Goal: Information Seeking & Learning: Learn about a topic

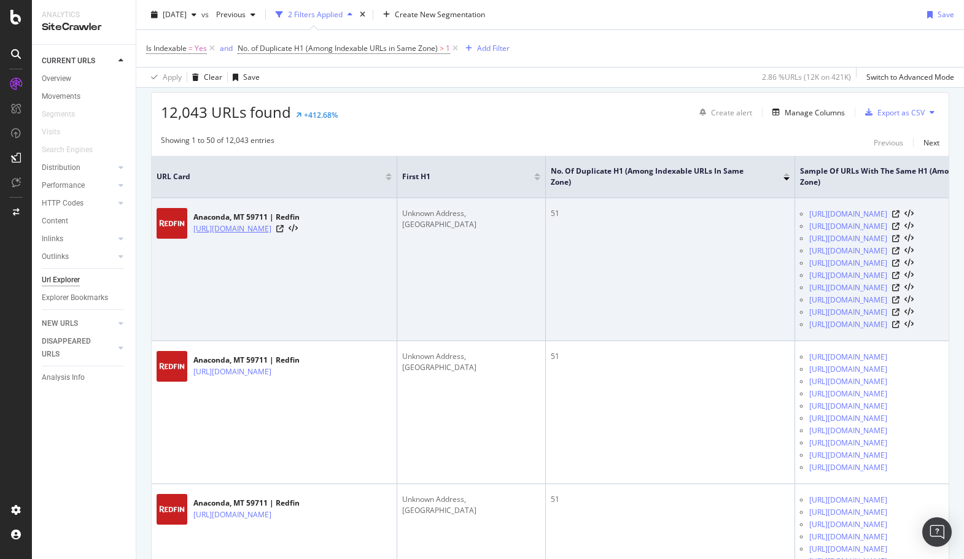
click at [271, 235] on link "https://www.redfin.com/MT/Anaconda/Unknown-59711/home/186748973" at bounding box center [232, 229] width 78 height 12
drag, startPoint x: 430, startPoint y: 227, endPoint x: 400, endPoint y: 213, distance: 33.0
click at [399, 213] on td "Unknown Address, Anaconda, MT 59711" at bounding box center [471, 269] width 149 height 143
copy div "Unknown Address, Anaconda, MT 59711"
click at [271, 235] on link "https://www.redfin.com/MT/Anaconda/Unknown-59711/home/186748973" at bounding box center [232, 229] width 78 height 12
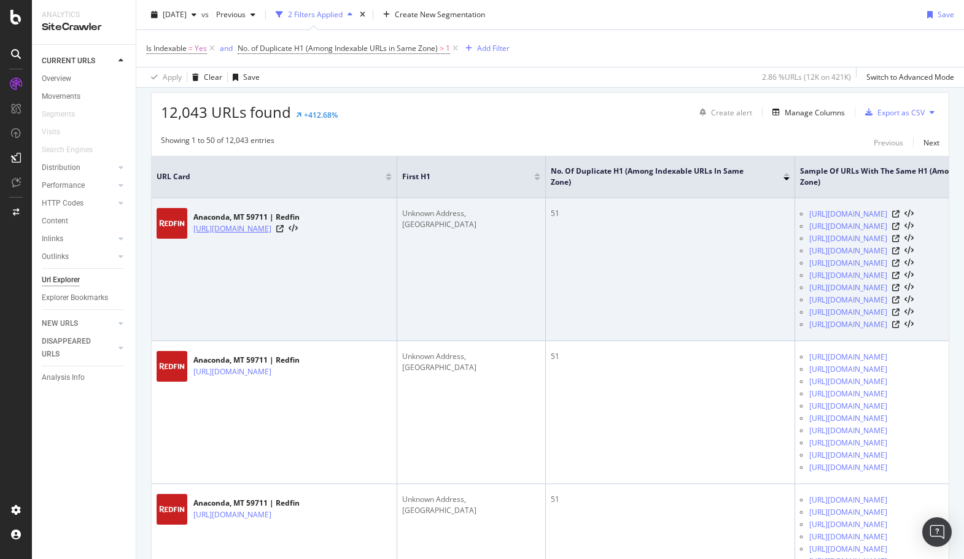
click at [0, 0] on div "Analytics SiteCrawler CURRENT URLS Overview Movements Segments Visits Search En…" at bounding box center [482, 279] width 964 height 559
copy link "[URL][DOMAIN_NAME]"
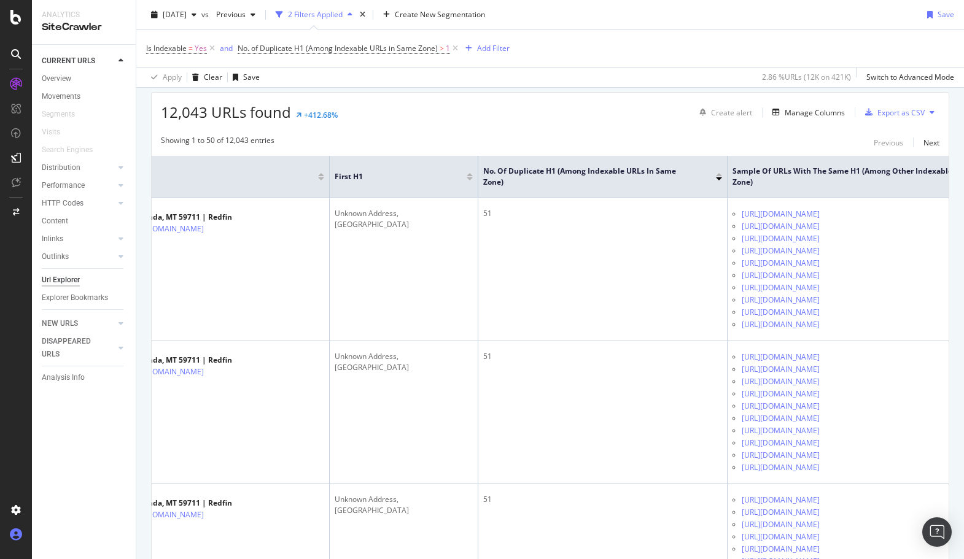
scroll to position [0, 154]
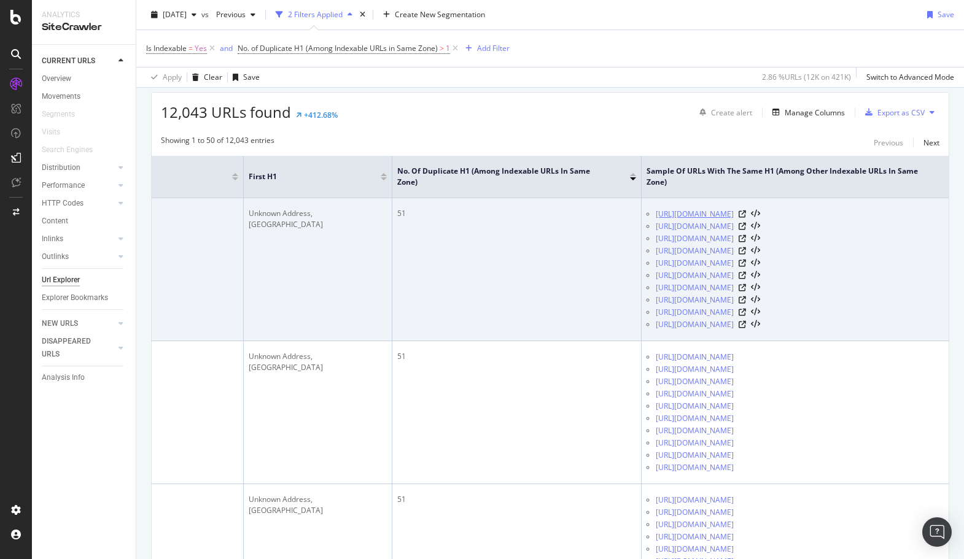
copy link "[URL][DOMAIN_NAME]"
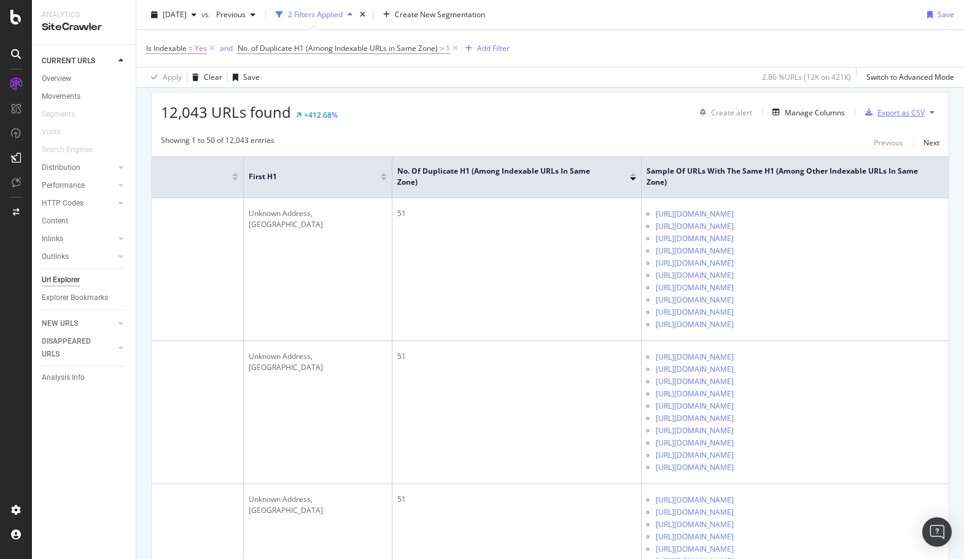
click at [912, 111] on div "Export as CSV" at bounding box center [900, 112] width 47 height 10
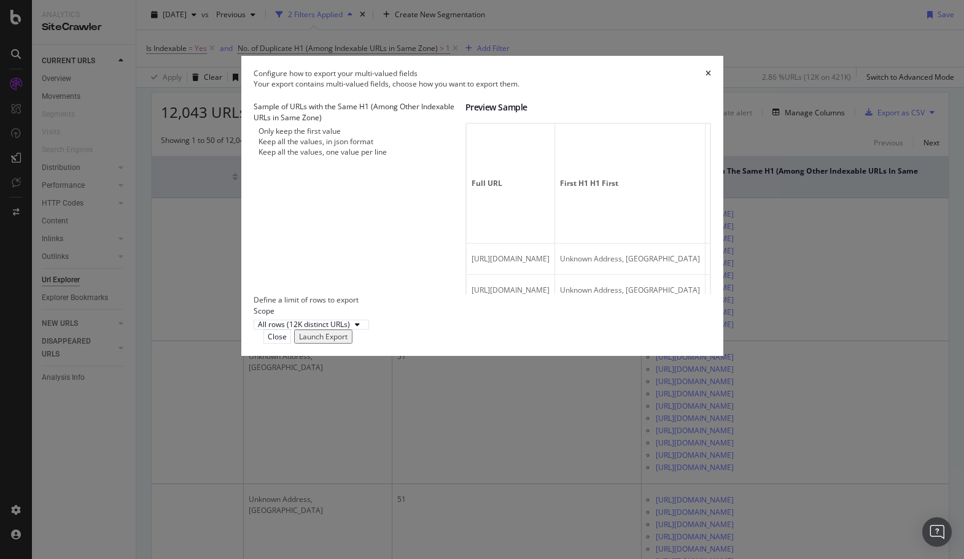
click at [348, 342] on div "Launch Export" at bounding box center [323, 337] width 49 height 10
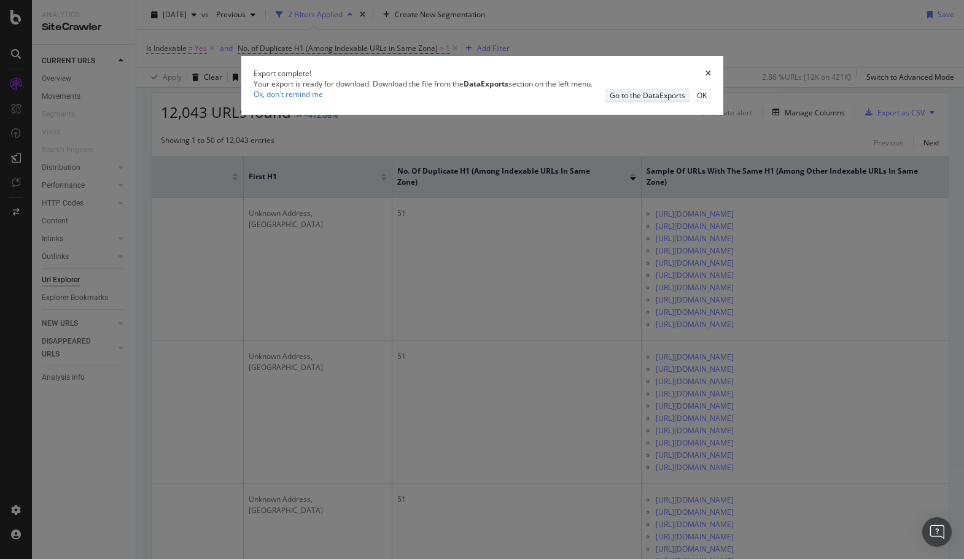
click at [618, 101] on div "Go to the DataExports" at bounding box center [648, 95] width 76 height 10
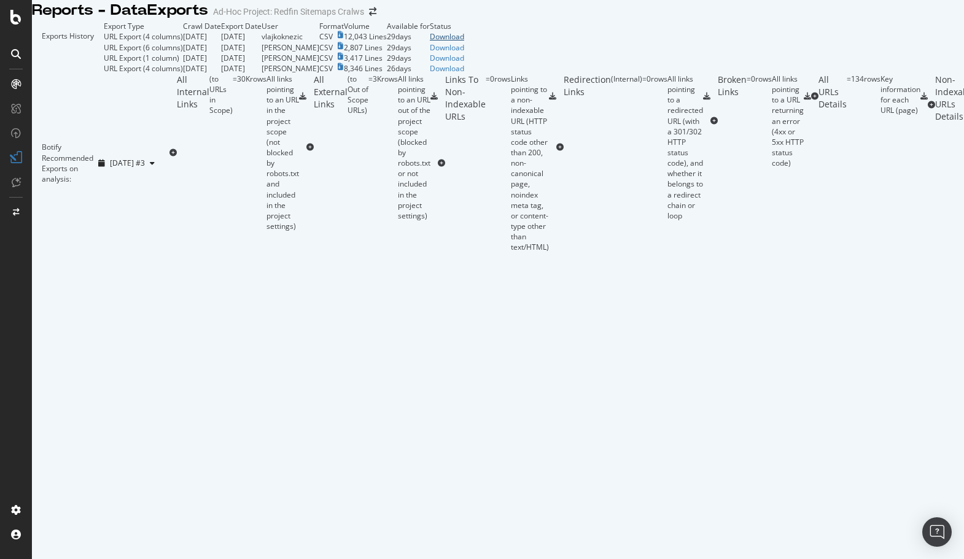
click at [464, 42] on div "Download" at bounding box center [447, 36] width 34 height 10
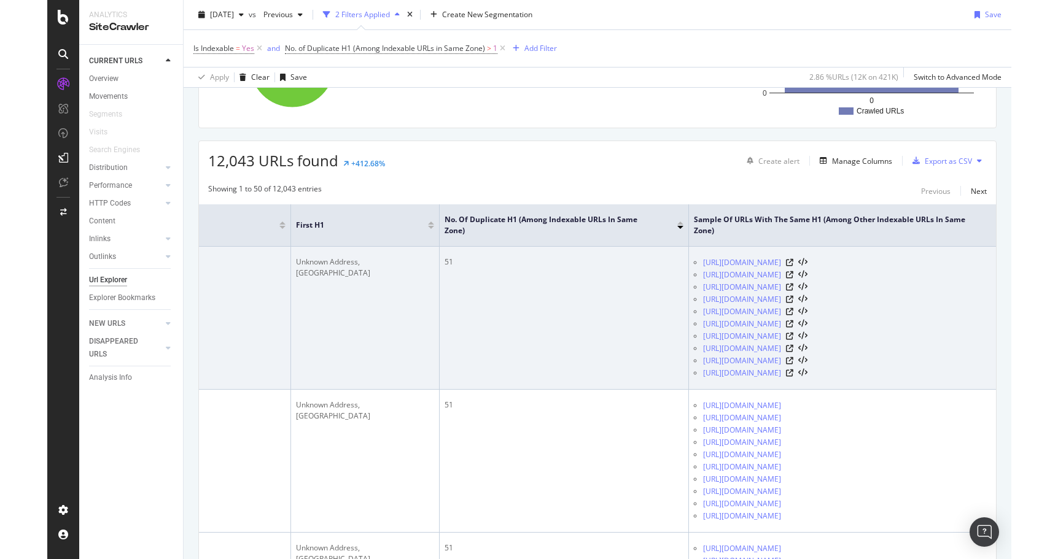
scroll to position [113, 0]
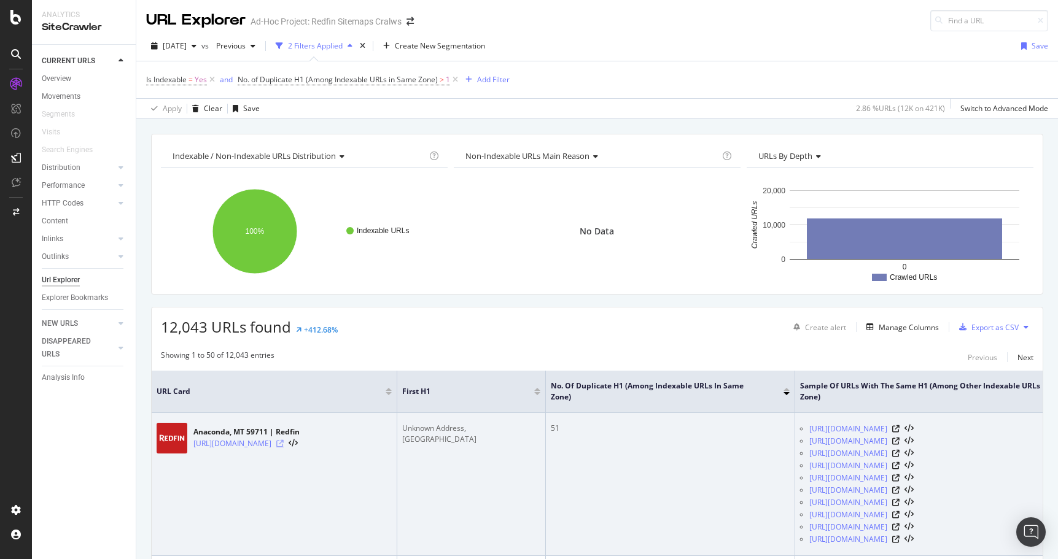
click at [284, 443] on icon at bounding box center [279, 443] width 7 height 7
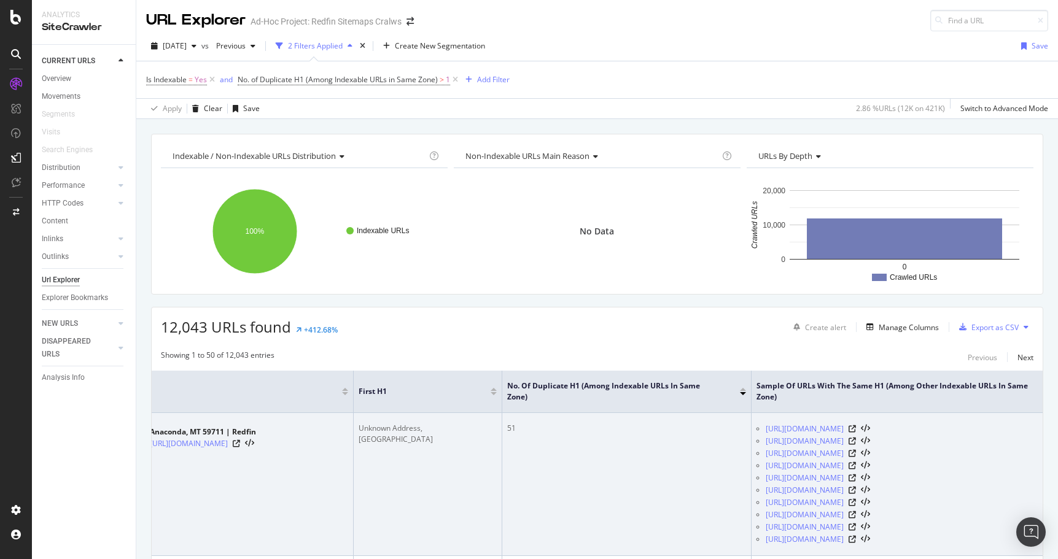
scroll to position [0, 46]
click at [853, 443] on icon at bounding box center [849, 441] width 7 height 7
click at [578, 453] on td "51" at bounding box center [624, 484] width 249 height 143
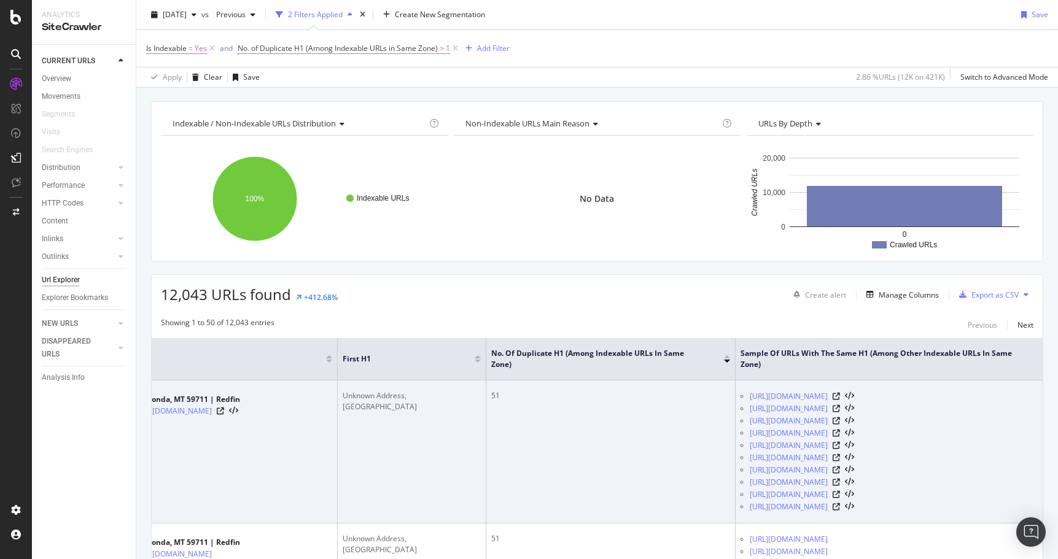
scroll to position [0, 33]
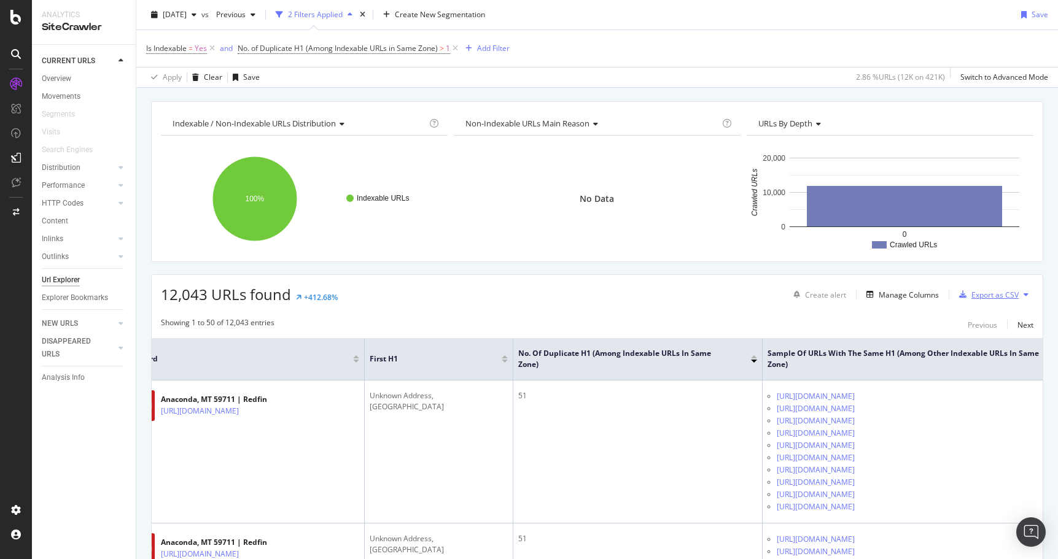
click at [963, 296] on div "Export as CSV" at bounding box center [994, 295] width 47 height 10
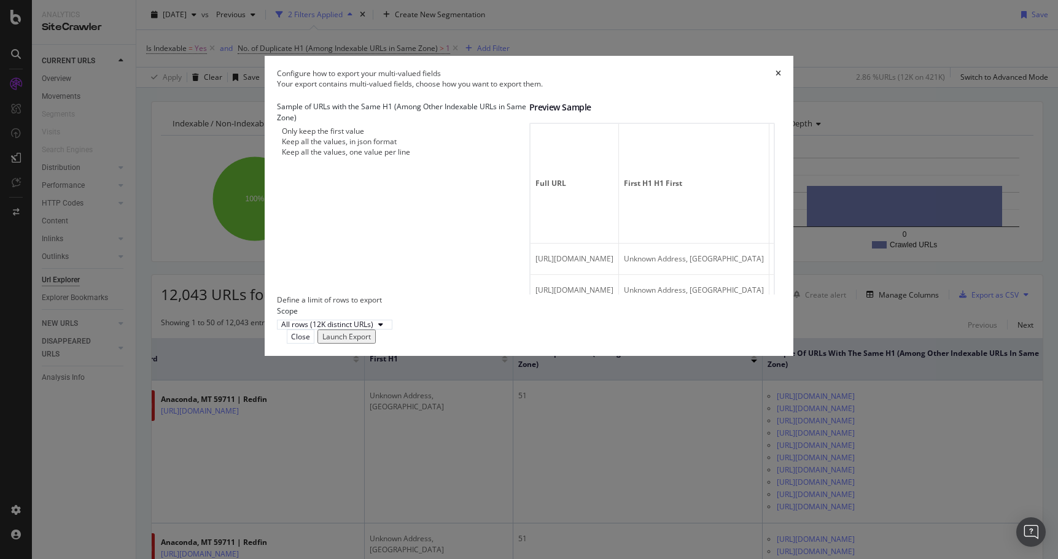
click at [277, 157] on div "modal" at bounding box center [277, 152] width 0 height 10
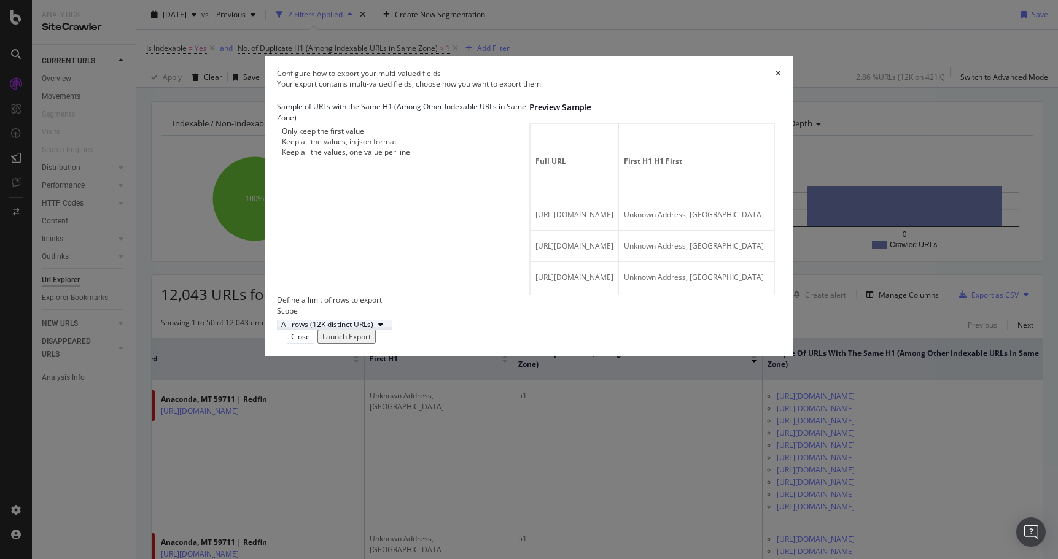
click at [388, 328] on div "modal" at bounding box center [380, 324] width 15 height 7
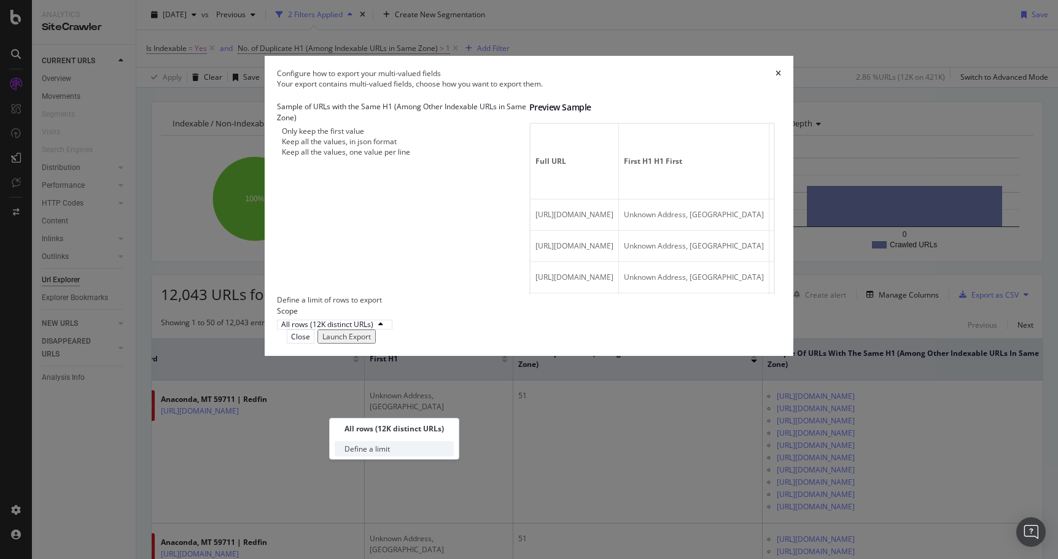
click at [400, 446] on div "Define a limit" at bounding box center [394, 448] width 119 height 15
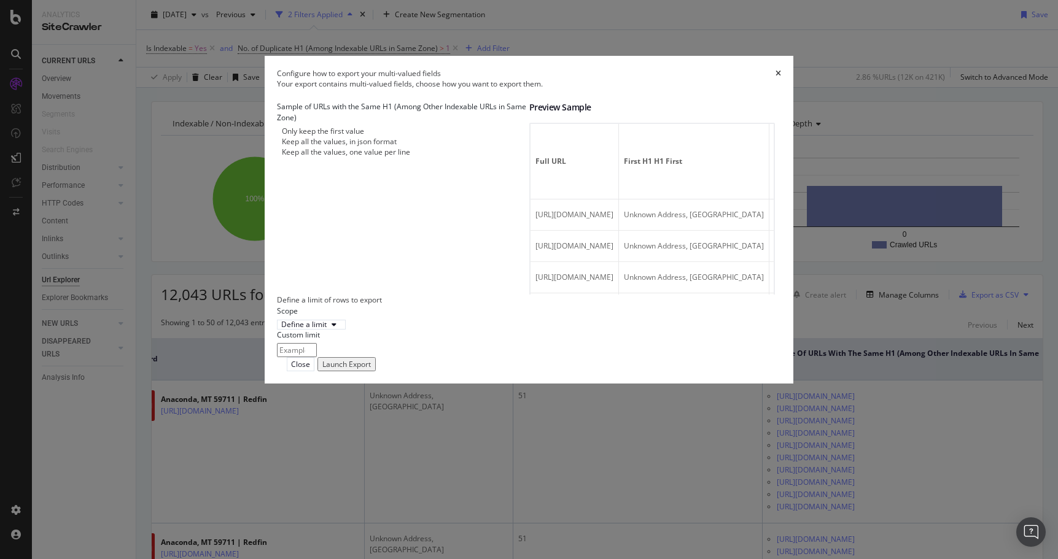
click at [317, 357] on input "modal" at bounding box center [297, 350] width 40 height 14
type input "10"
click at [371, 370] on div "Launch Export" at bounding box center [346, 364] width 49 height 10
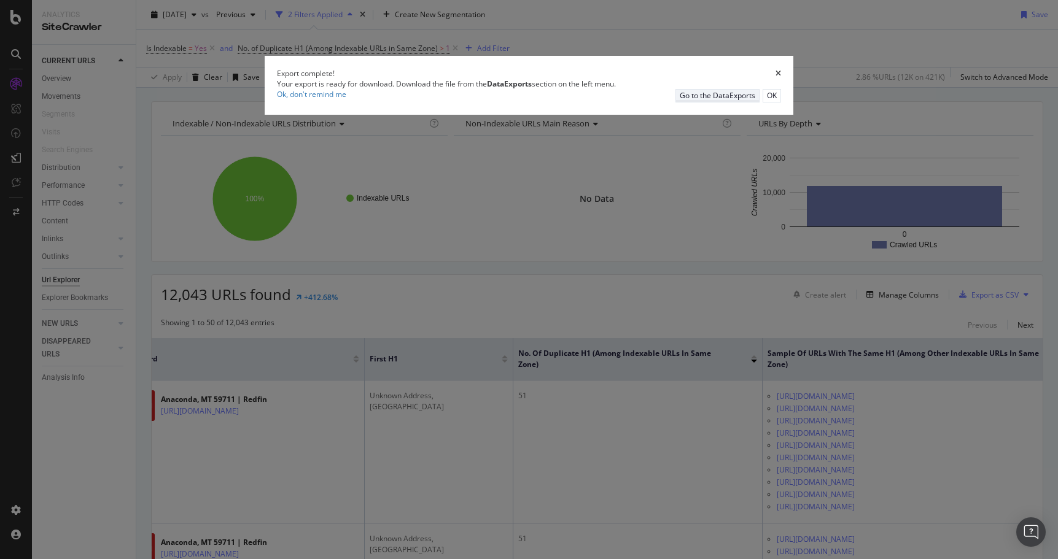
click at [680, 101] on div "Go to the DataExports" at bounding box center [718, 95] width 76 height 10
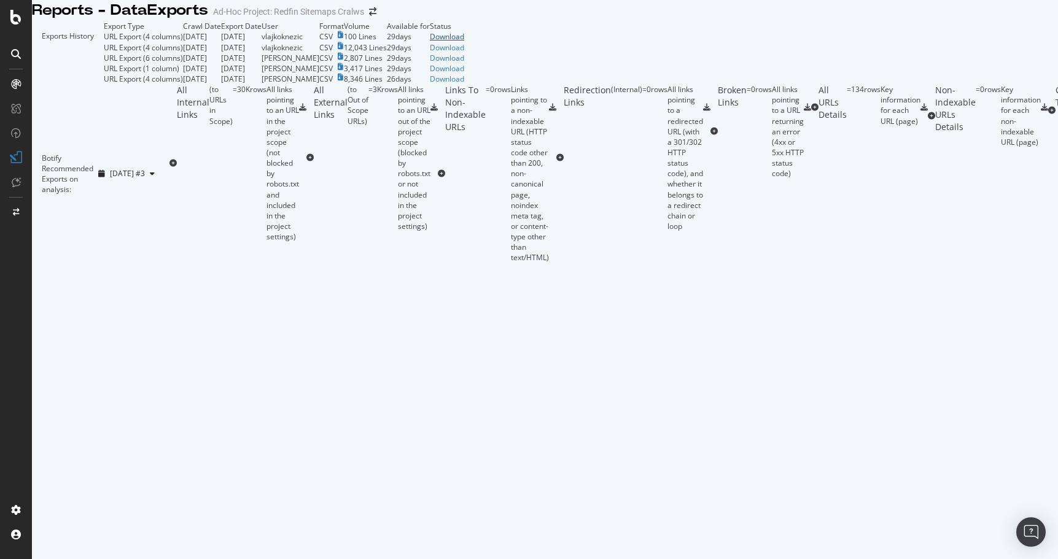
click at [464, 42] on div "Download" at bounding box center [447, 36] width 34 height 10
click at [16, 21] on icon at bounding box center [15, 17] width 11 height 15
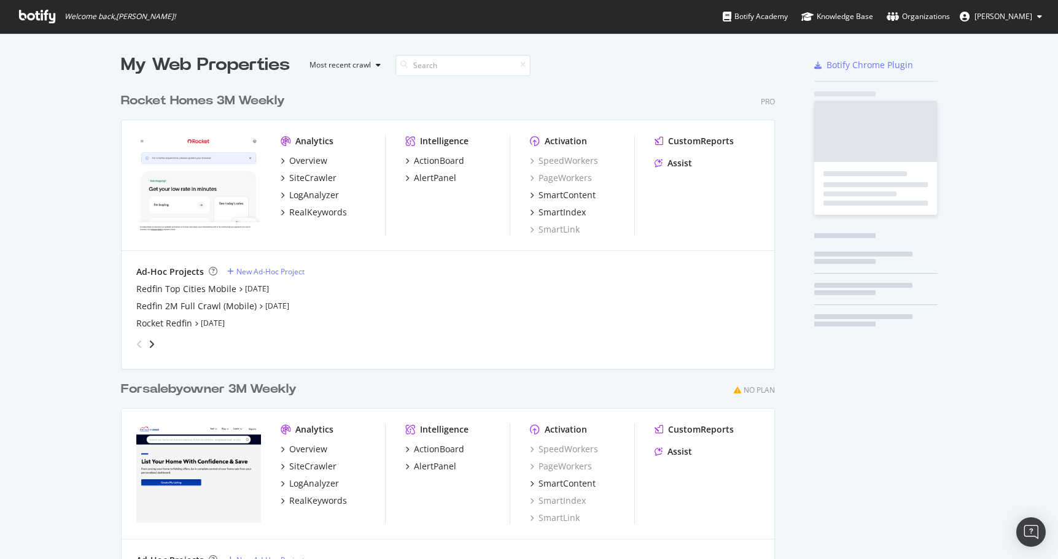
scroll to position [559, 1058]
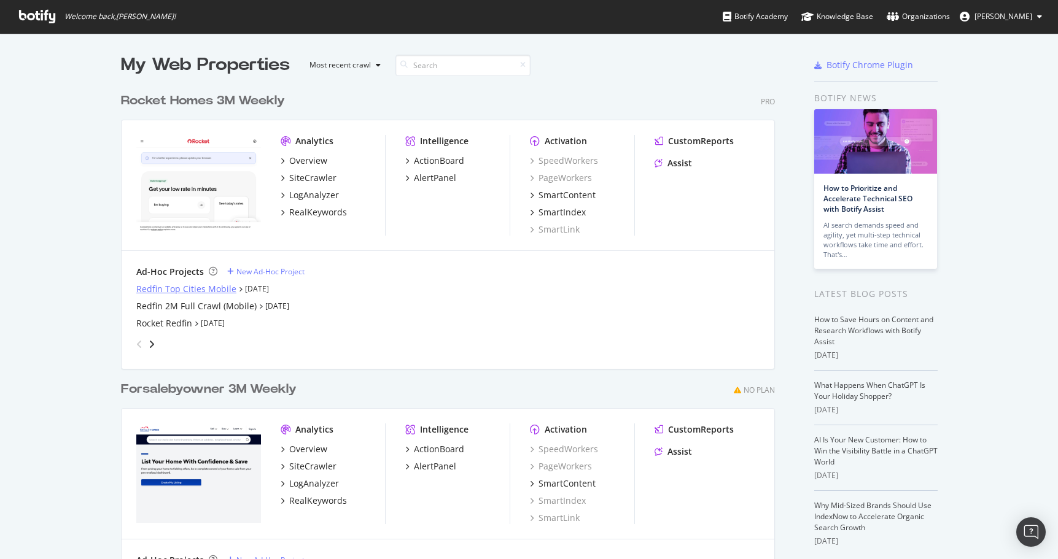
click at [207, 292] on div "Redfin Top Cities Mobile" at bounding box center [186, 289] width 100 height 12
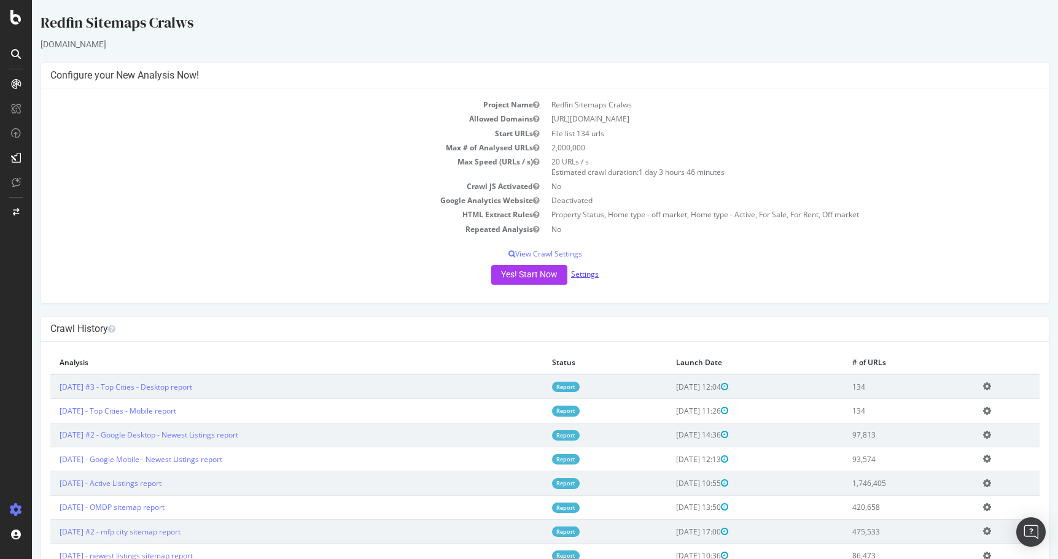
click at [583, 277] on link "Settings" at bounding box center [585, 274] width 28 height 10
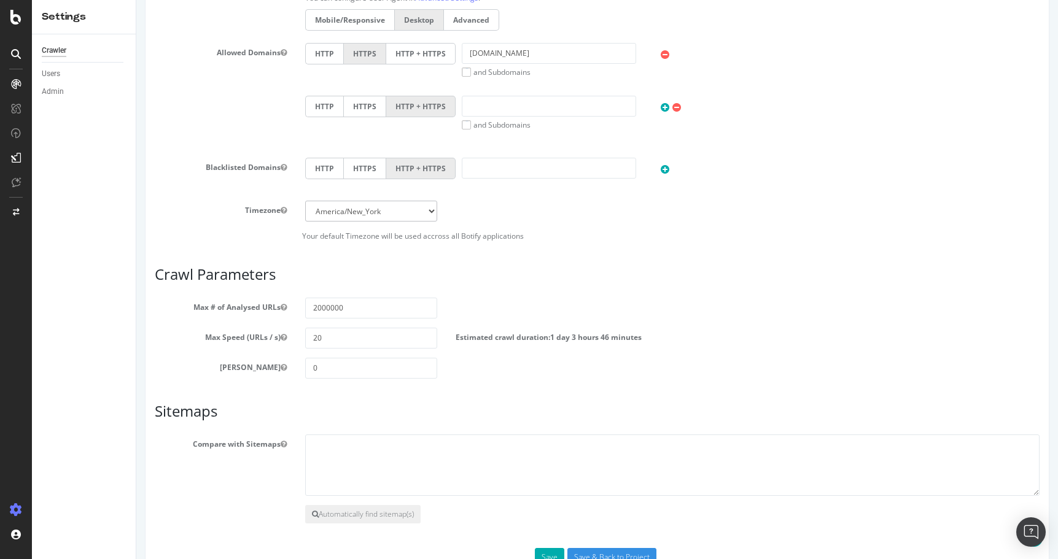
scroll to position [478, 0]
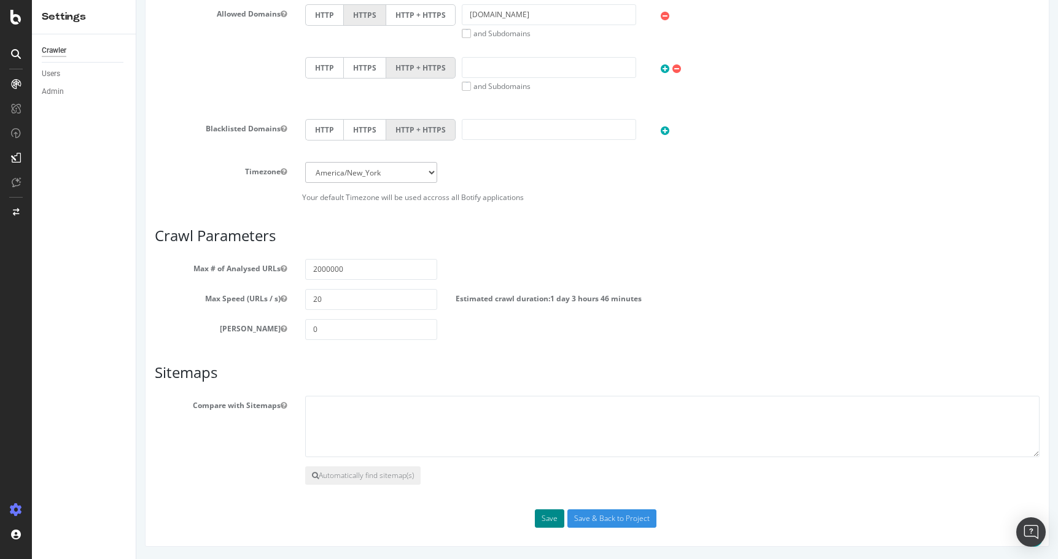
click at [549, 515] on button "Save" at bounding box center [549, 519] width 29 height 18
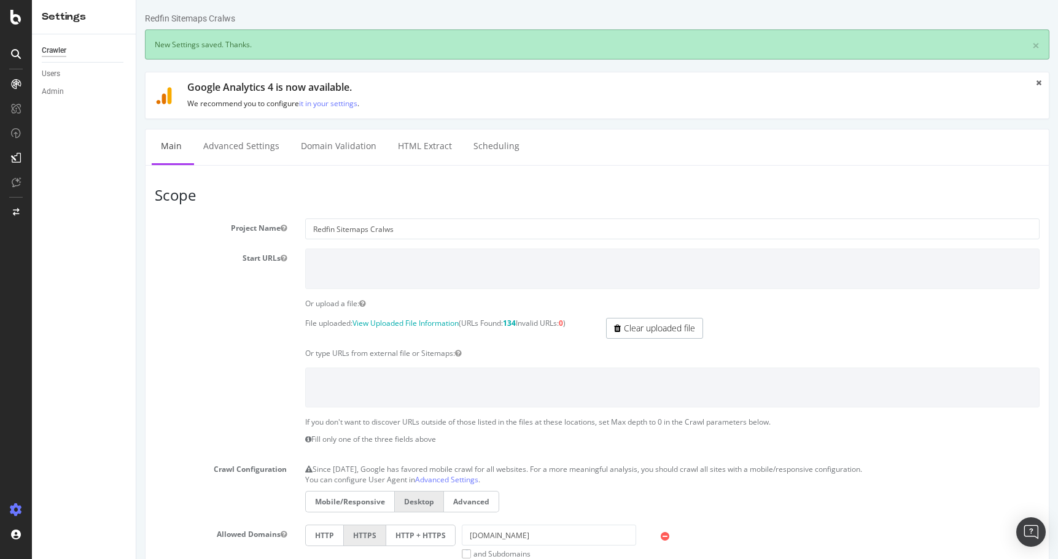
scroll to position [0, 0]
click at [20, 20] on icon at bounding box center [15, 17] width 11 height 15
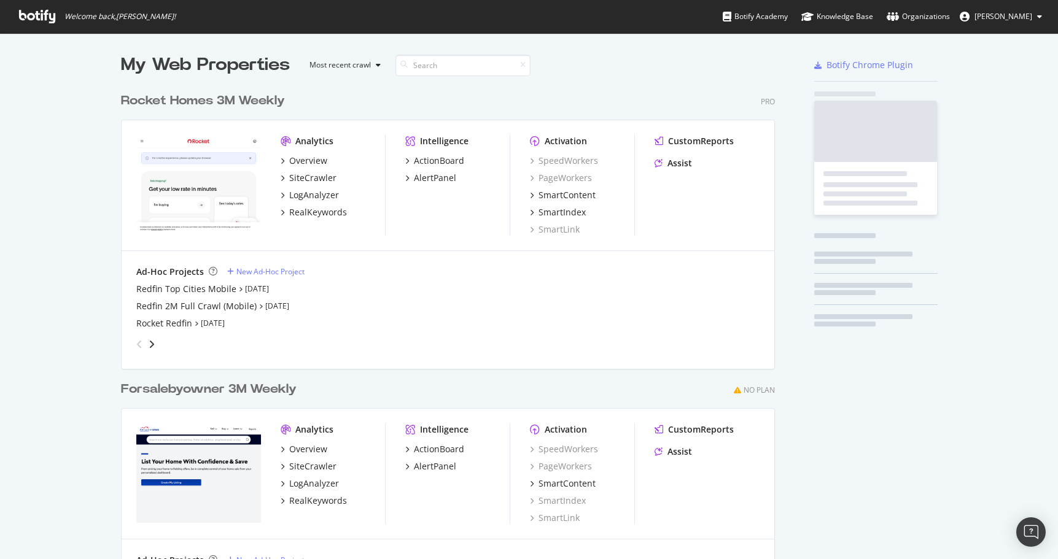
scroll to position [559, 1058]
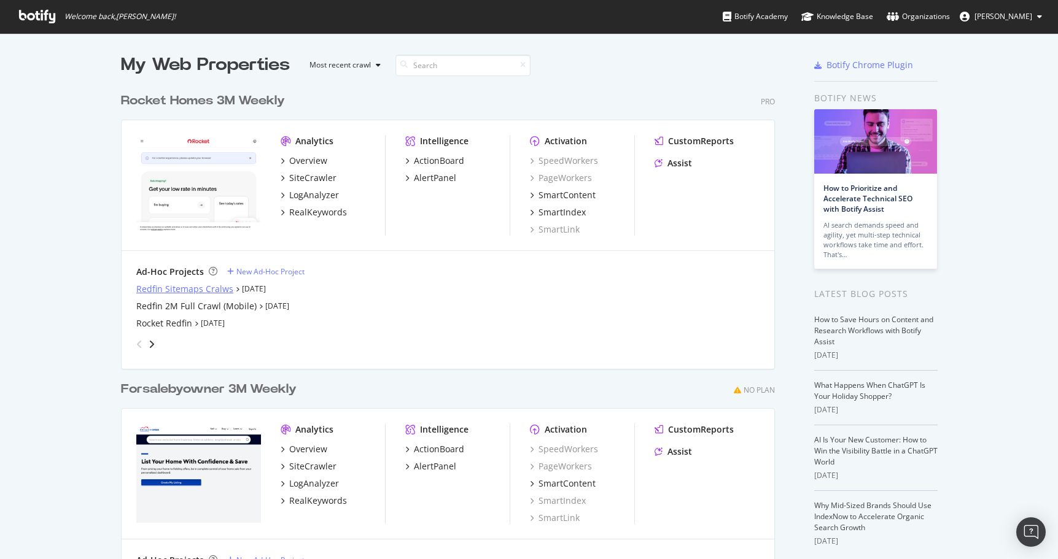
click at [196, 287] on div "Redfin Sitemaps Cralws" at bounding box center [184, 289] width 97 height 12
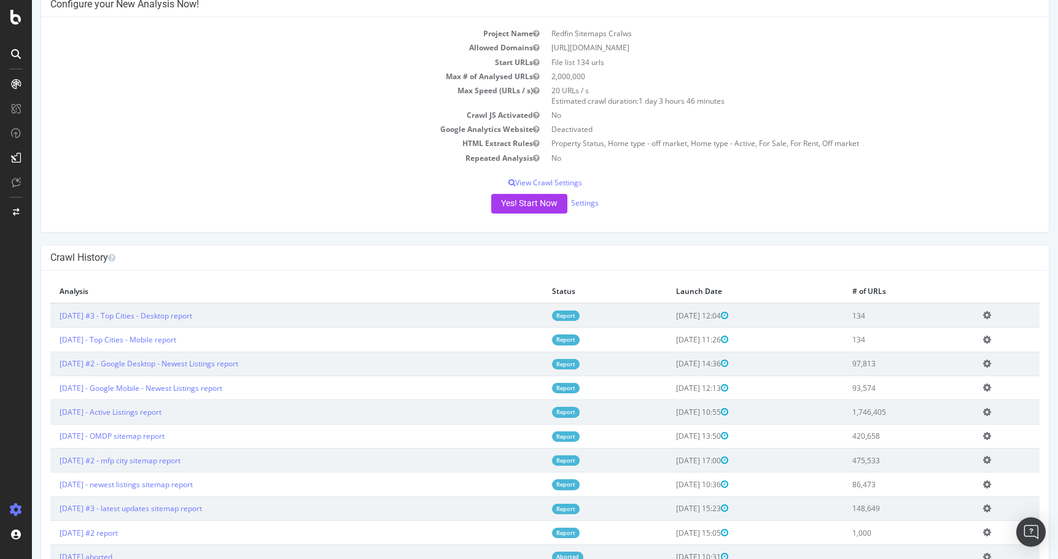
scroll to position [72, 0]
click at [176, 340] on link "2025 Sep. 13th - Top Cities - Mobile report" at bounding box center [118, 338] width 117 height 10
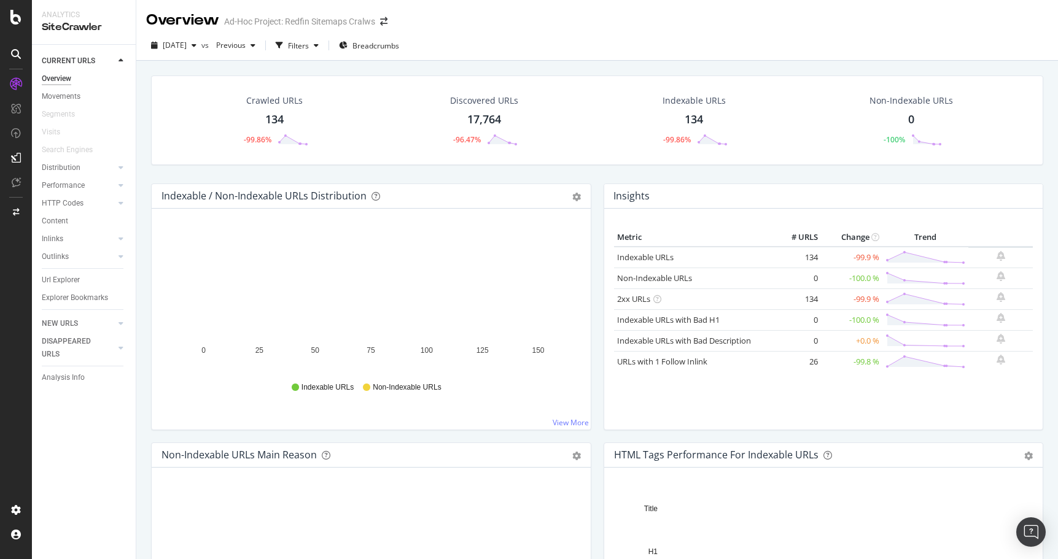
scroll to position [28, 0]
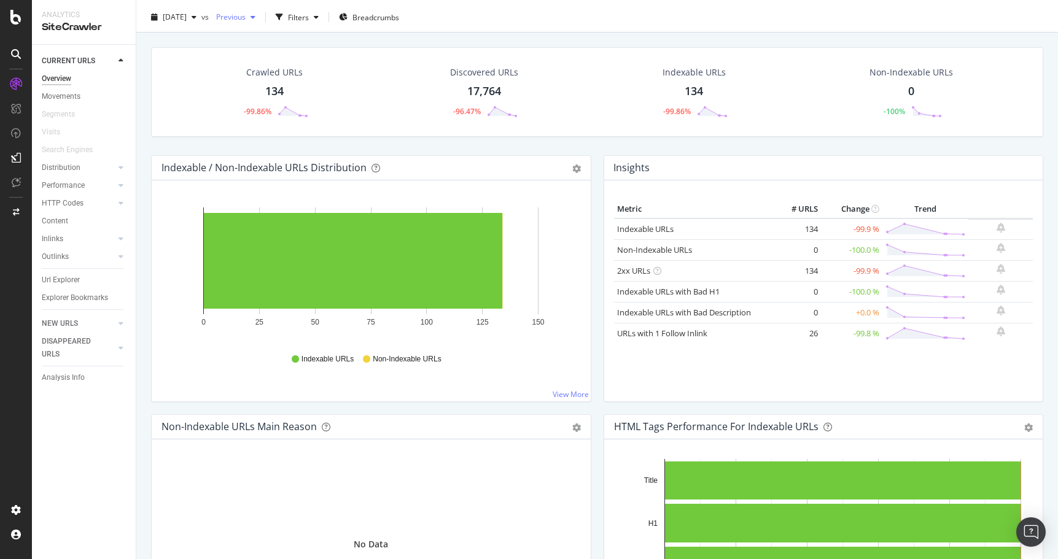
click at [260, 16] on div "button" at bounding box center [253, 17] width 15 height 7
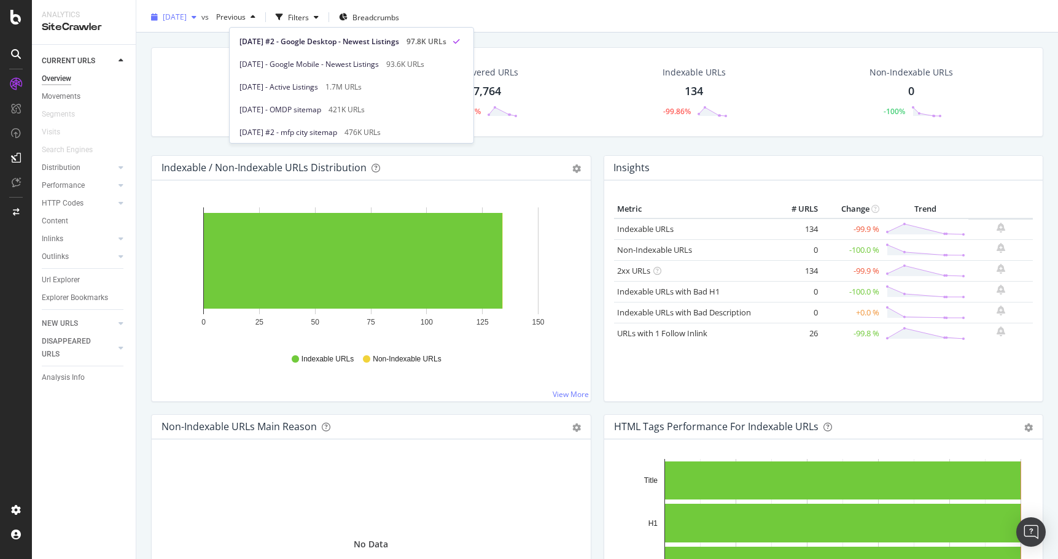
click at [201, 15] on div "button" at bounding box center [194, 17] width 15 height 7
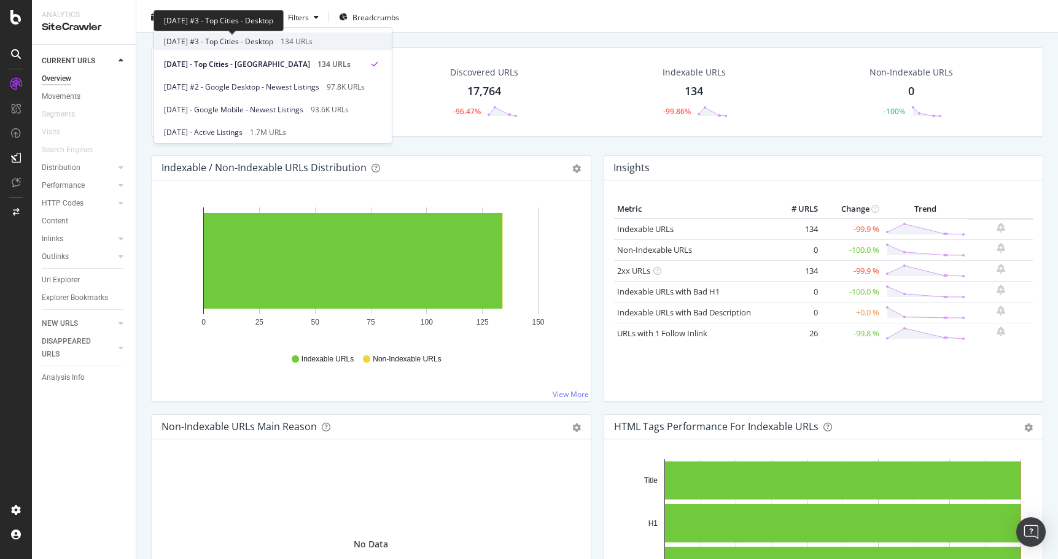
click at [219, 42] on span "2025 Sep. 13th #3 - Top Cities - Desktop" at bounding box center [218, 41] width 109 height 11
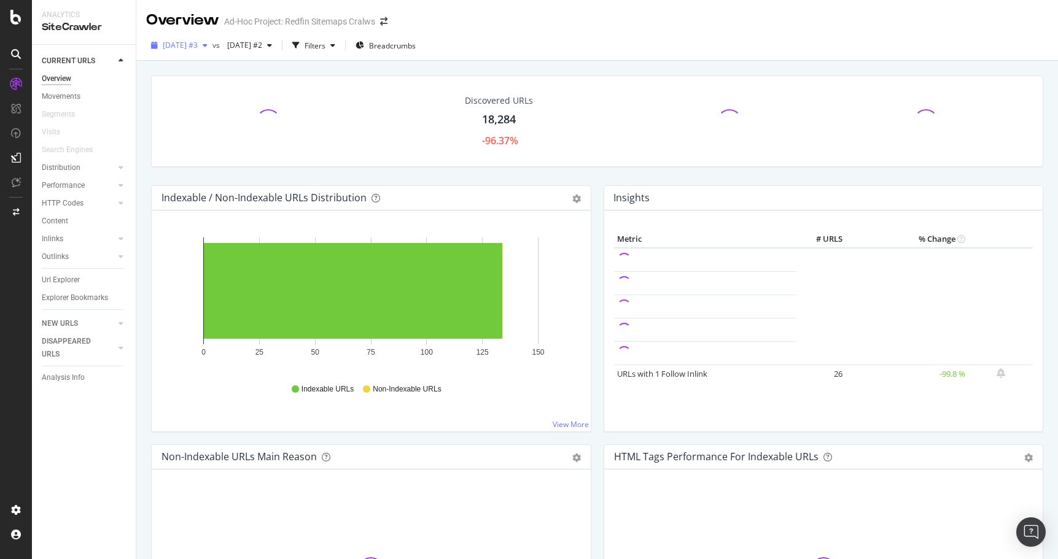
click at [208, 45] on icon "button" at bounding box center [205, 45] width 5 height 7
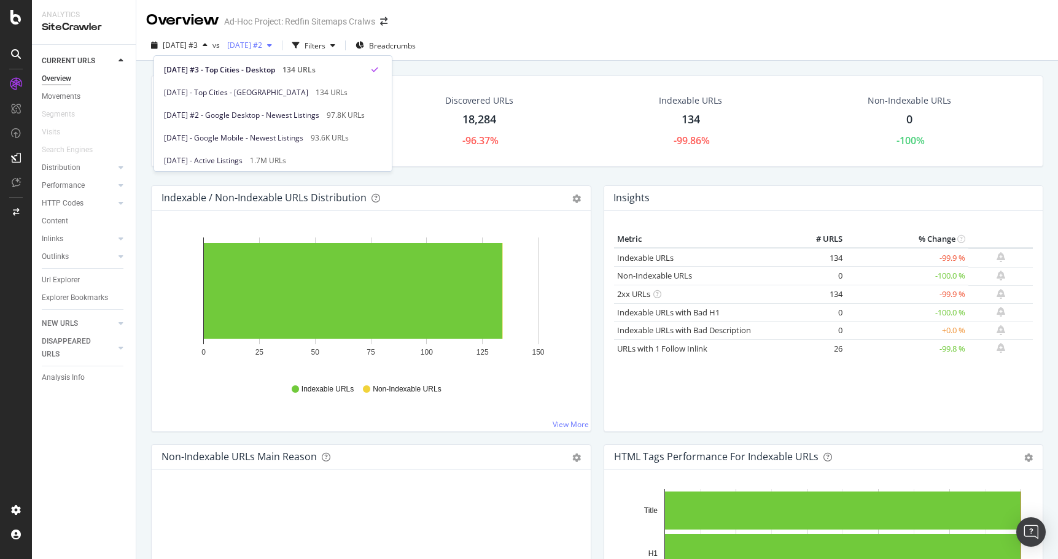
click at [272, 44] on icon "button" at bounding box center [269, 45] width 5 height 7
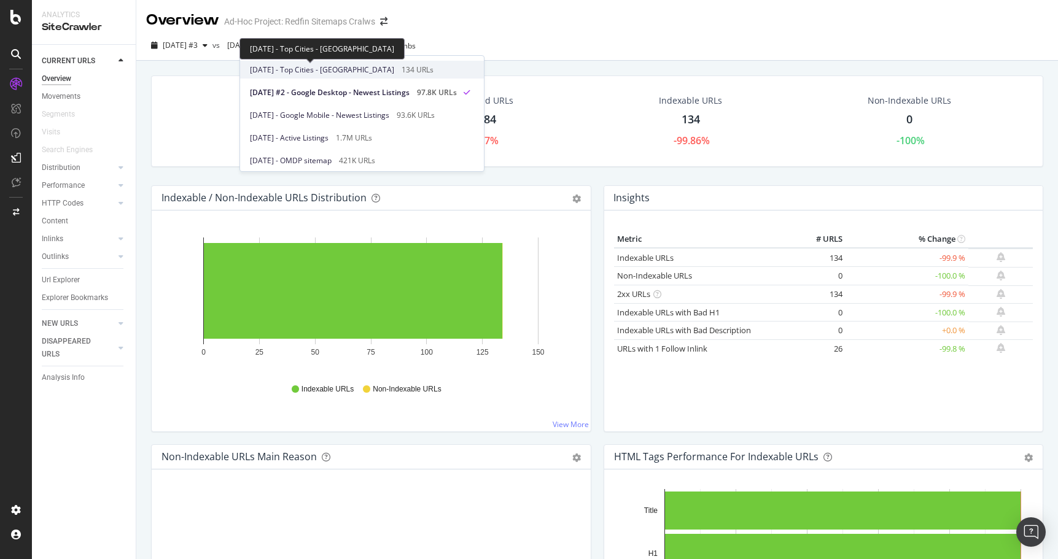
click at [364, 65] on span "2025 Sep. 13th - Top Cities - Mobile" at bounding box center [322, 69] width 144 height 11
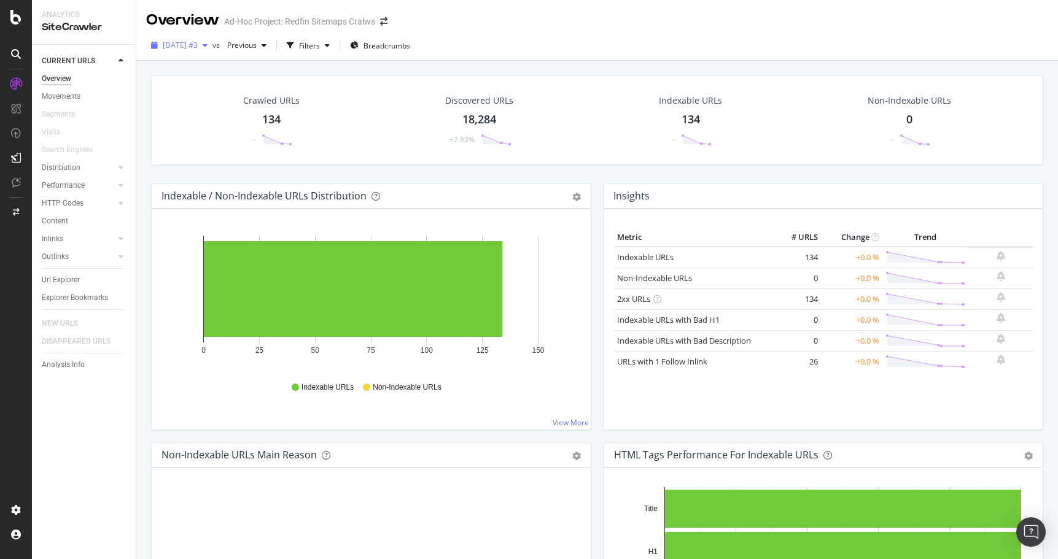
click at [212, 44] on div "button" at bounding box center [205, 45] width 15 height 7
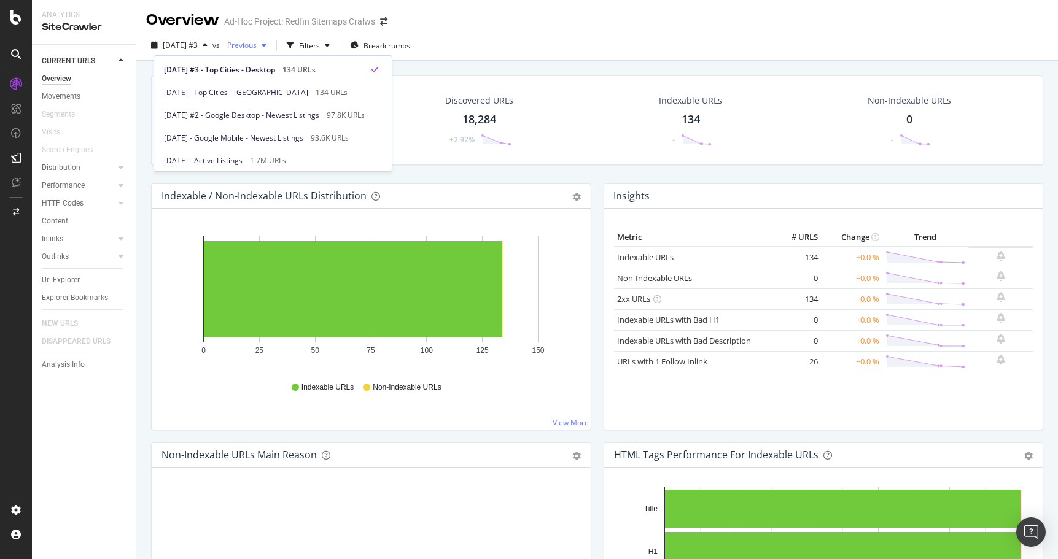
click at [266, 42] on icon "button" at bounding box center [264, 45] width 5 height 7
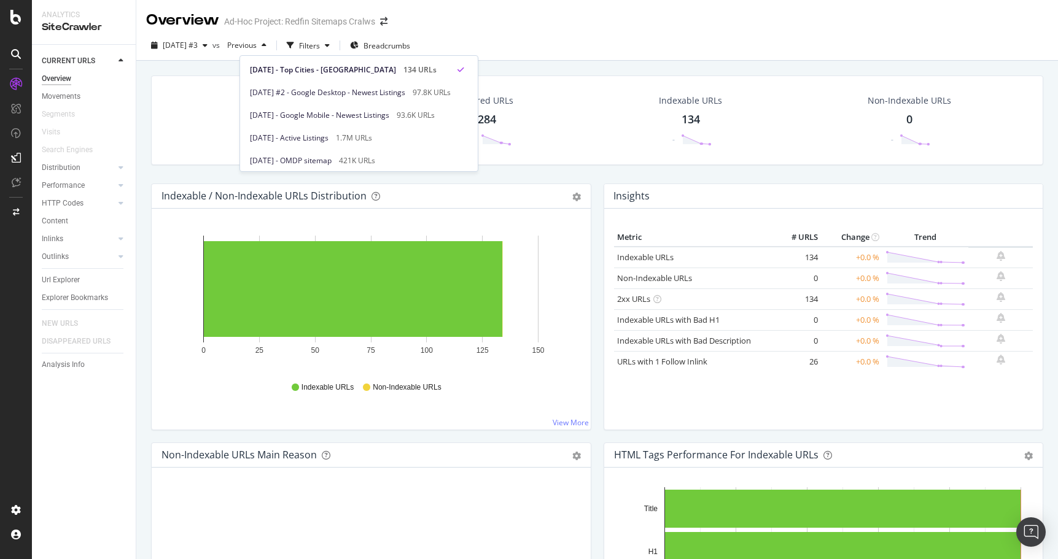
click at [540, 38] on div "2025 Sep. 13th #3 vs Previous Filters Breadcrumbs" at bounding box center [597, 48] width 922 height 25
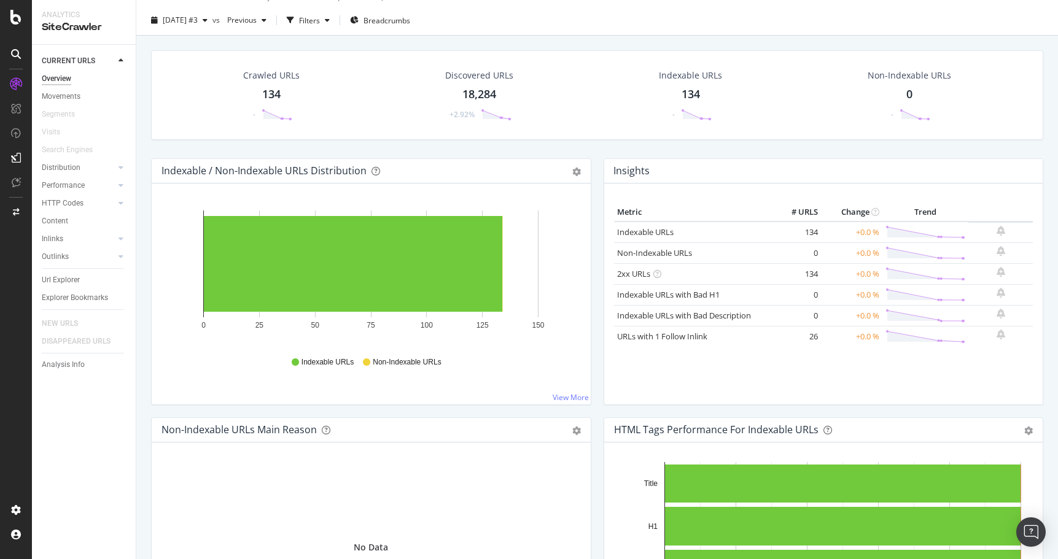
scroll to position [31, 0]
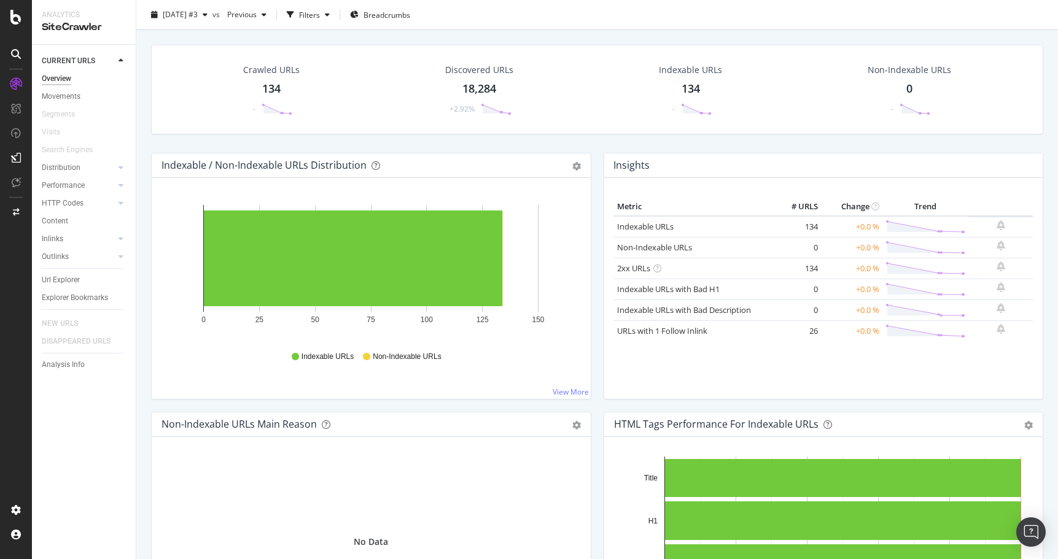
click at [766, 102] on div "Indexable URLs 134 -" at bounding box center [690, 90] width 209 height 64
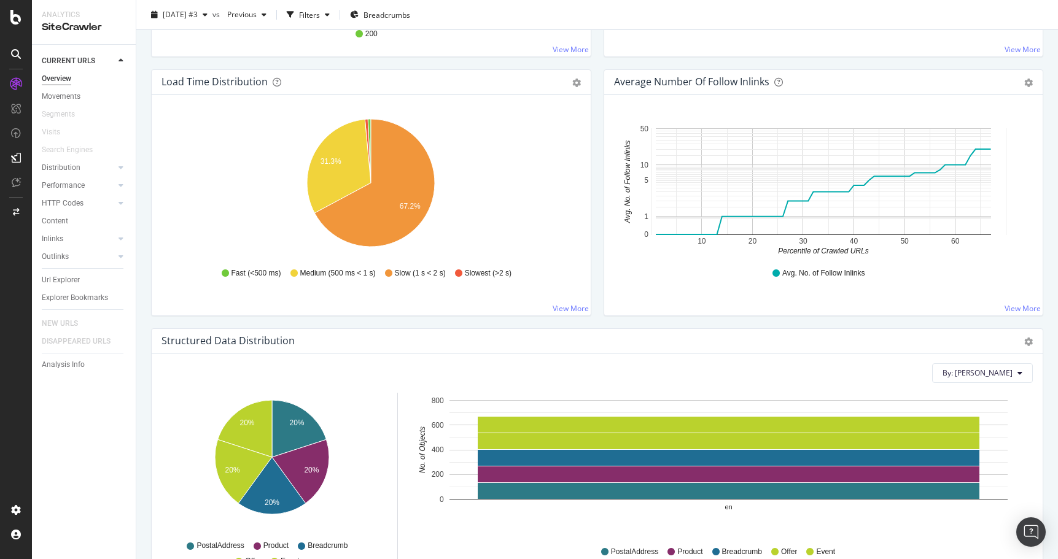
scroll to position [893, 0]
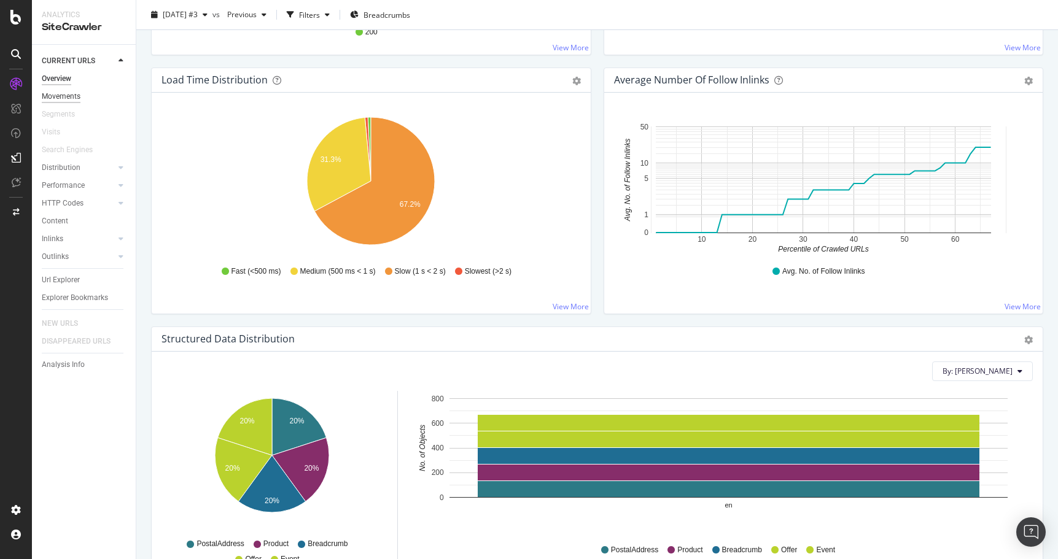
click at [72, 96] on div "Movements" at bounding box center [61, 96] width 39 height 13
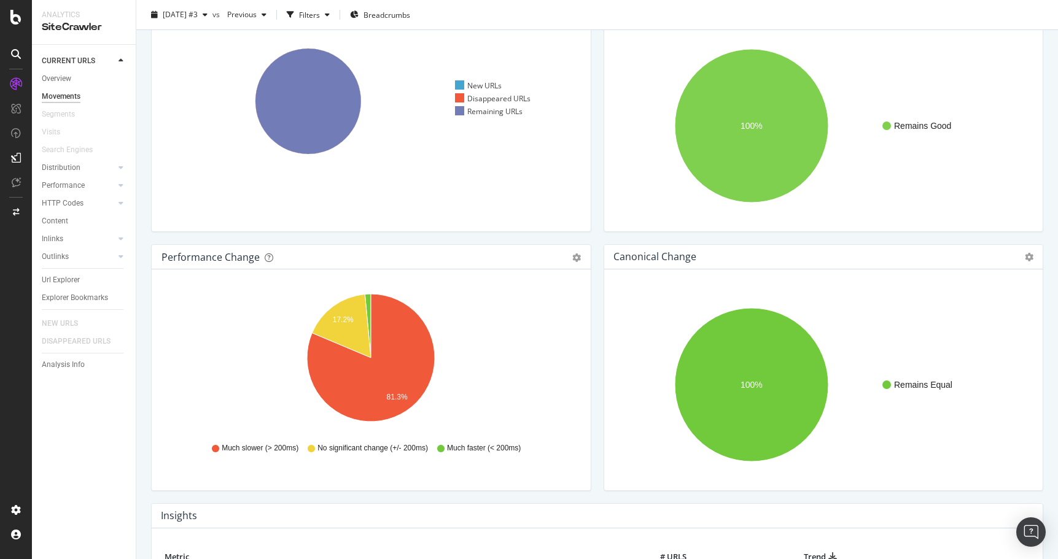
scroll to position [87, 0]
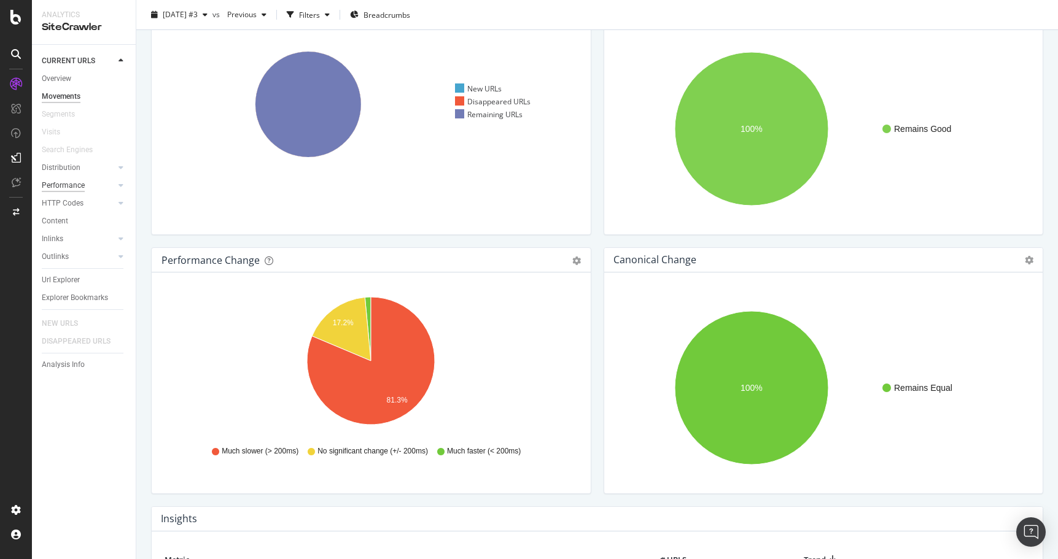
click at [65, 186] on div "Performance" at bounding box center [63, 185] width 43 height 13
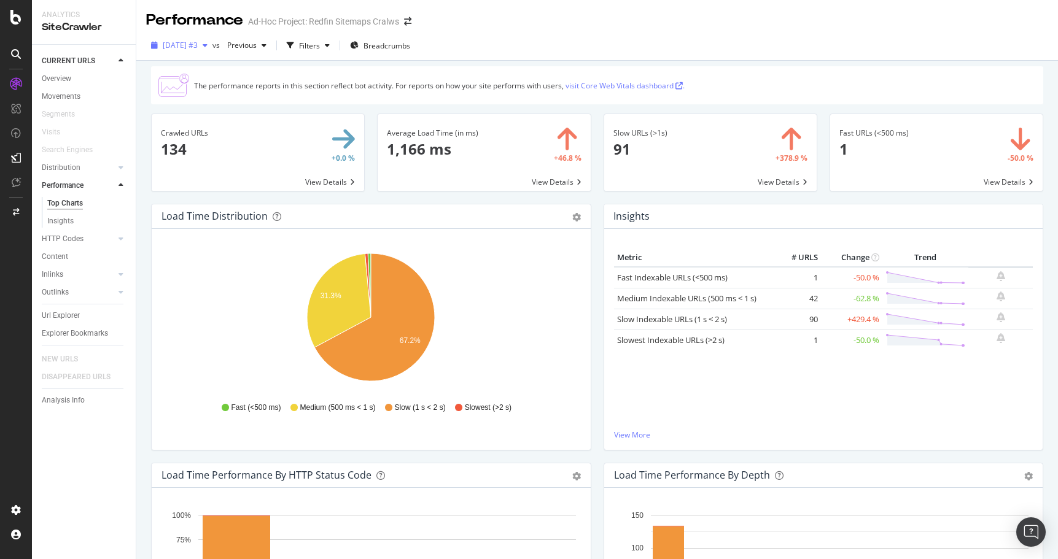
click at [208, 42] on icon "button" at bounding box center [205, 45] width 5 height 7
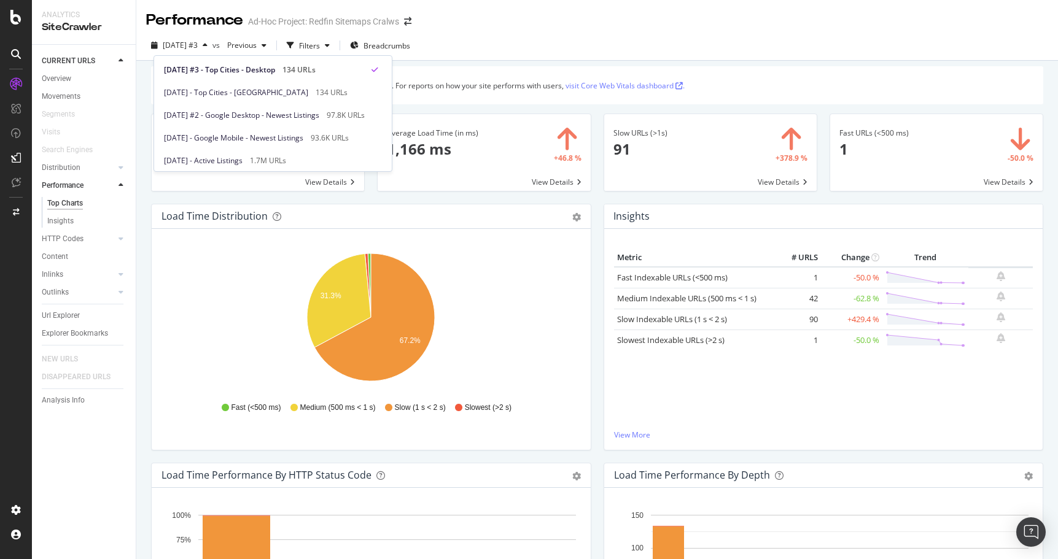
click at [475, 33] on div "2025 Sep. 13th #3 vs Previous Filters Breadcrumbs" at bounding box center [597, 46] width 922 height 30
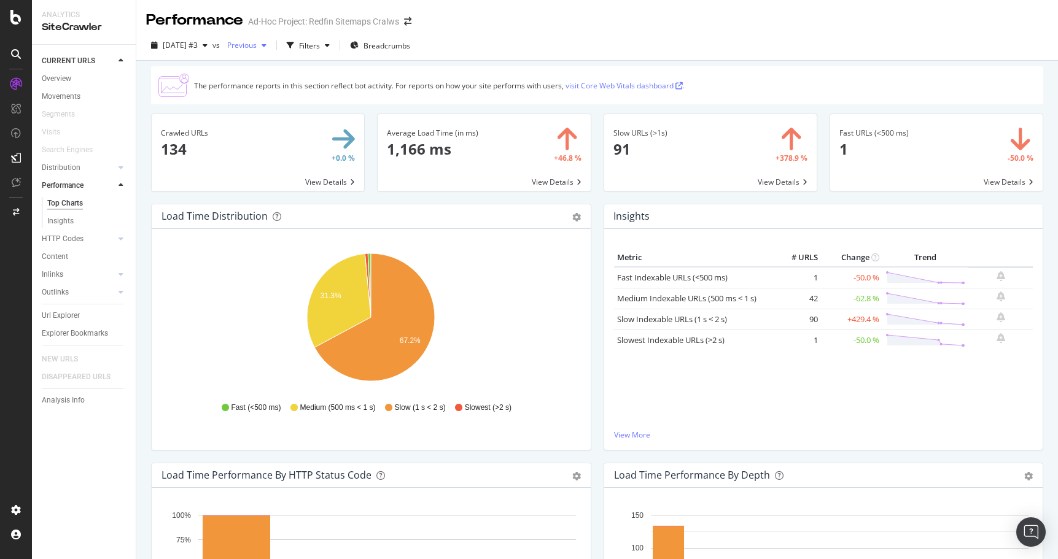
click at [271, 46] on div "button" at bounding box center [264, 45] width 15 height 7
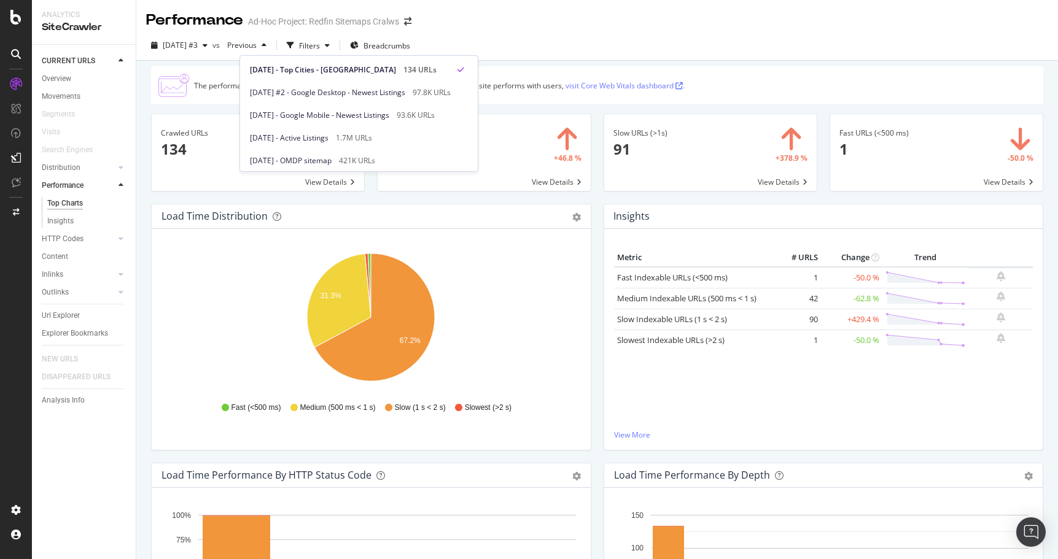
click at [535, 25] on div "Performance Ad-Hoc Project: Redfin Sitemaps Cralws" at bounding box center [597, 15] width 922 height 31
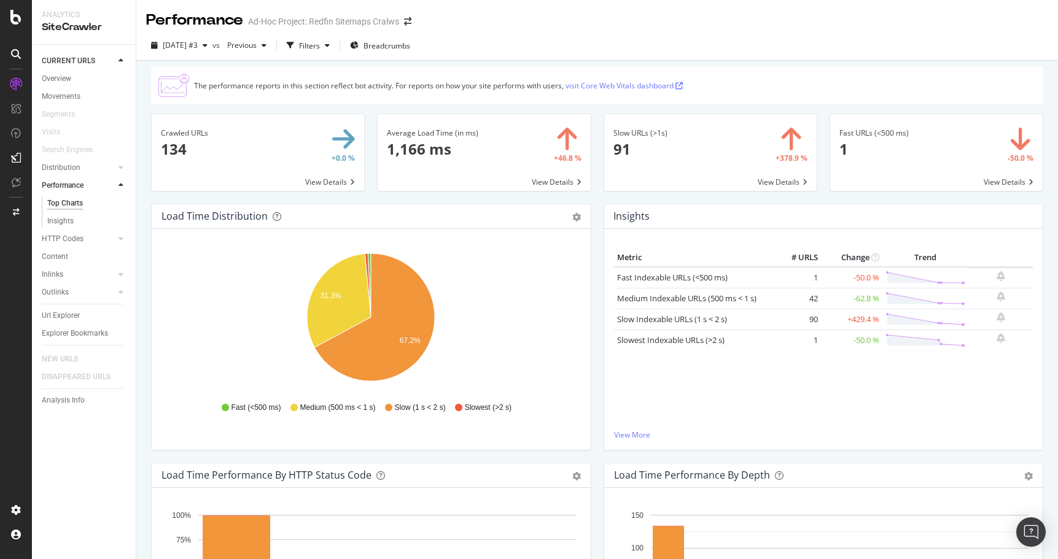
scroll to position [20, 0]
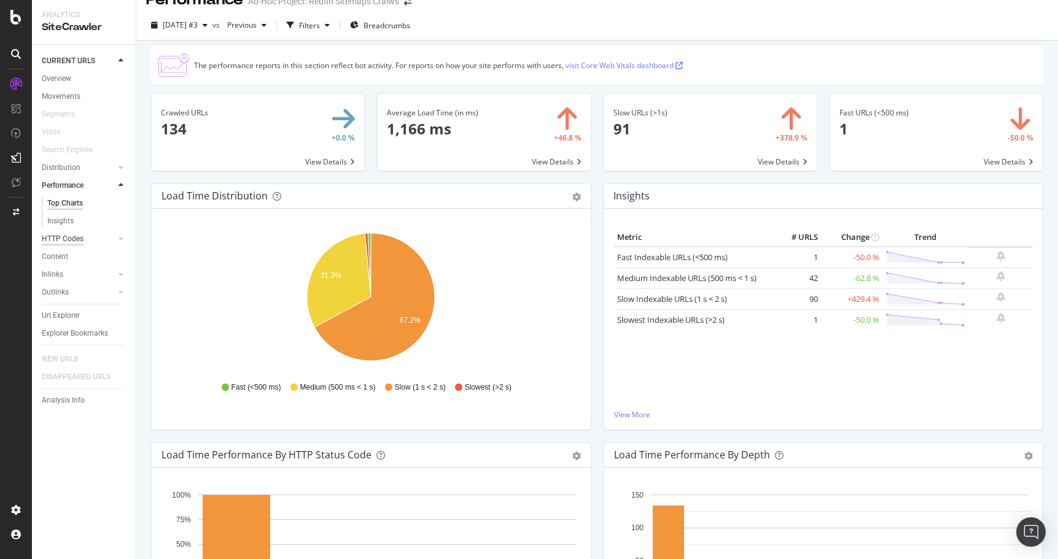
click at [60, 235] on div "HTTP Codes" at bounding box center [63, 239] width 42 height 13
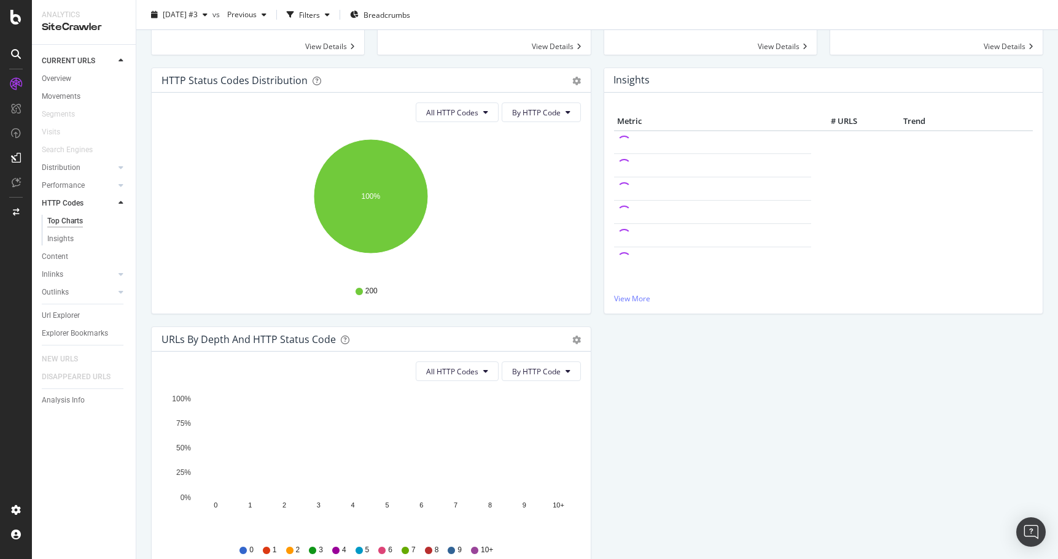
scroll to position [168, 0]
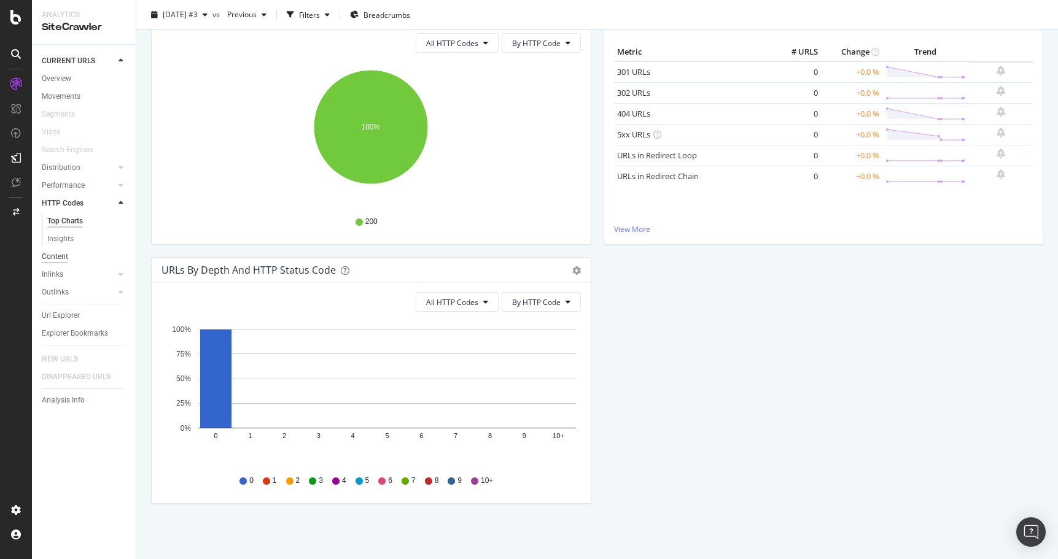
click at [58, 252] on div "Content" at bounding box center [55, 257] width 26 height 13
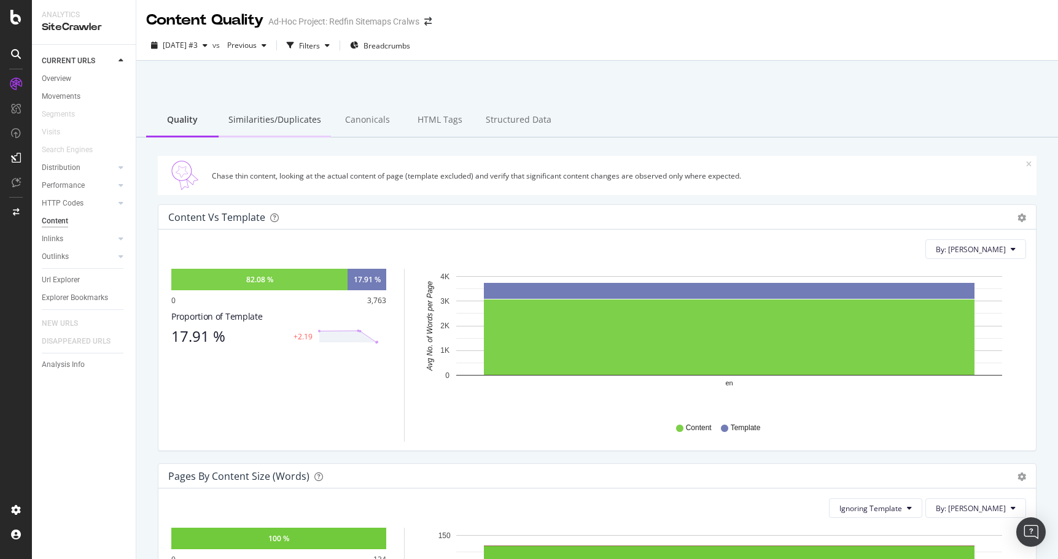
click at [281, 119] on div "Similarities/Duplicates" at bounding box center [275, 121] width 112 height 34
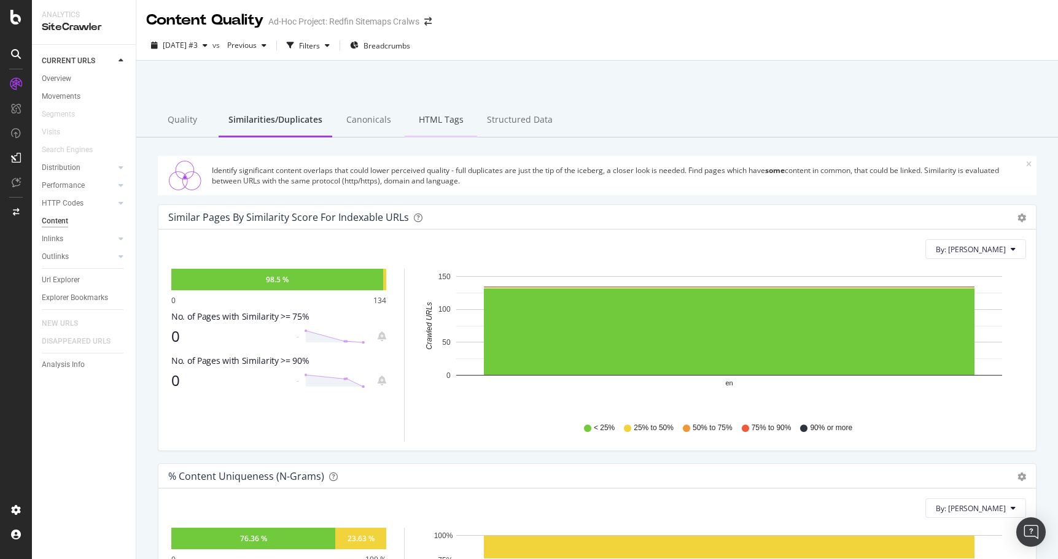
click at [445, 120] on div "HTML Tags" at bounding box center [441, 121] width 72 height 34
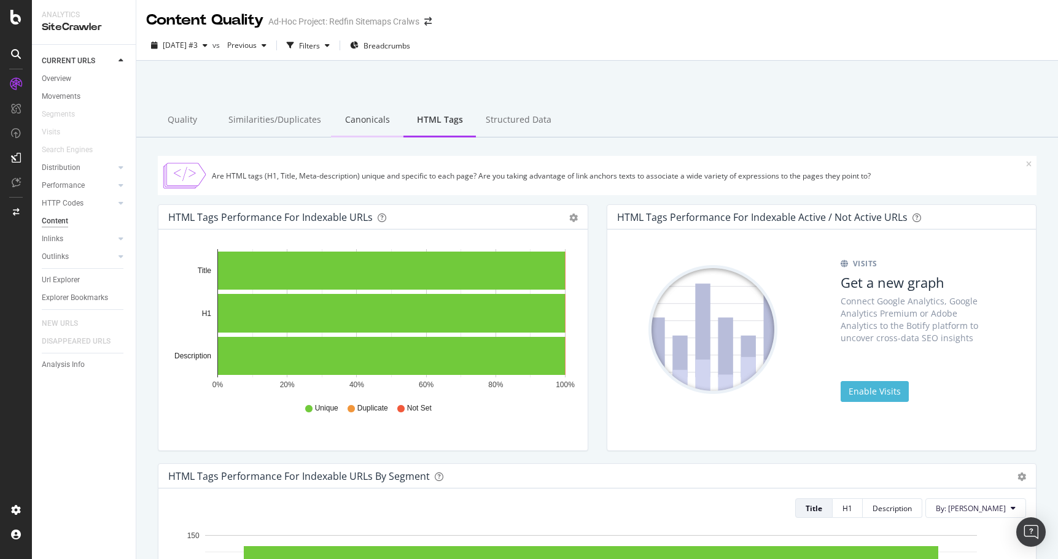
click at [371, 119] on div "Canonicals" at bounding box center [367, 121] width 72 height 34
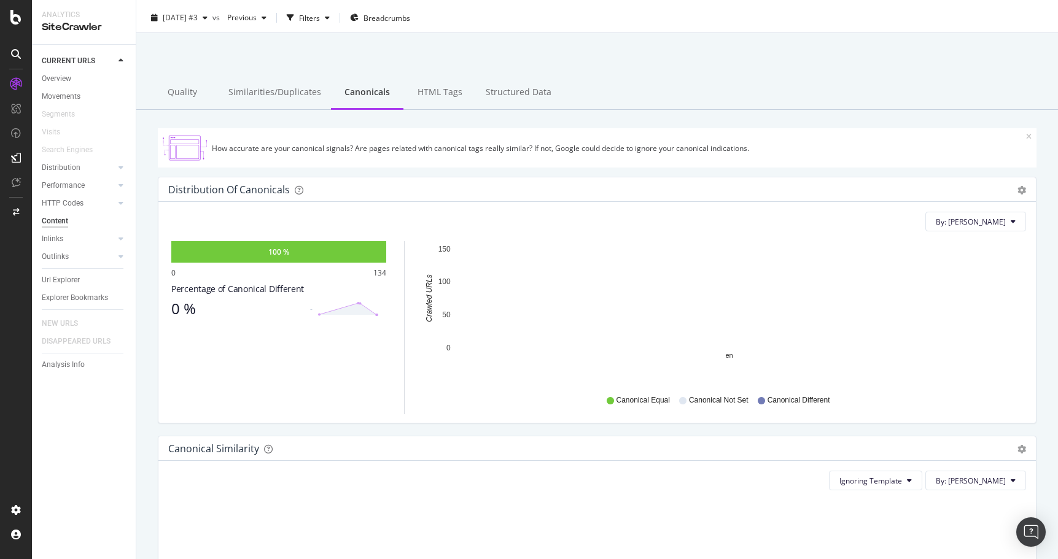
scroll to position [35, 0]
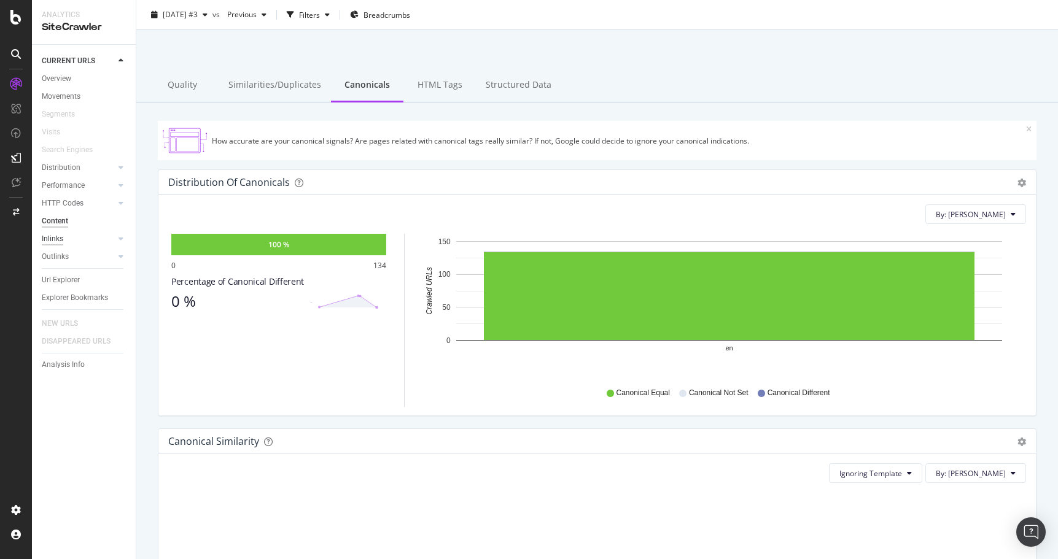
click at [53, 241] on div "Inlinks" at bounding box center [52, 239] width 21 height 13
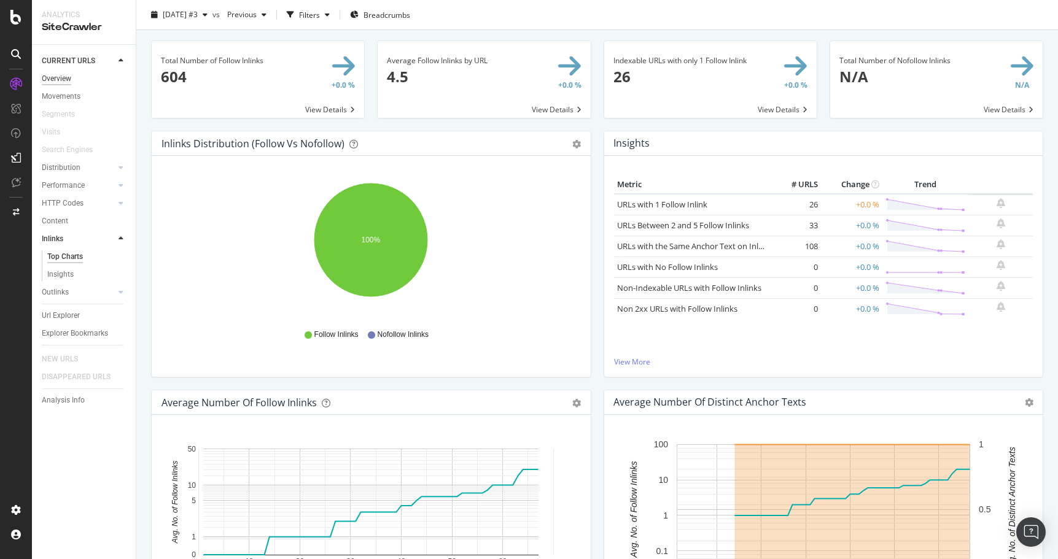
click at [69, 80] on div "Overview" at bounding box center [56, 78] width 29 height 13
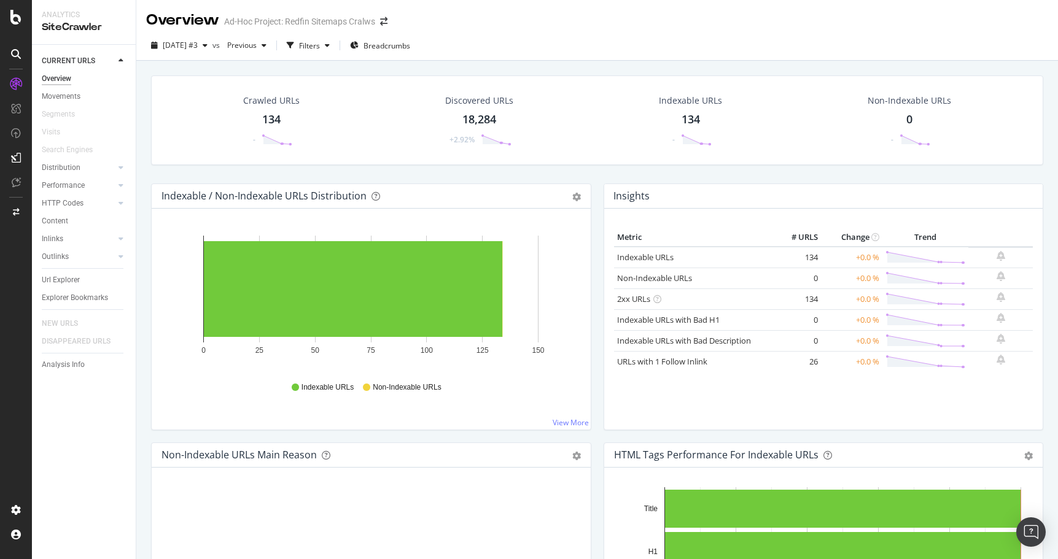
click at [476, 115] on div "18,284" at bounding box center [479, 120] width 34 height 16
click at [208, 46] on icon "button" at bounding box center [205, 45] width 5 height 7
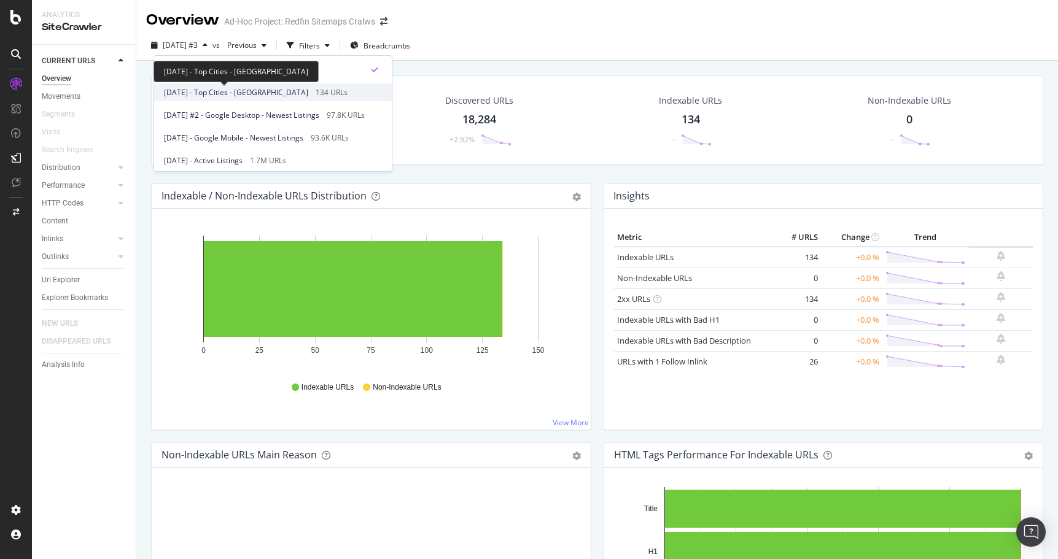
click at [232, 89] on span "[DATE] - Top Cities - [GEOGRAPHIC_DATA]" at bounding box center [236, 92] width 144 height 11
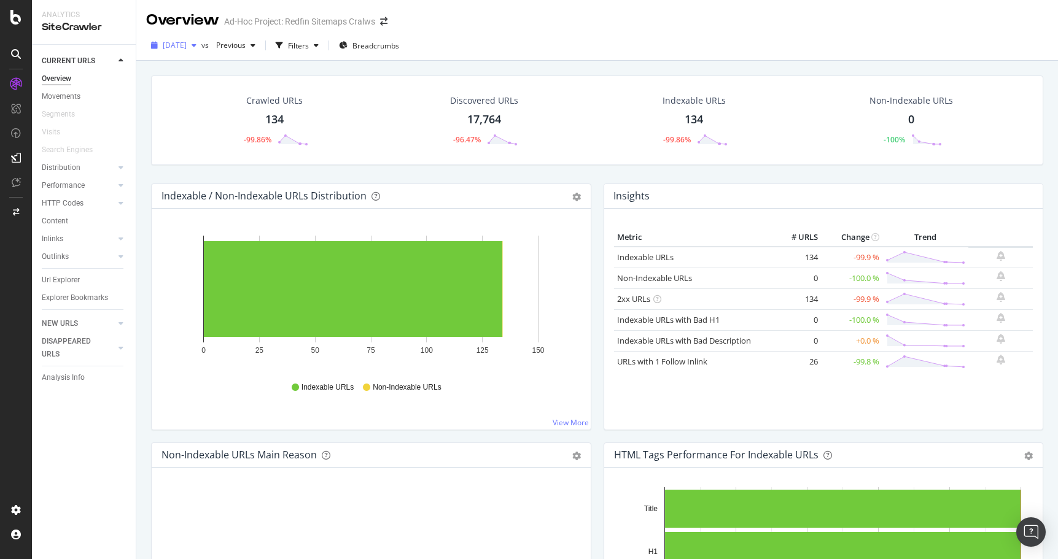
click at [196, 45] on icon "button" at bounding box center [194, 45] width 5 height 7
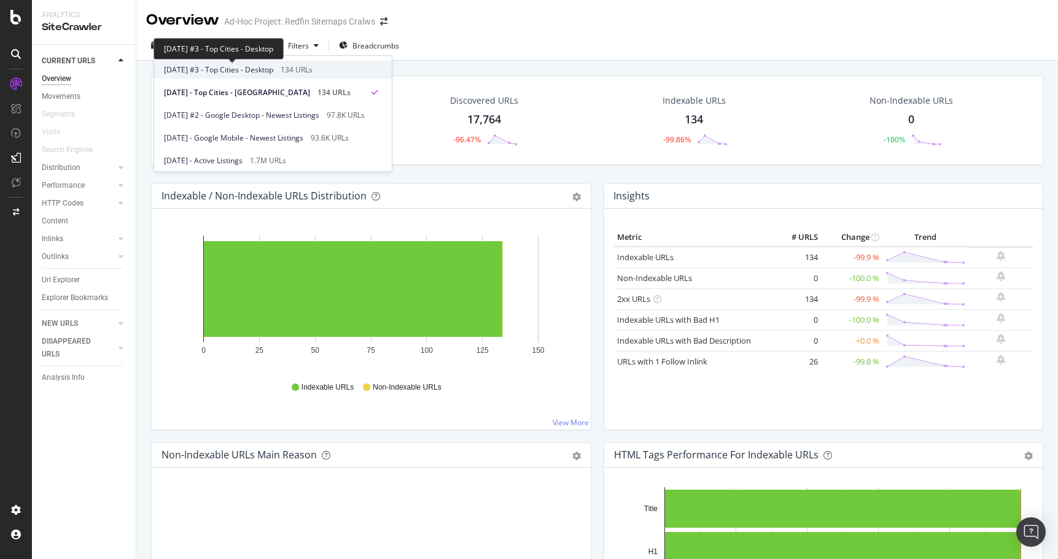
click at [266, 70] on span "[DATE] #3 - Top Cities - Desktop" at bounding box center [218, 69] width 109 height 11
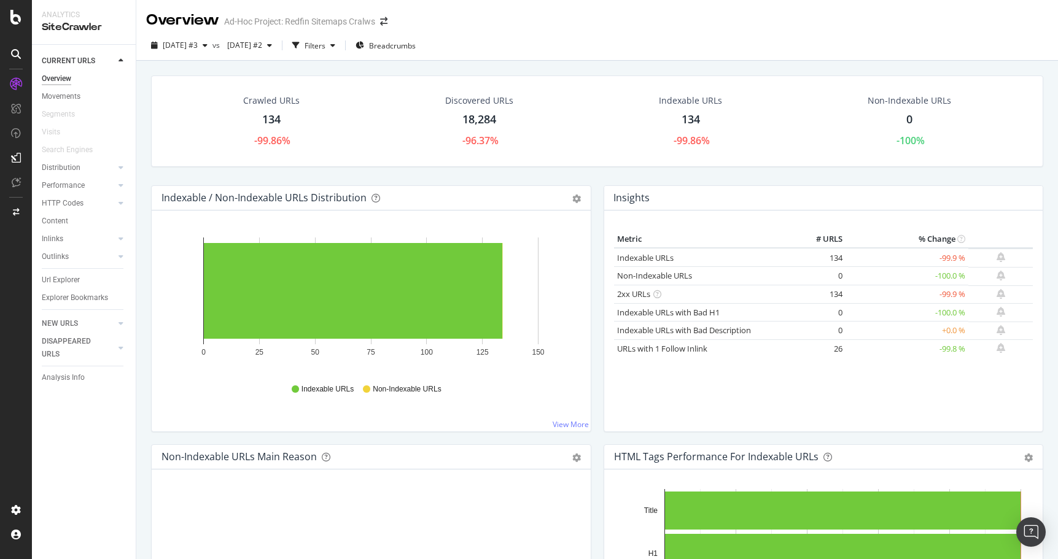
click at [513, 119] on div "Discovered URLs 18,284 -96.37%" at bounding box center [479, 121] width 93 height 66
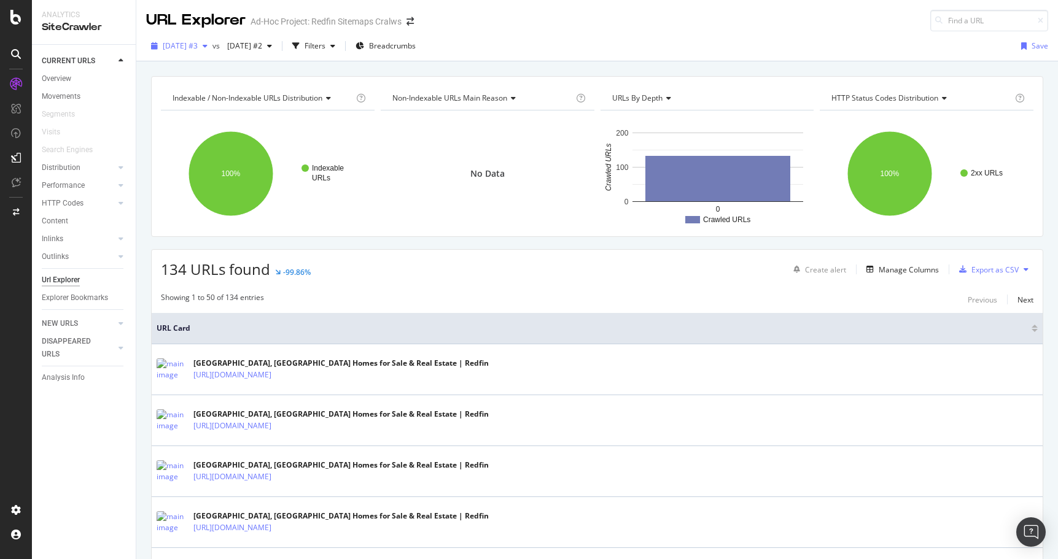
click at [208, 45] on icon "button" at bounding box center [205, 45] width 5 height 7
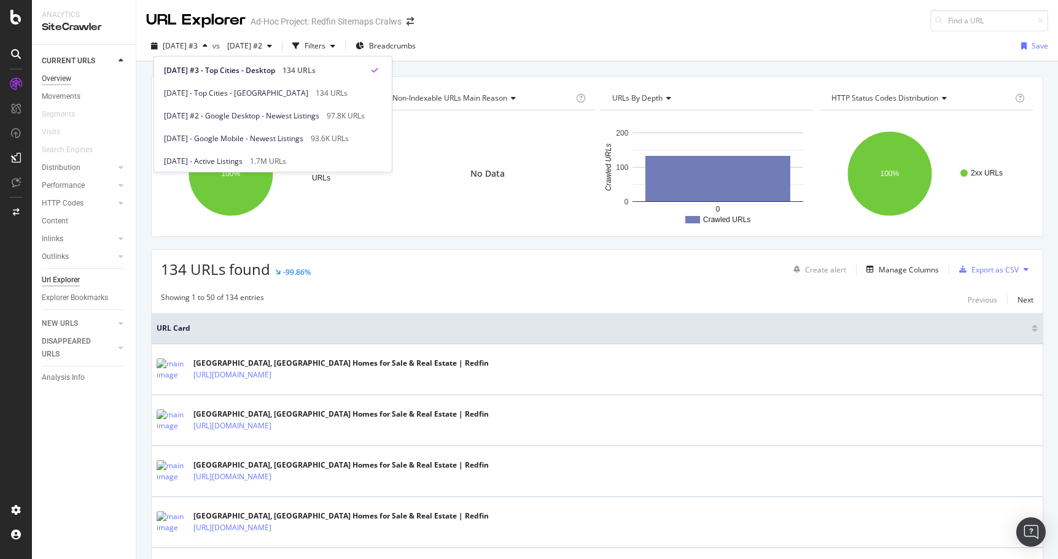
click at [67, 74] on div "Overview" at bounding box center [56, 78] width 29 height 13
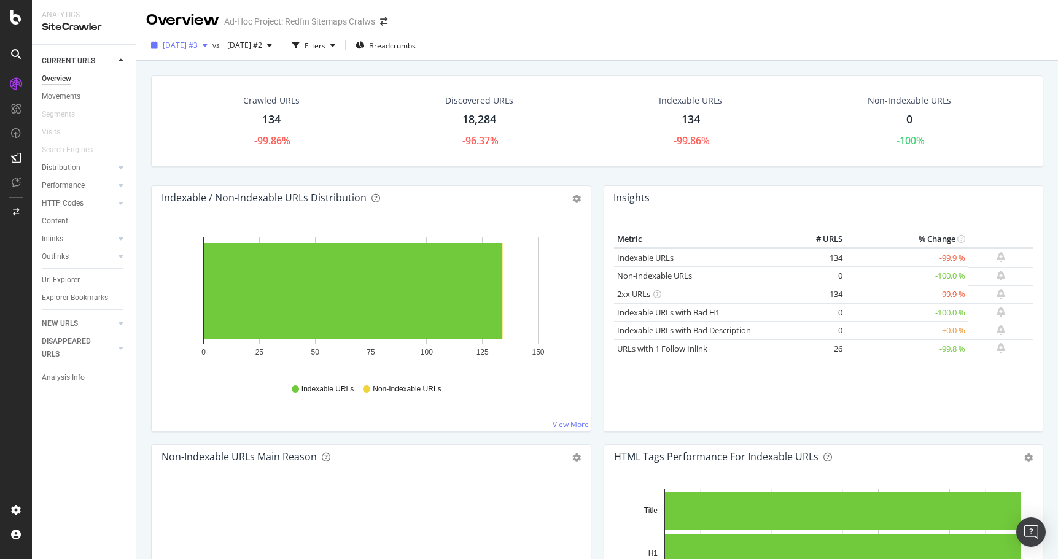
click at [208, 45] on icon "button" at bounding box center [205, 45] width 5 height 7
click at [272, 45] on icon "button" at bounding box center [269, 45] width 5 height 7
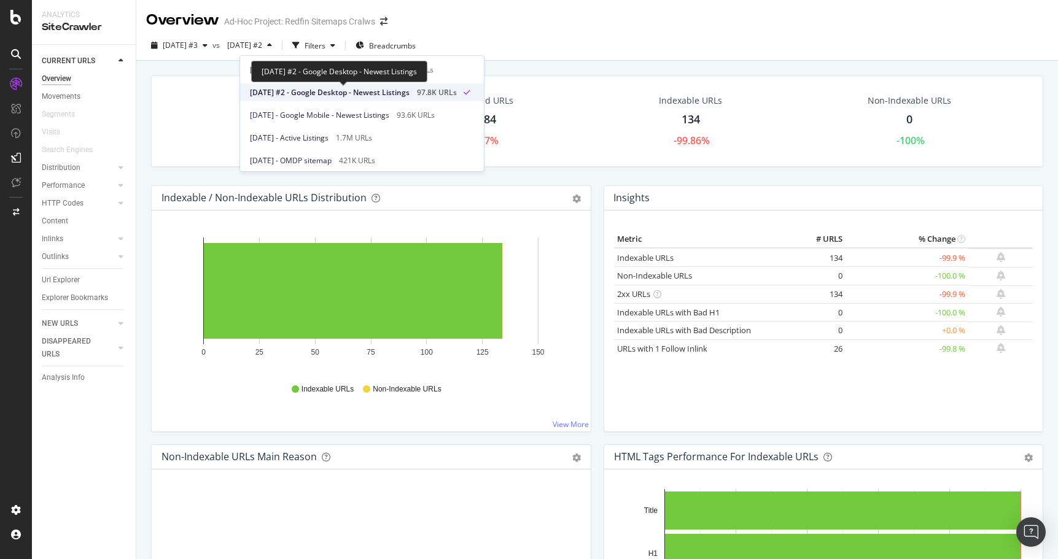
click at [341, 91] on span "[DATE] #2 - Google Desktop - Newest Listings" at bounding box center [330, 92] width 160 height 11
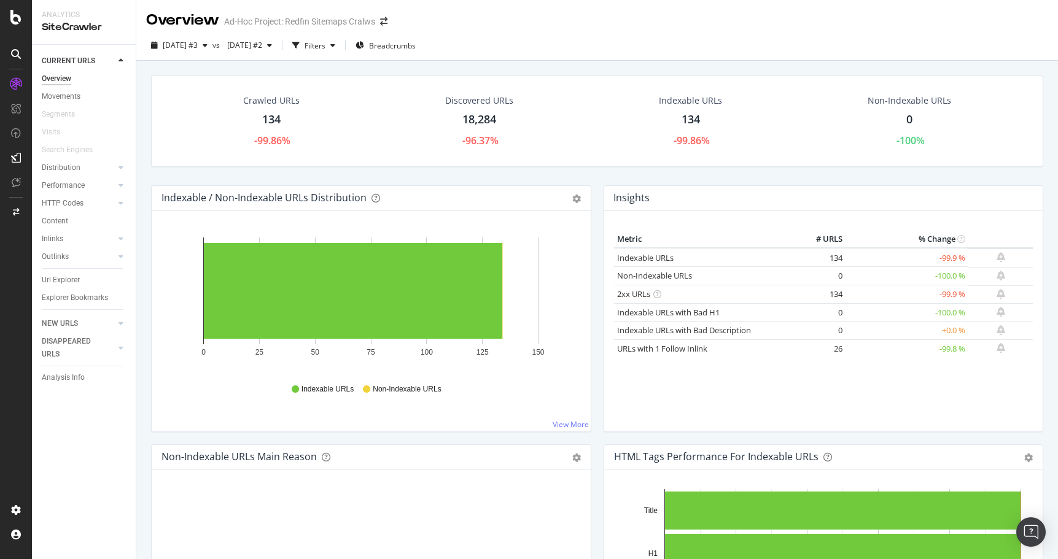
click at [542, 116] on div "Discovered URLs 18,284 -96.37%" at bounding box center [479, 121] width 214 height 66
click at [277, 38] on div "[DATE] #2" at bounding box center [249, 45] width 55 height 18
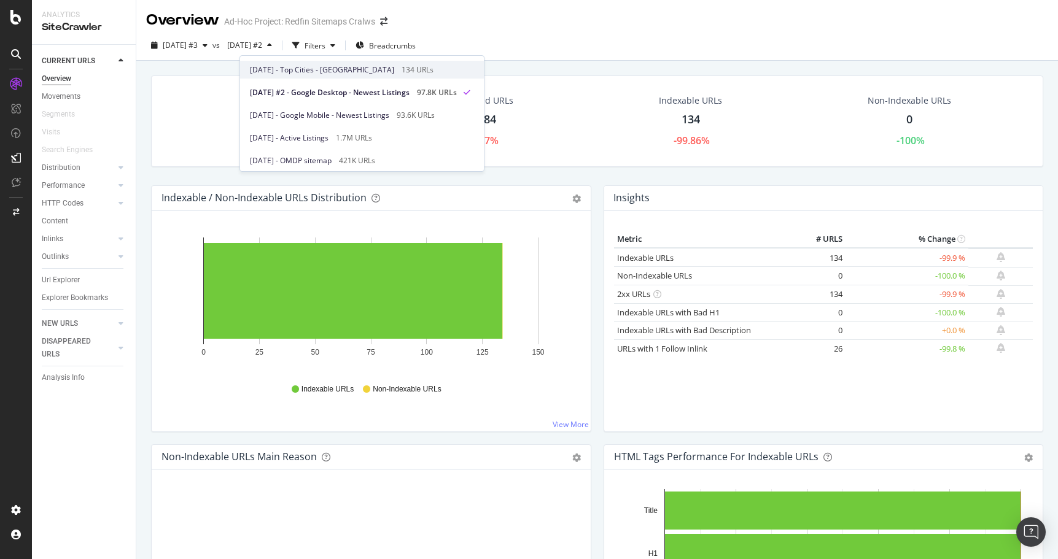
click at [402, 69] on div "134 URLs" at bounding box center [418, 69] width 32 height 11
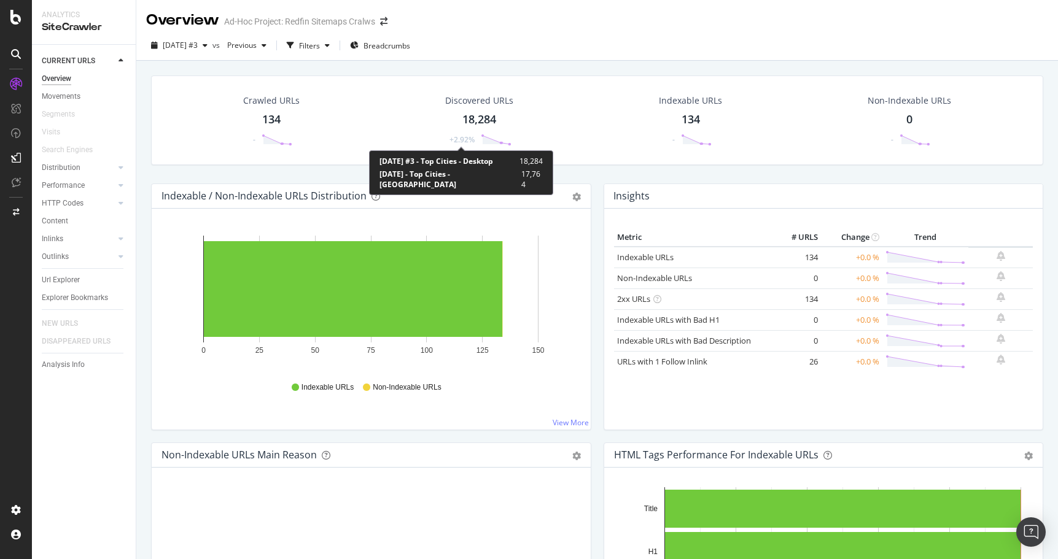
click at [519, 144] on div "Discovered URLs 18,284 +2.92%" at bounding box center [479, 120] width 93 height 64
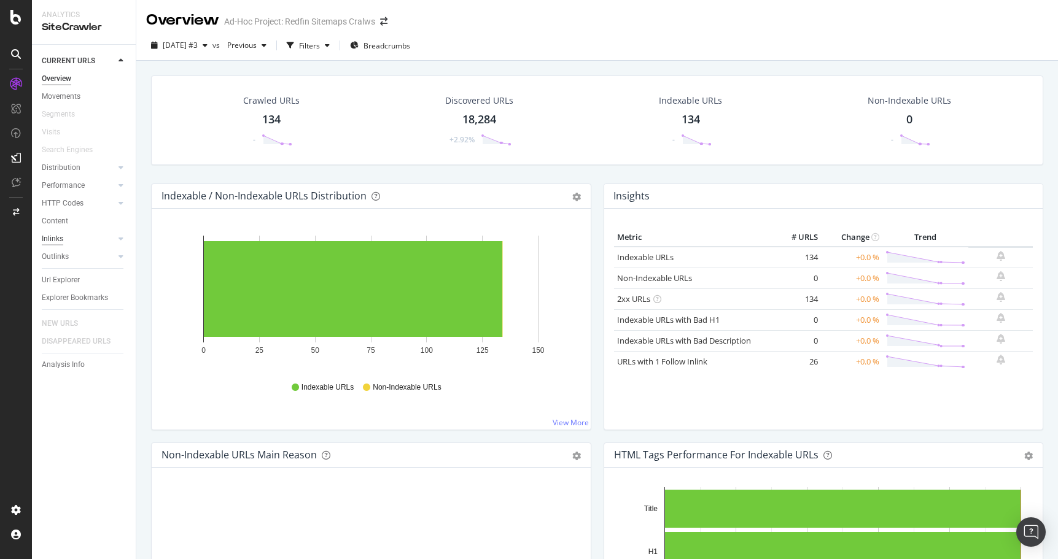
click at [48, 237] on div "Inlinks" at bounding box center [52, 239] width 21 height 13
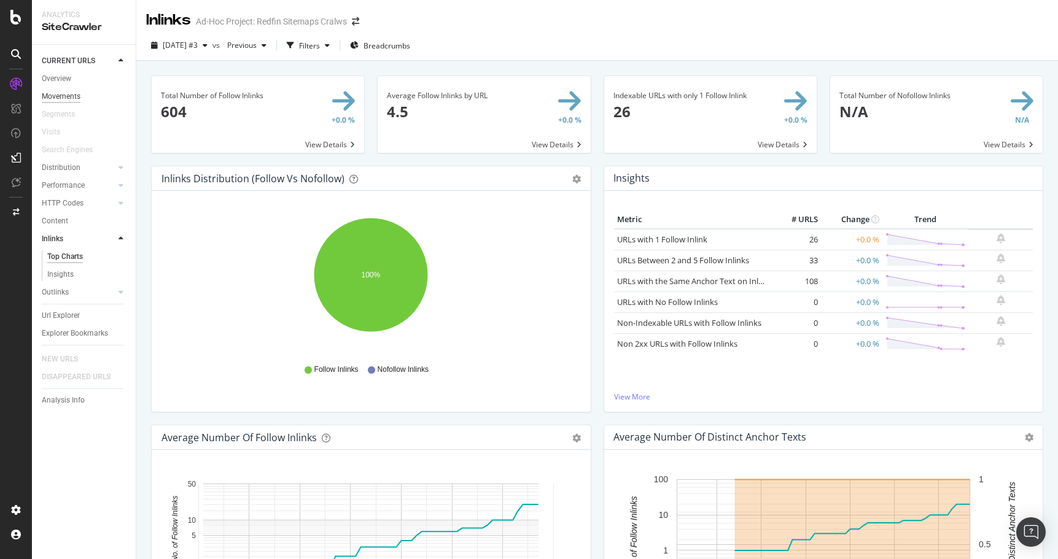
click at [61, 97] on div "Movements" at bounding box center [61, 96] width 39 height 13
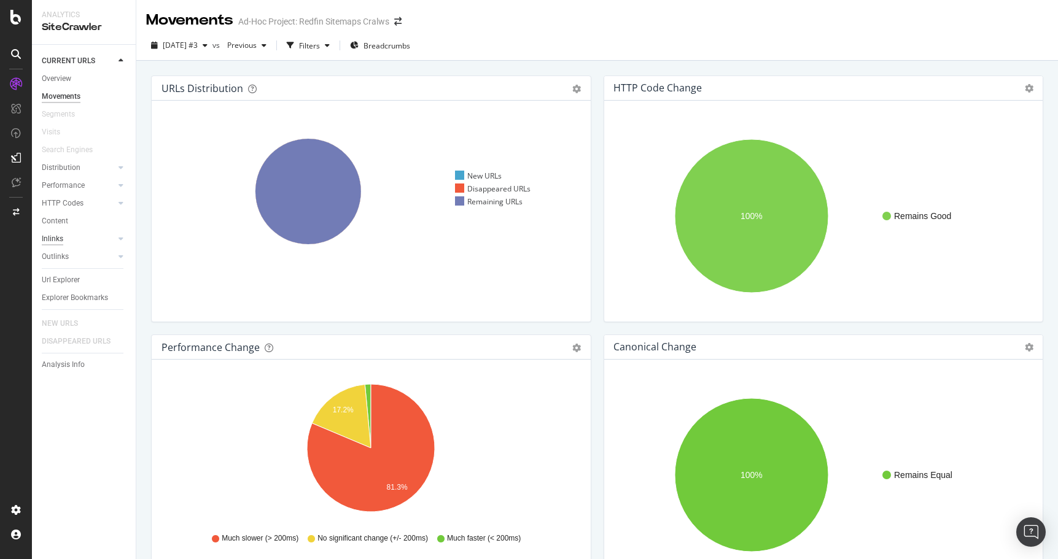
click at [55, 236] on div "Inlinks" at bounding box center [52, 239] width 21 height 13
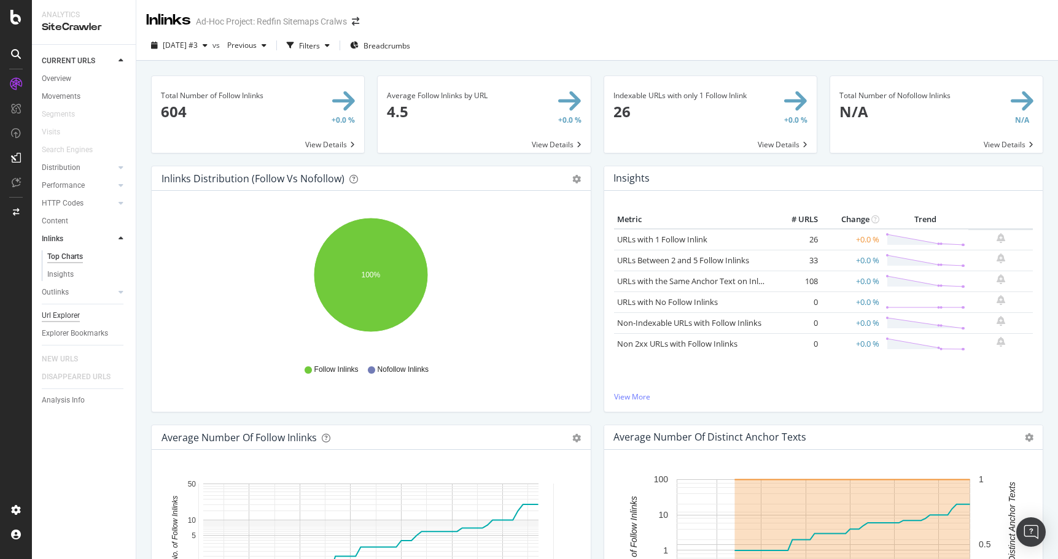
click at [56, 316] on div "Url Explorer" at bounding box center [61, 315] width 38 height 13
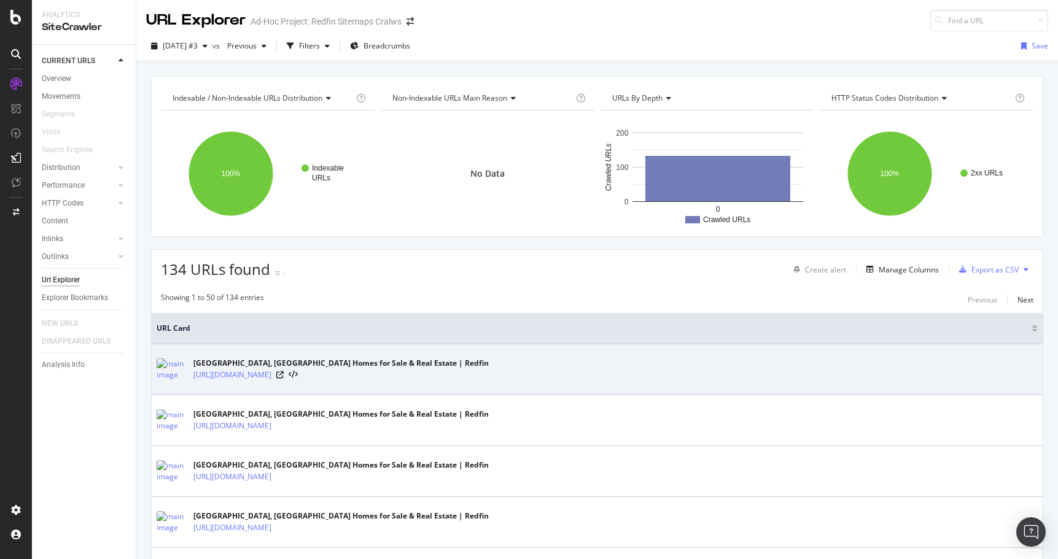
click at [445, 376] on div "Knoxville, TN Homes for Sale & Real Estate | Redfin https://www.redfin.com/city…" at bounding box center [597, 369] width 881 height 31
click at [271, 372] on link "[URL][DOMAIN_NAME]" at bounding box center [232, 375] width 78 height 12
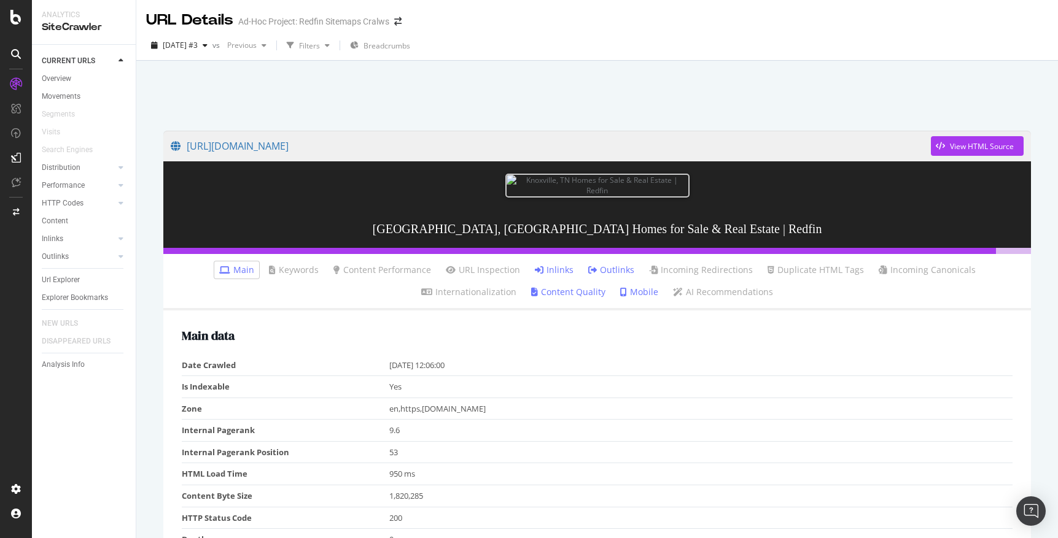
scroll to position [9, 0]
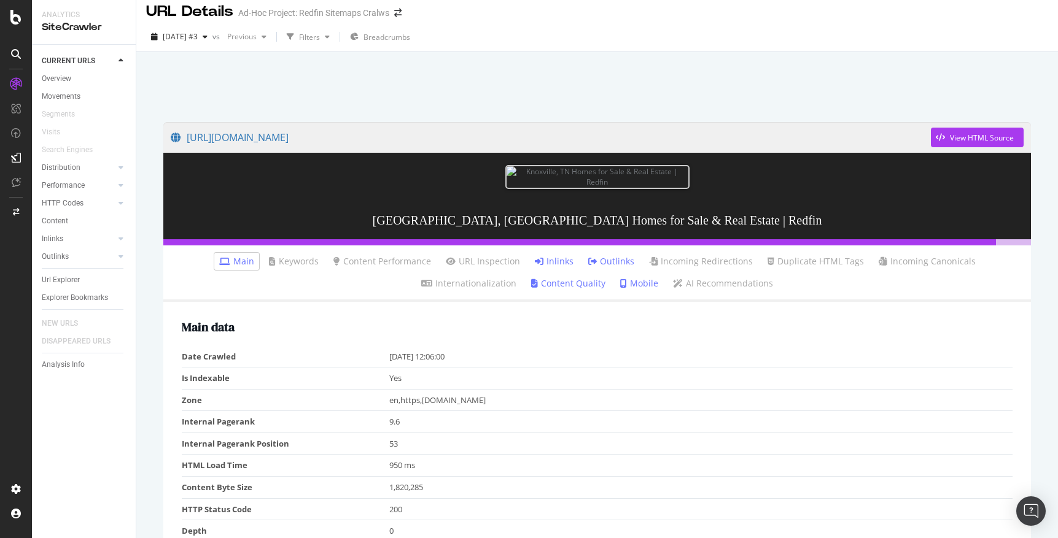
click at [535, 263] on link "Inlinks" at bounding box center [554, 261] width 39 height 12
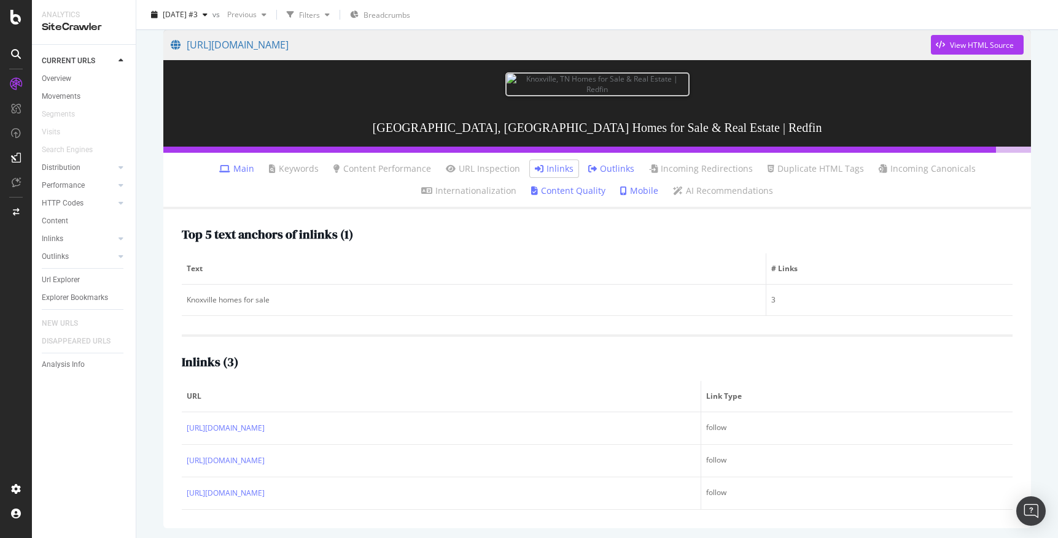
scroll to position [104, 0]
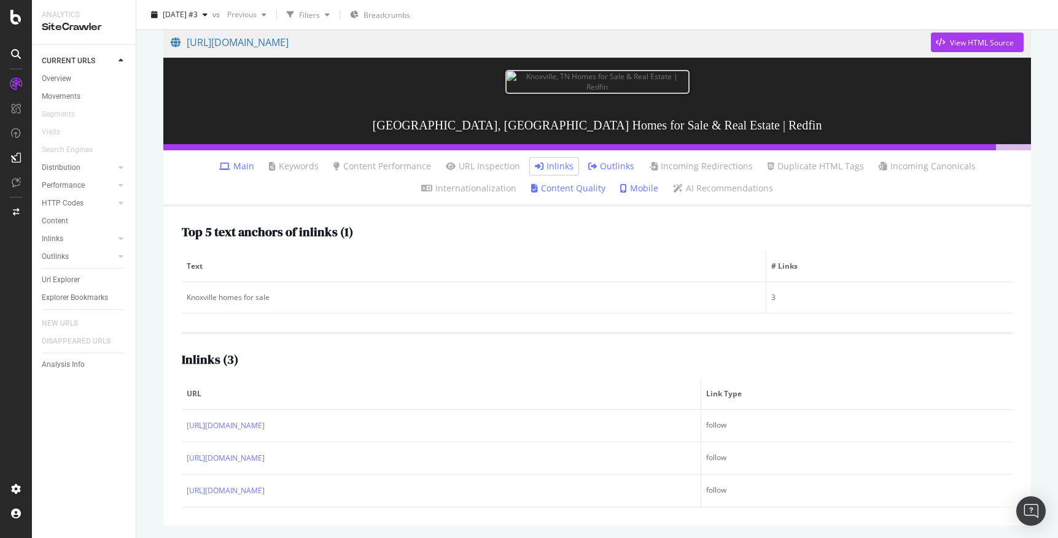
click at [588, 169] on link "Outlinks" at bounding box center [611, 166] width 46 height 12
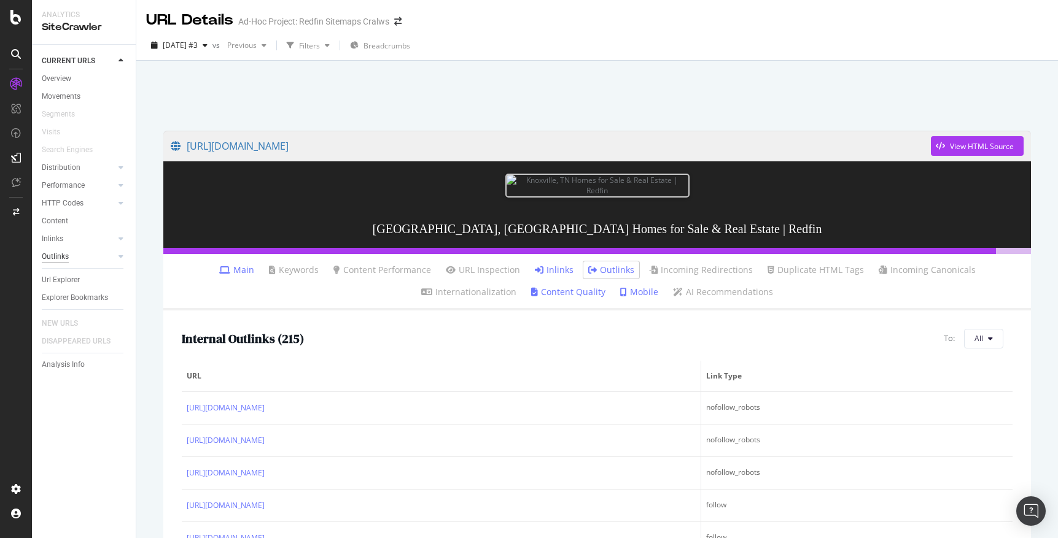
click at [56, 252] on div "Outlinks" at bounding box center [55, 257] width 27 height 13
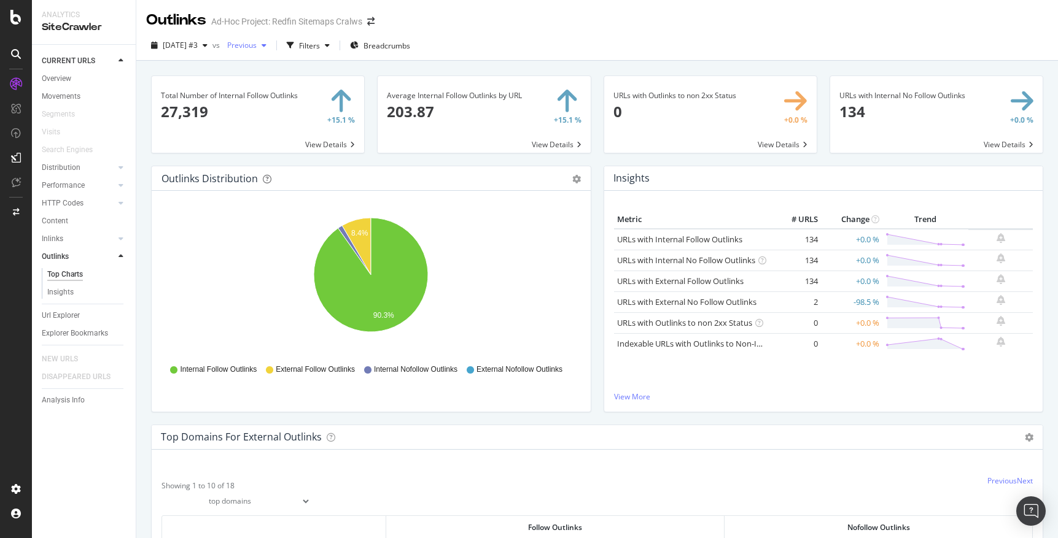
click at [266, 43] on icon "button" at bounding box center [264, 45] width 5 height 7
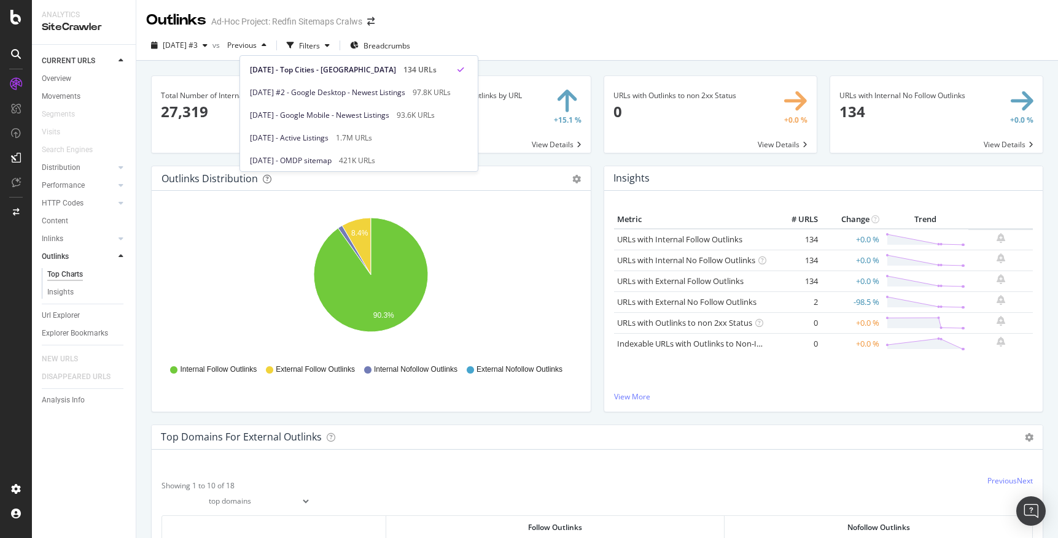
click at [507, 27] on div "Outlinks Ad-Hoc Project: Redfin Sitemaps Cralws" at bounding box center [597, 15] width 922 height 31
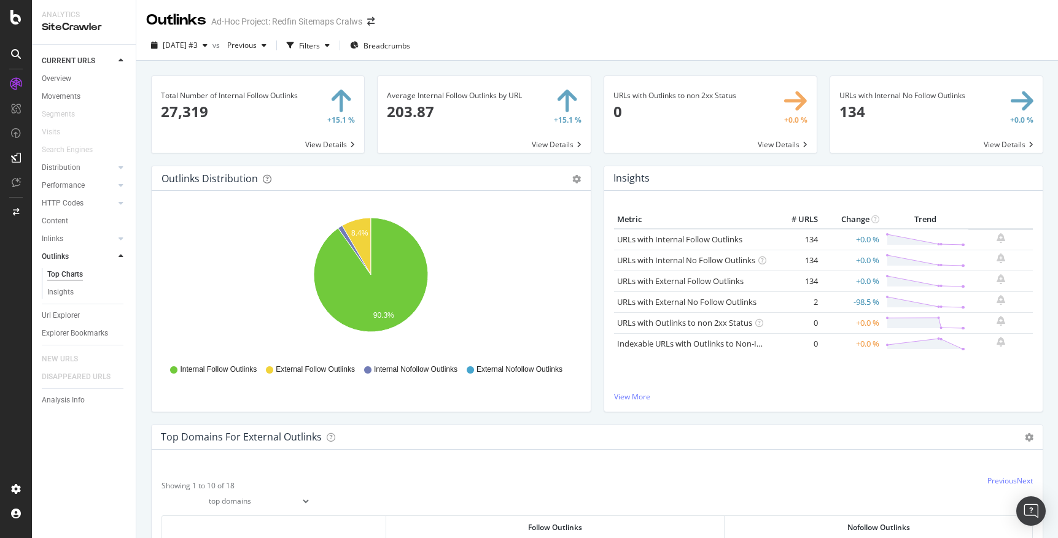
click at [342, 112] on span at bounding box center [258, 114] width 212 height 77
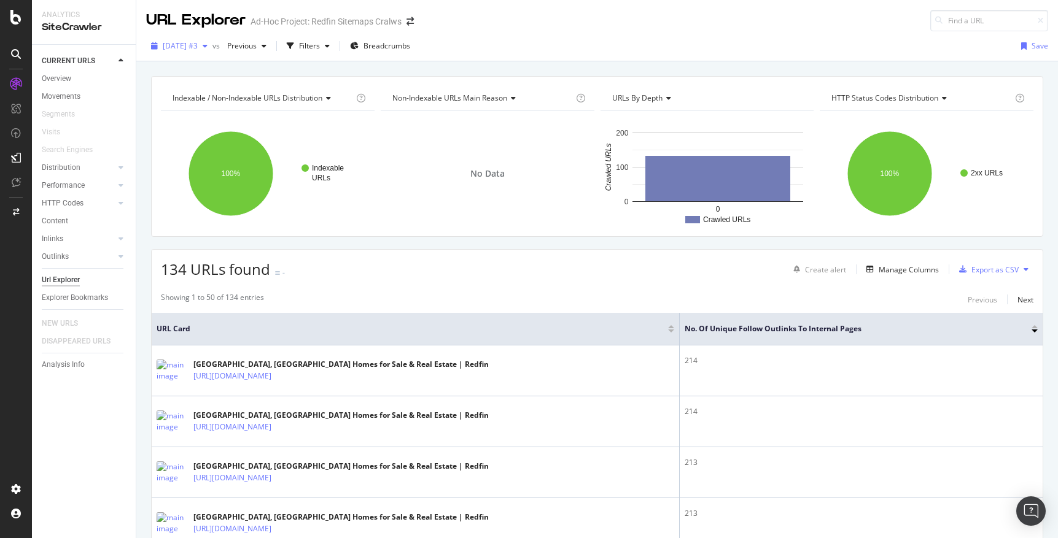
click at [208, 45] on icon "button" at bounding box center [205, 45] width 5 height 7
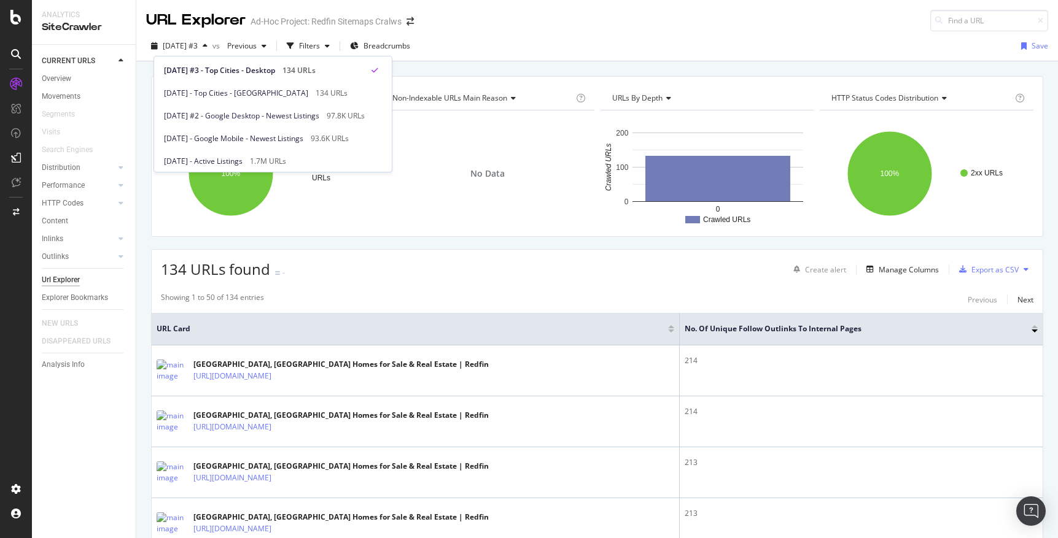
click at [531, 22] on div "URL Explorer Ad-Hoc Project: Redfin Sitemaps Cralws" at bounding box center [597, 15] width 922 height 31
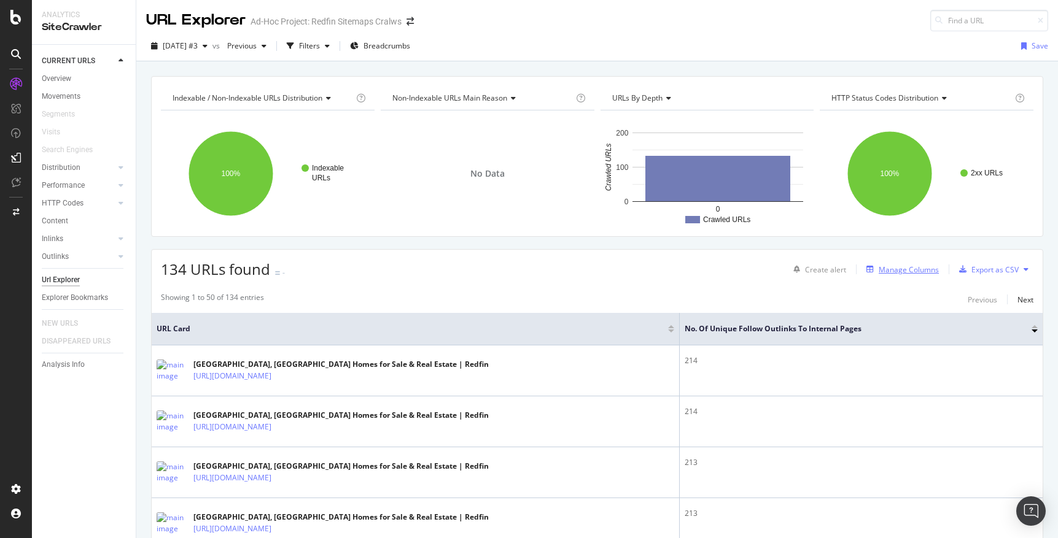
click at [889, 270] on div "Manage Columns" at bounding box center [909, 270] width 60 height 10
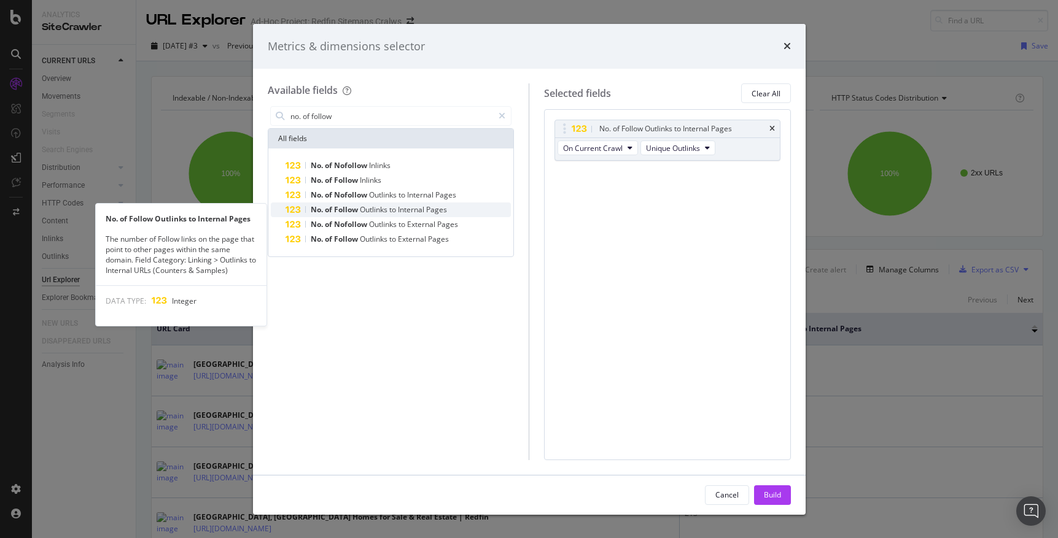
type input "no. of follow"
click at [376, 205] on span "Outlinks" at bounding box center [374, 209] width 29 height 10
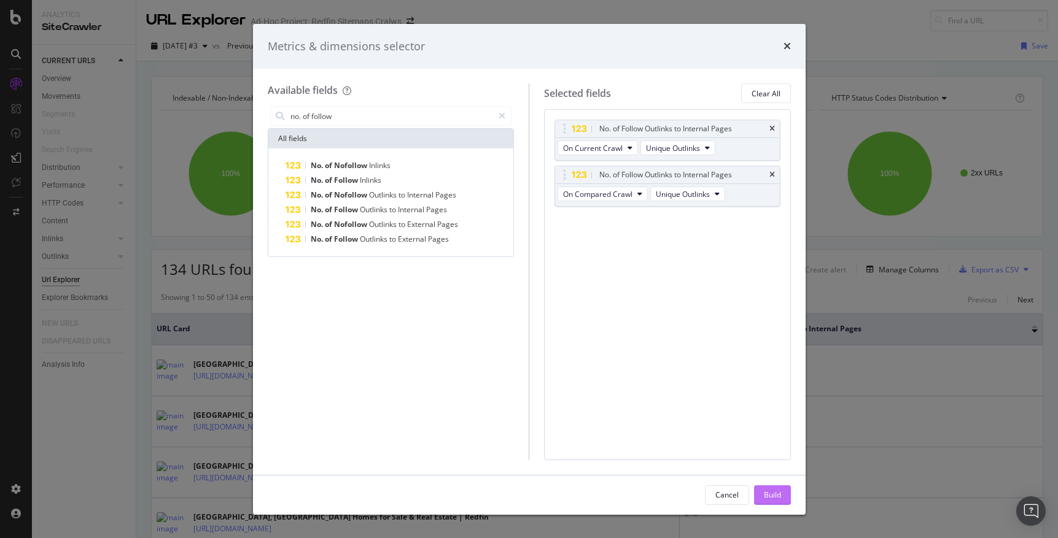
click at [768, 497] on div "Build" at bounding box center [772, 495] width 17 height 10
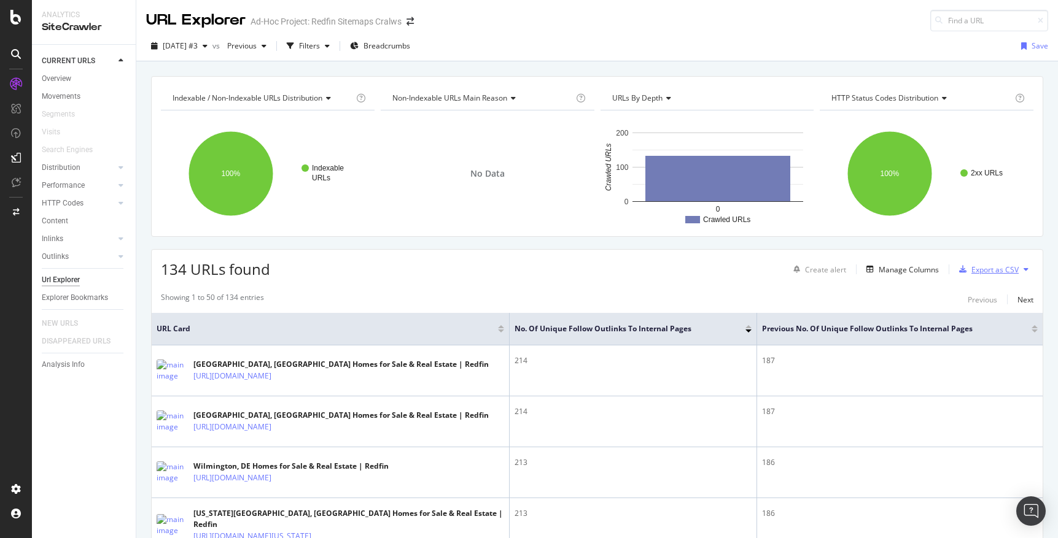
click at [1007, 270] on div "Export as CSV" at bounding box center [994, 270] width 47 height 10
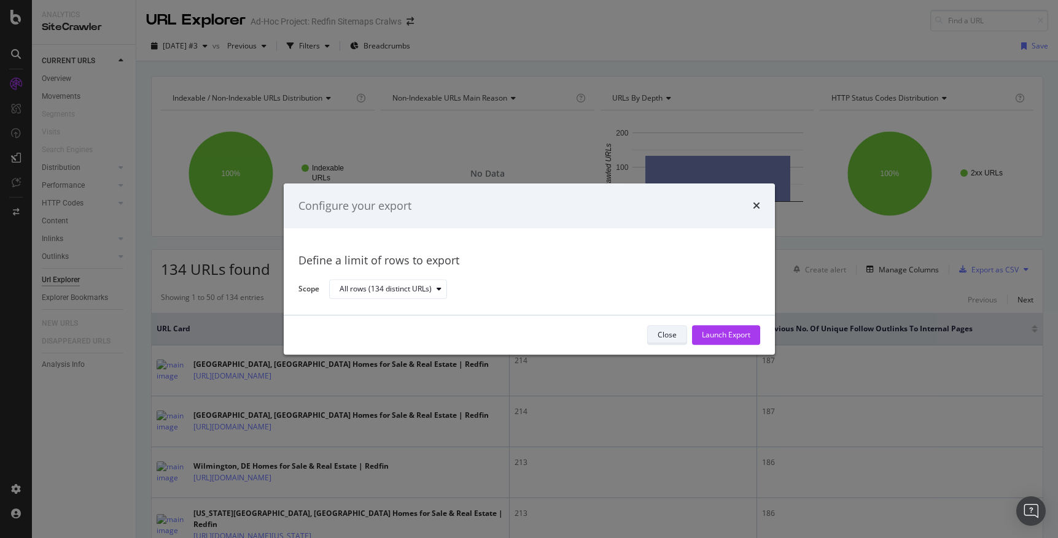
click at [663, 332] on div "Close" at bounding box center [667, 335] width 19 height 10
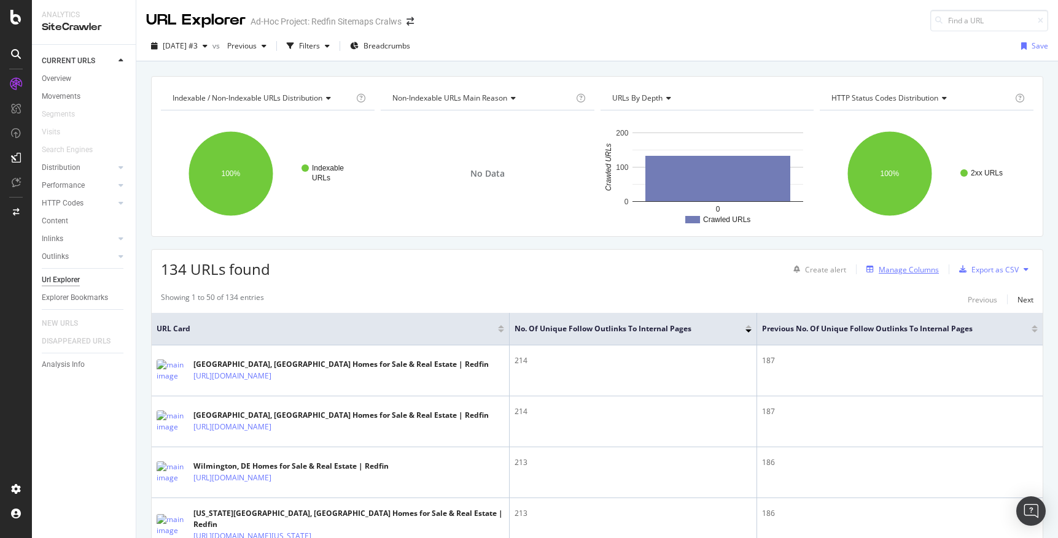
click at [898, 267] on div "Manage Columns" at bounding box center [909, 270] width 60 height 10
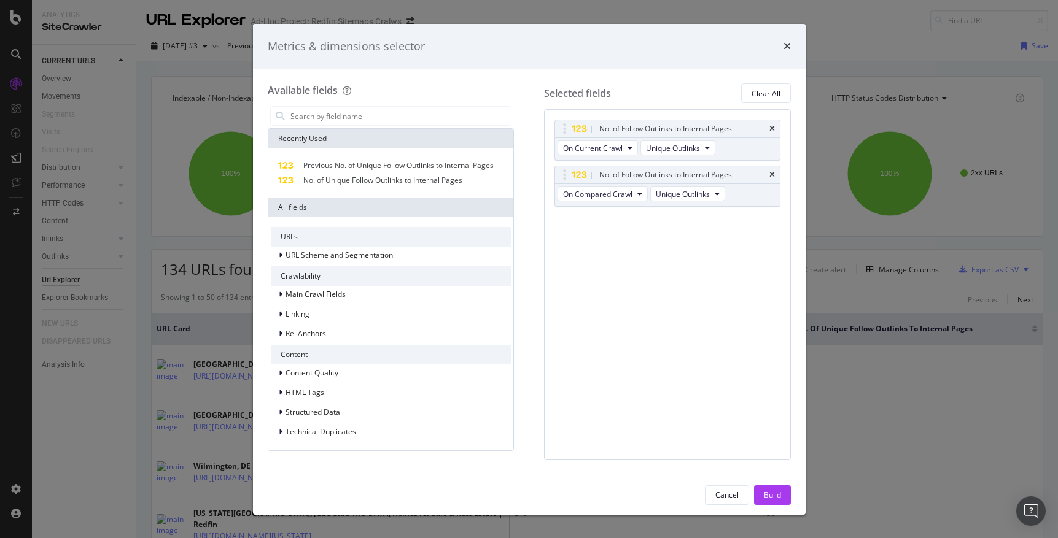
click at [923, 384] on div "Metrics & dimensions selector Available fields Recently Used Previous No. of Un…" at bounding box center [529, 269] width 1058 height 538
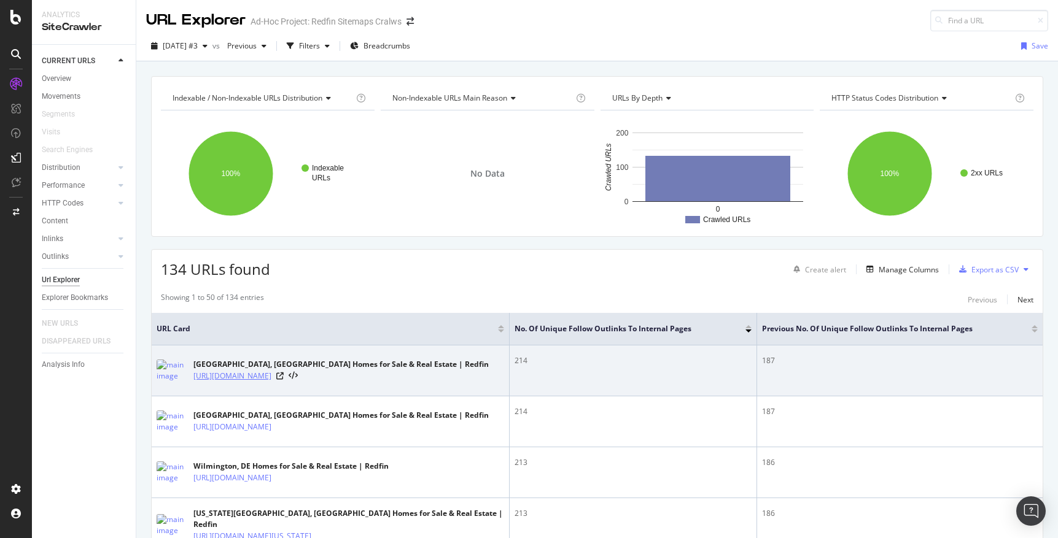
click at [271, 374] on link "https://www.redfin.com/city/6904/CA/Fresno" at bounding box center [232, 376] width 78 height 12
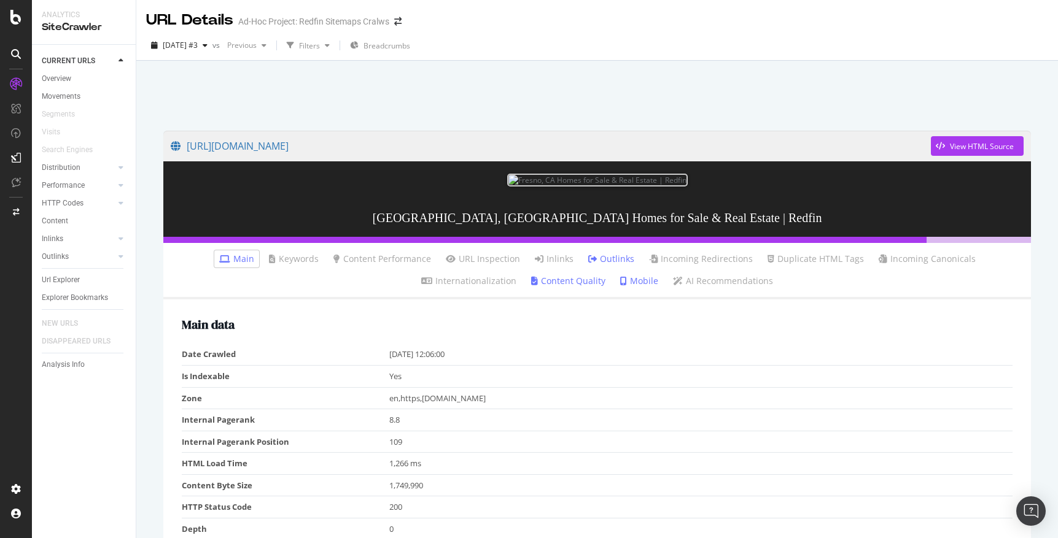
click at [620, 280] on link "Mobile" at bounding box center [639, 281] width 38 height 12
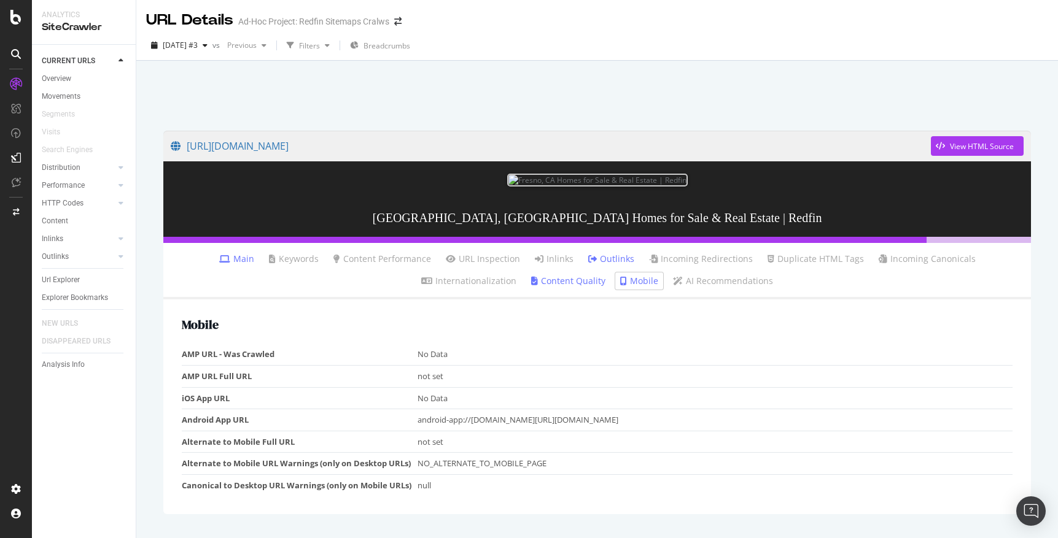
click at [219, 257] on link "Main" at bounding box center [236, 259] width 35 height 12
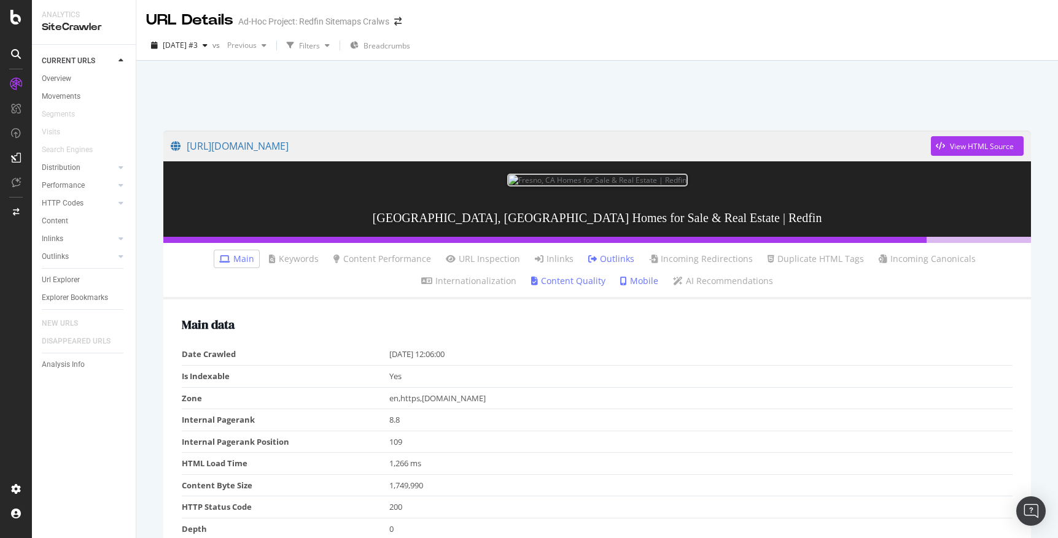
click at [620, 282] on link "Mobile" at bounding box center [639, 281] width 38 height 12
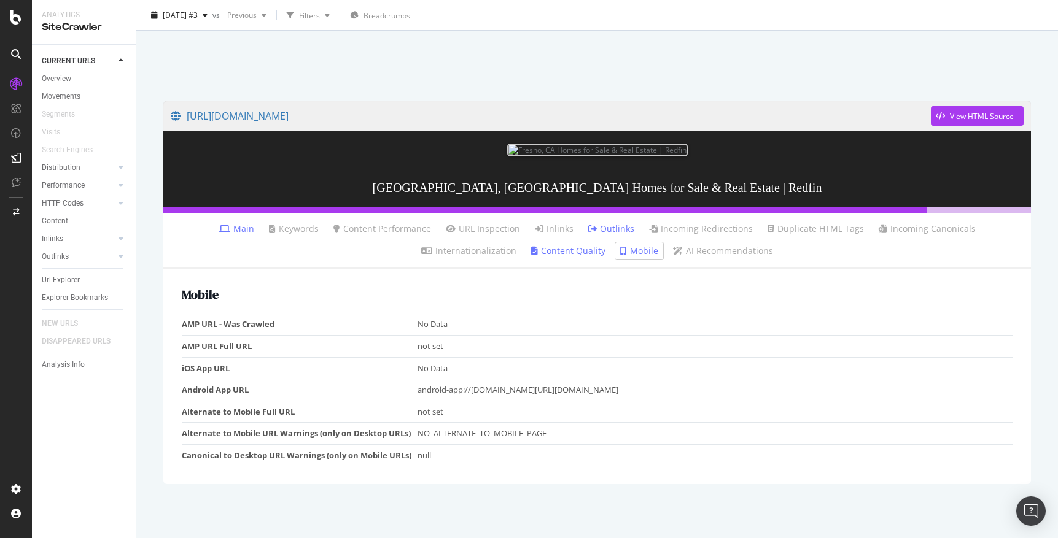
scroll to position [31, 0]
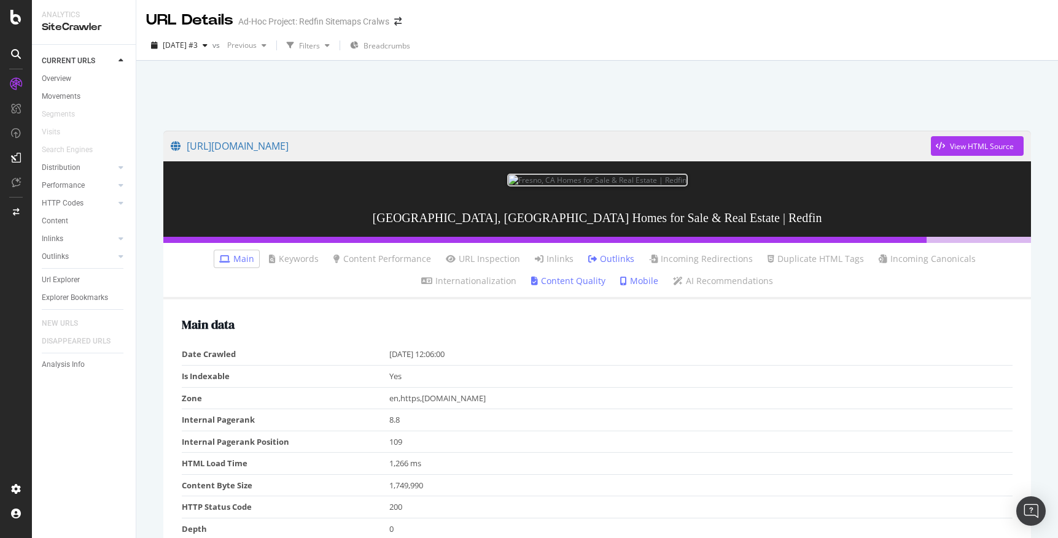
click at [588, 257] on link "Outlinks" at bounding box center [611, 259] width 46 height 12
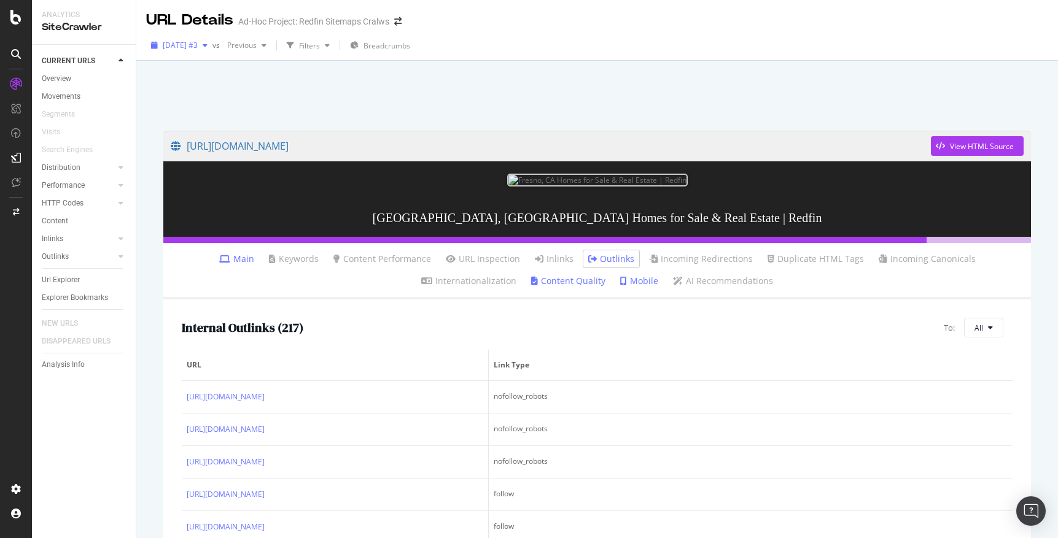
click at [208, 42] on icon "button" at bounding box center [205, 45] width 5 height 7
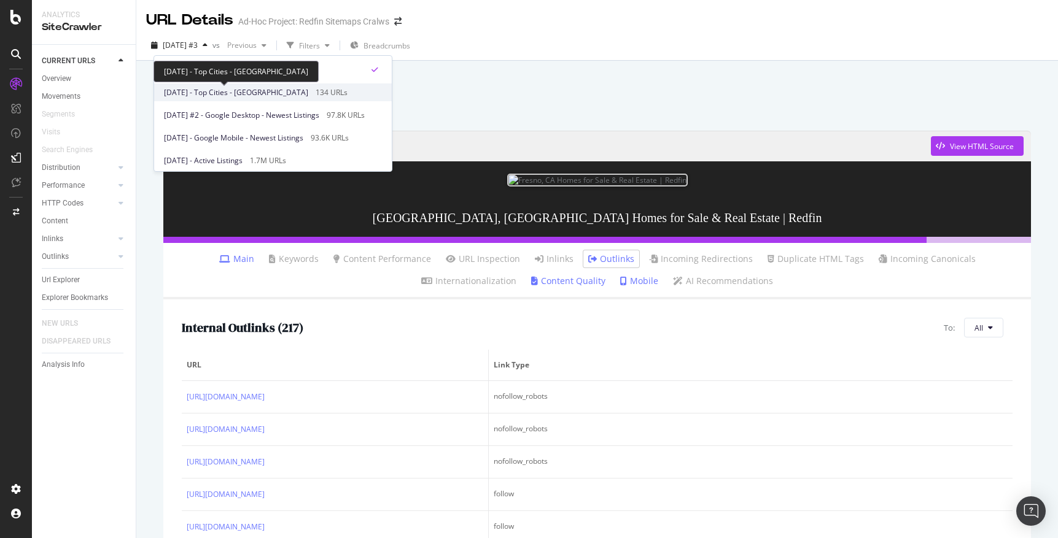
click at [243, 90] on span "[DATE] - Top Cities - [GEOGRAPHIC_DATA]" at bounding box center [236, 92] width 144 height 11
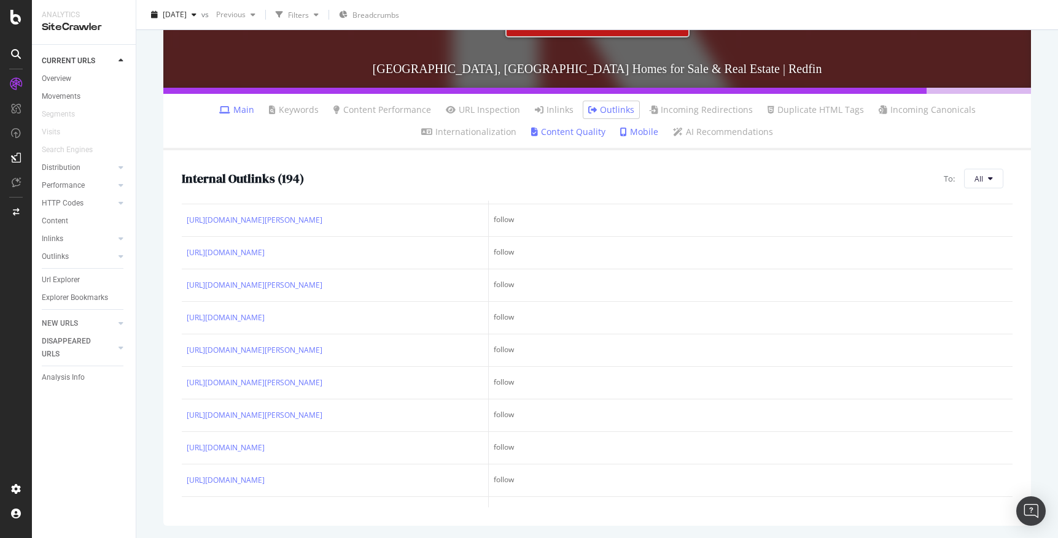
scroll to position [2784, 0]
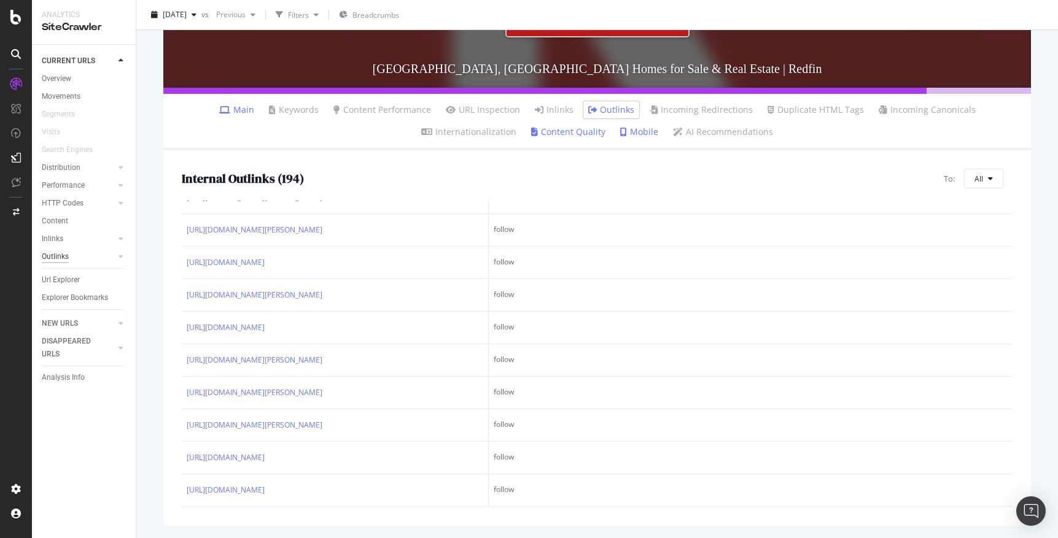
click at [58, 255] on div "Outlinks" at bounding box center [55, 257] width 27 height 13
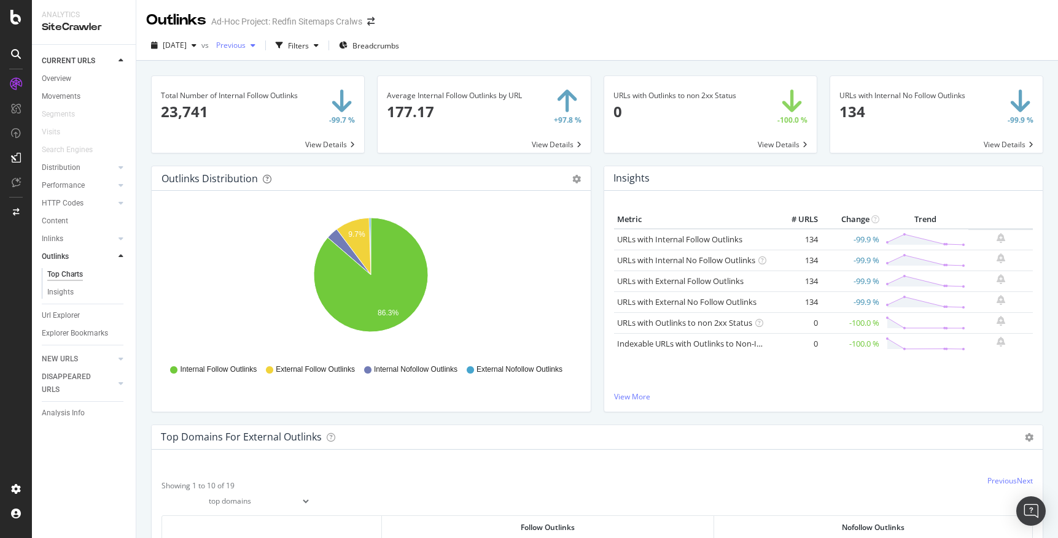
click at [255, 46] on icon "button" at bounding box center [253, 45] width 5 height 7
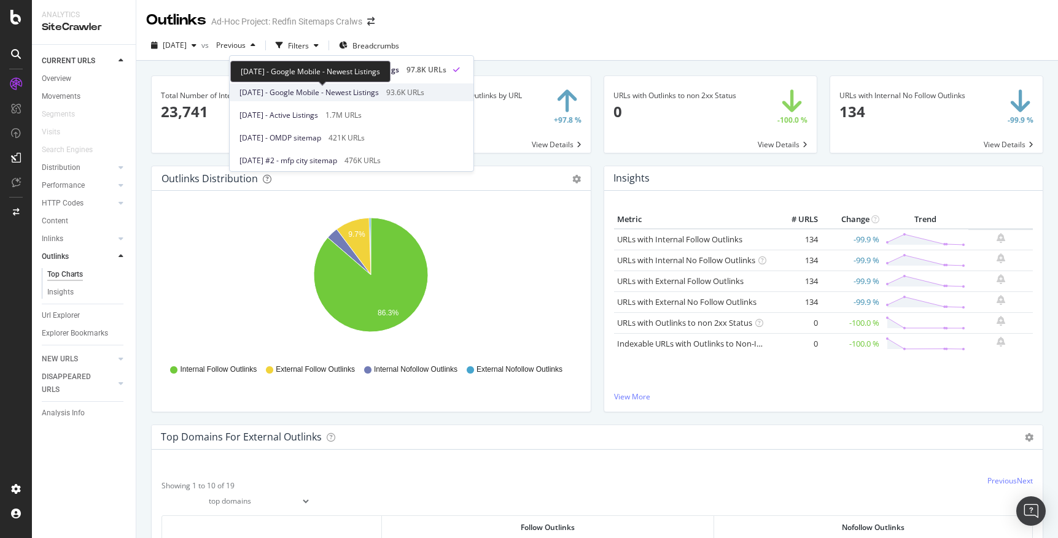
click at [354, 95] on span "[DATE] - Google Mobile - Newest Listings" at bounding box center [308, 92] width 139 height 11
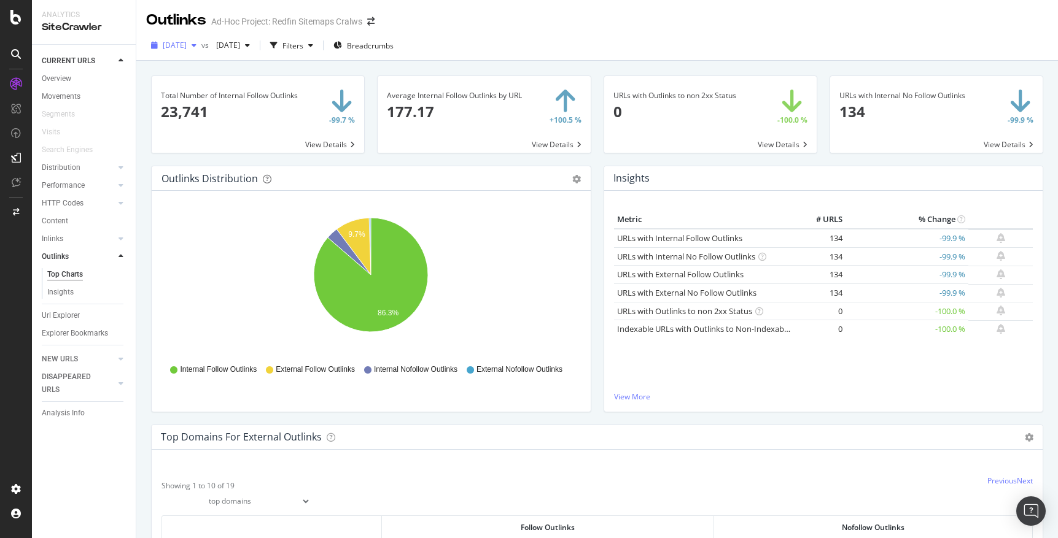
click at [196, 43] on icon "button" at bounding box center [194, 45] width 5 height 7
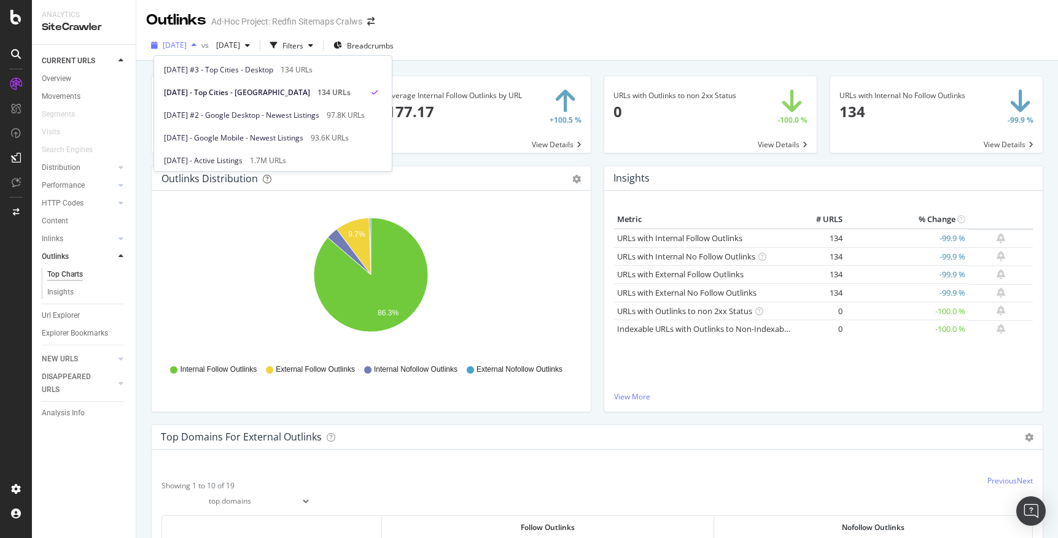
click at [196, 43] on icon "button" at bounding box center [194, 45] width 5 height 7
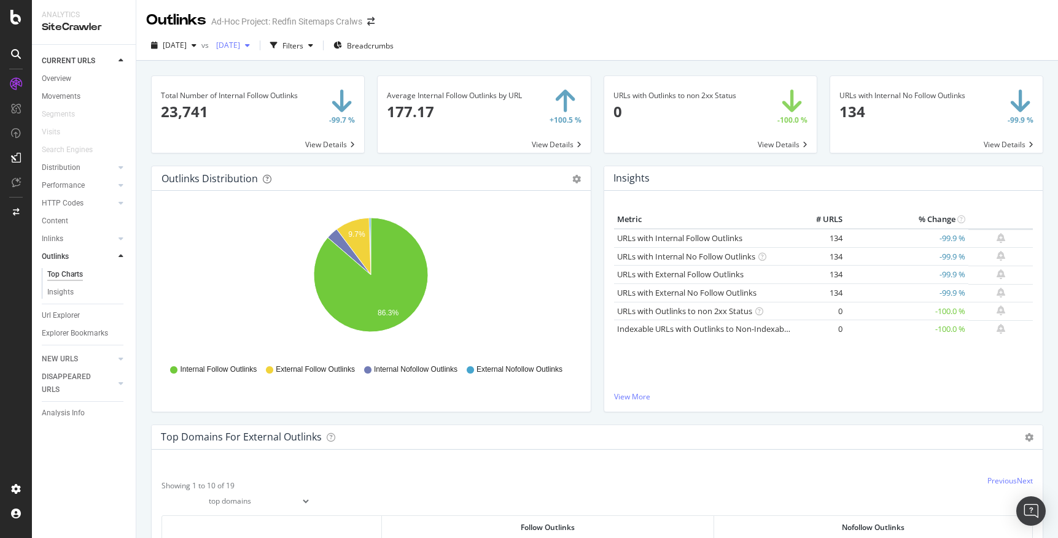
click at [250, 45] on icon "button" at bounding box center [247, 45] width 5 height 7
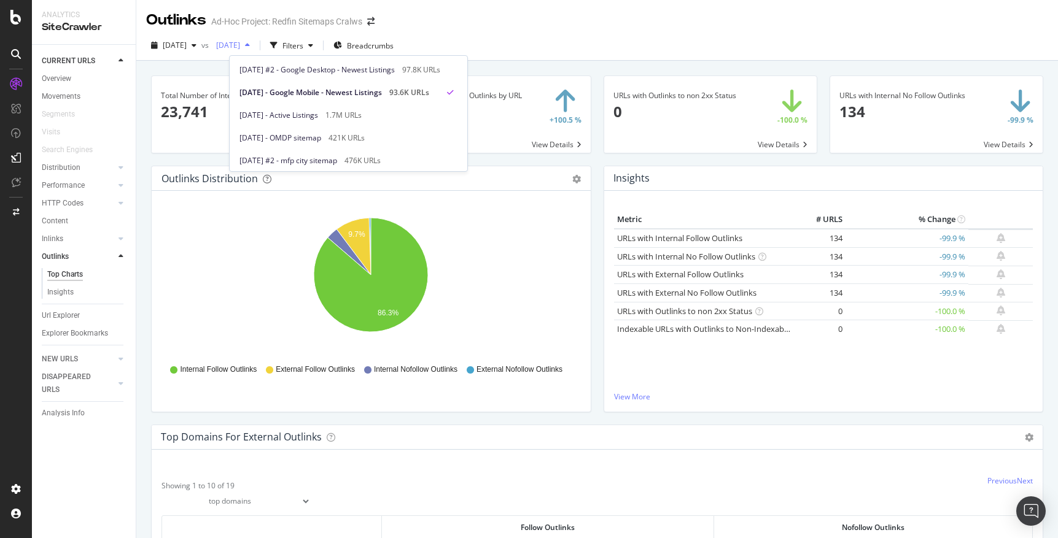
click at [250, 45] on icon "button" at bounding box center [247, 45] width 5 height 7
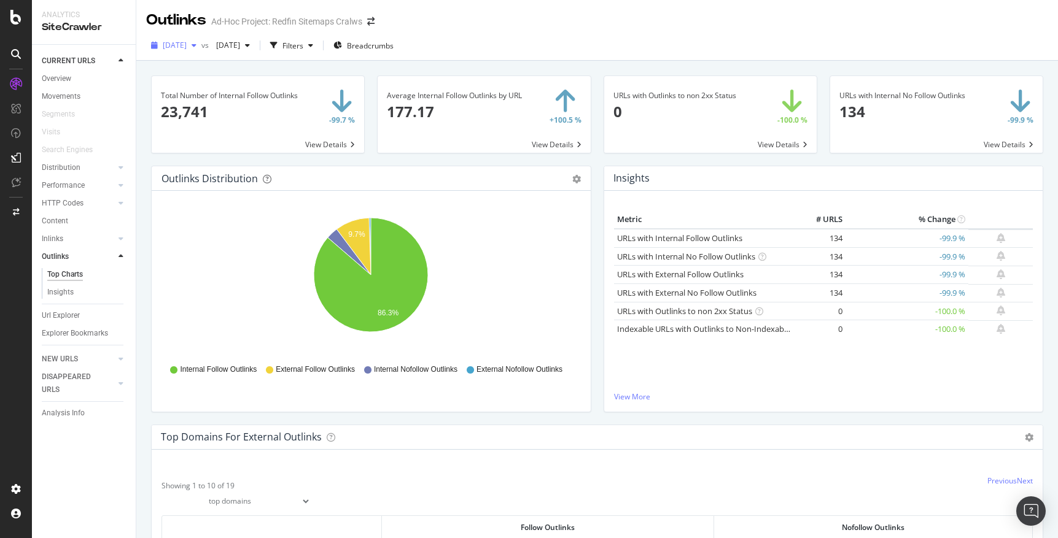
click at [196, 45] on icon "button" at bounding box center [194, 45] width 5 height 7
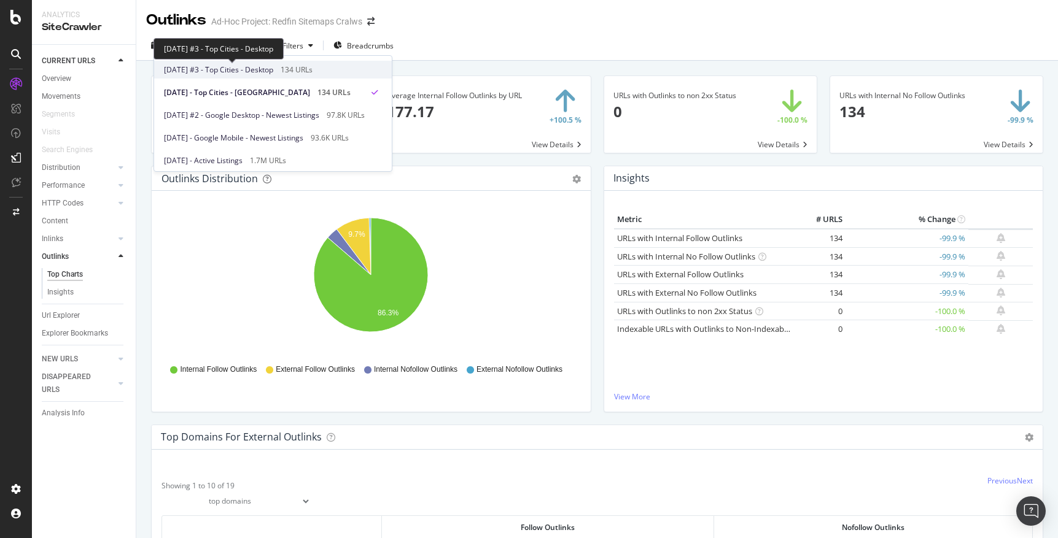
click at [224, 68] on span "[DATE] #3 - Top Cities - Desktop" at bounding box center [218, 69] width 109 height 11
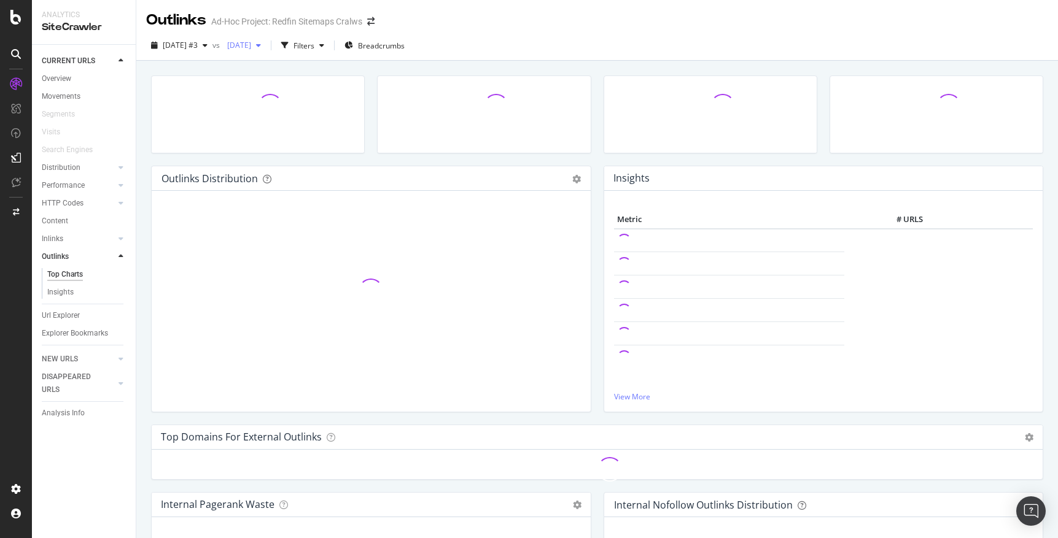
click at [261, 44] on icon "button" at bounding box center [258, 45] width 5 height 7
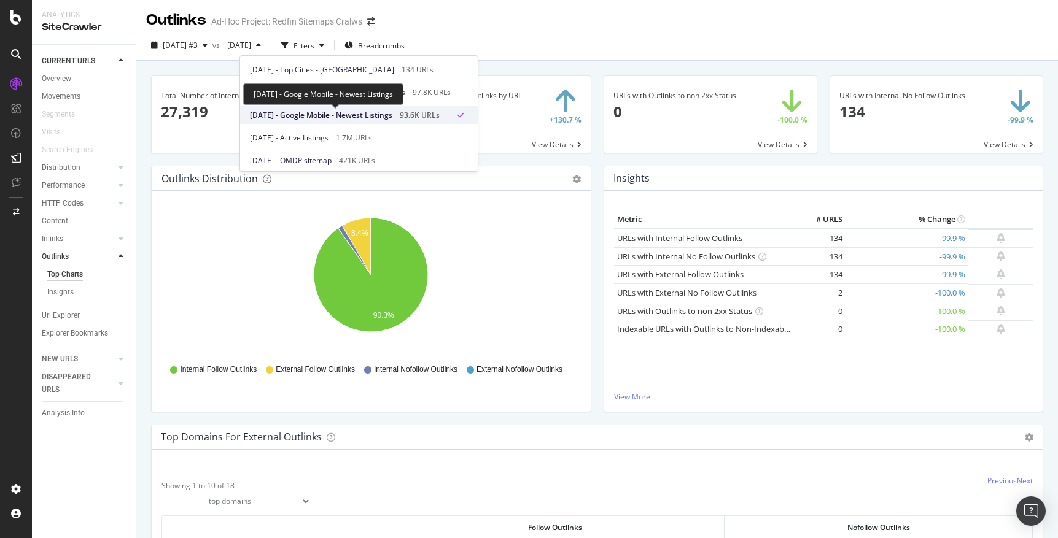
click at [322, 117] on span "[DATE] - Google Mobile - Newest Listings" at bounding box center [321, 115] width 142 height 11
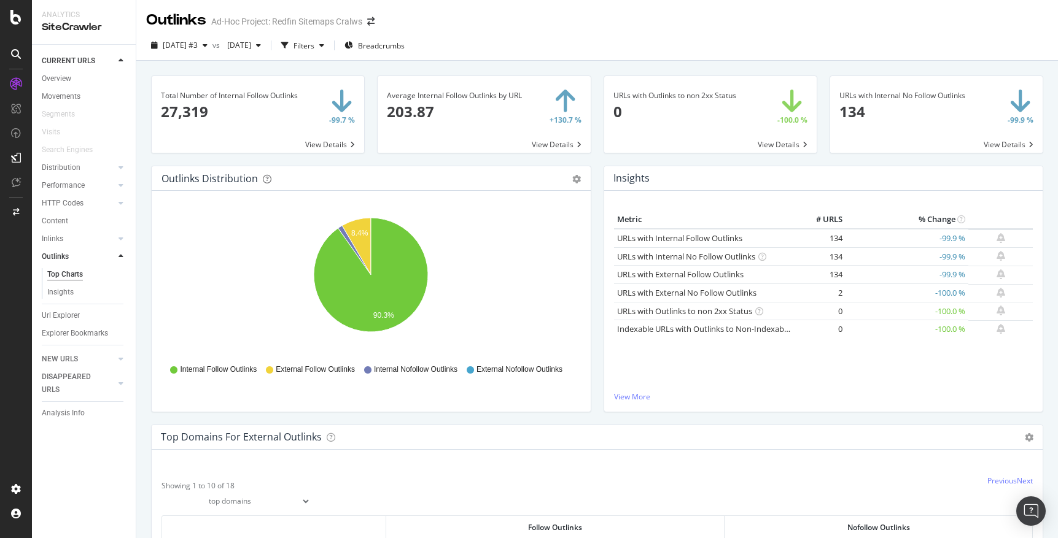
click at [539, 45] on div "[DATE] #3 vs [DATE] Filters Breadcrumbs" at bounding box center [597, 48] width 922 height 25
click at [19, 14] on icon at bounding box center [15, 17] width 11 height 15
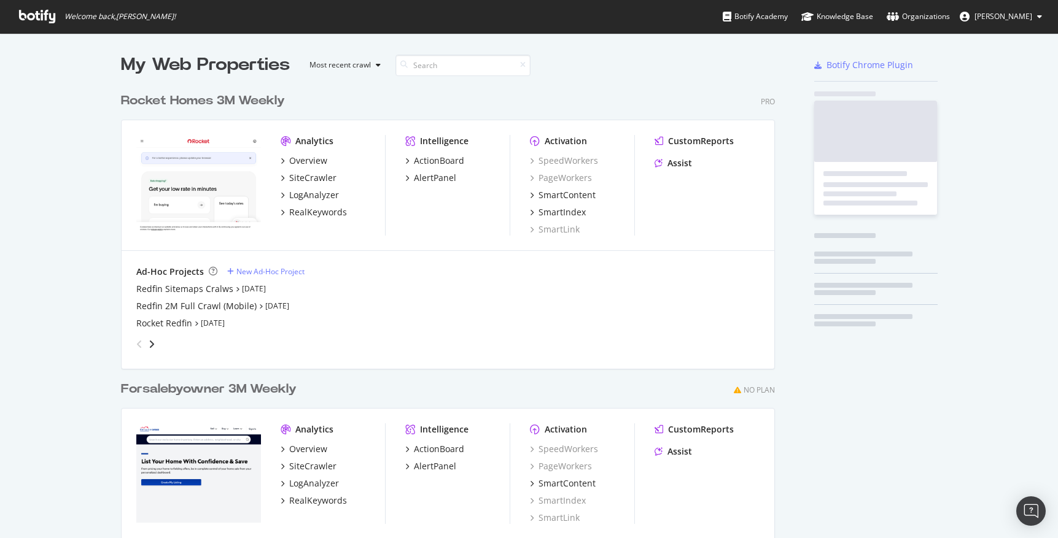
scroll to position [538, 1058]
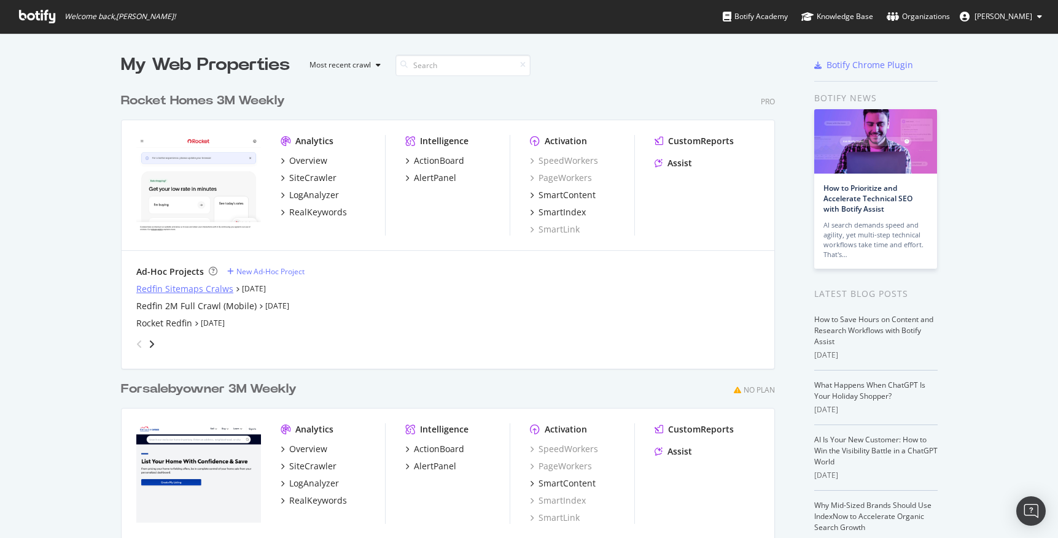
click at [185, 292] on div "Redfin Sitemaps Cralws" at bounding box center [184, 289] width 97 height 12
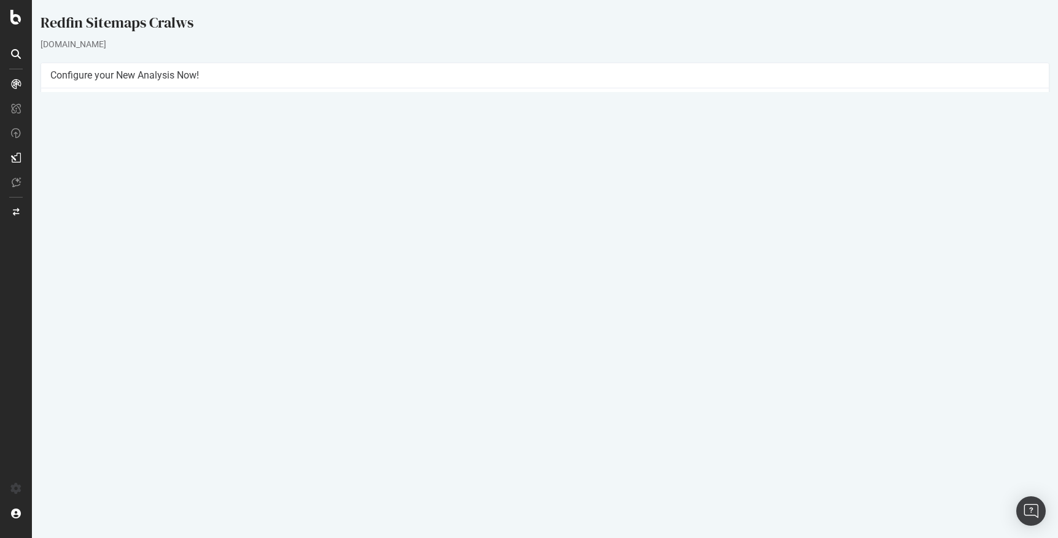
drag, startPoint x: 904, startPoint y: 462, endPoint x: 868, endPoint y: 432, distance: 47.1
click at [868, 432] on tbody "[DATE] #3 - Top Cities - Desktop report Report [DATE] 12:04 134 Edit name Delet…" at bounding box center [544, 508] width 989 height 266
click at [230, 433] on link "[DATE] #2 - Google Desktop - Newest Listings report" at bounding box center [149, 435] width 179 height 10
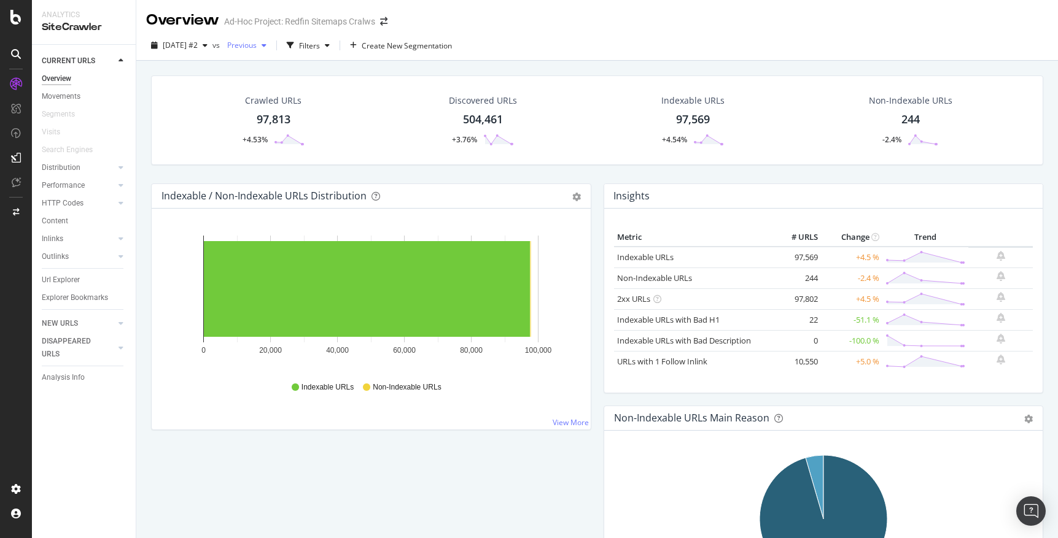
click at [266, 43] on icon "button" at bounding box center [264, 45] width 5 height 7
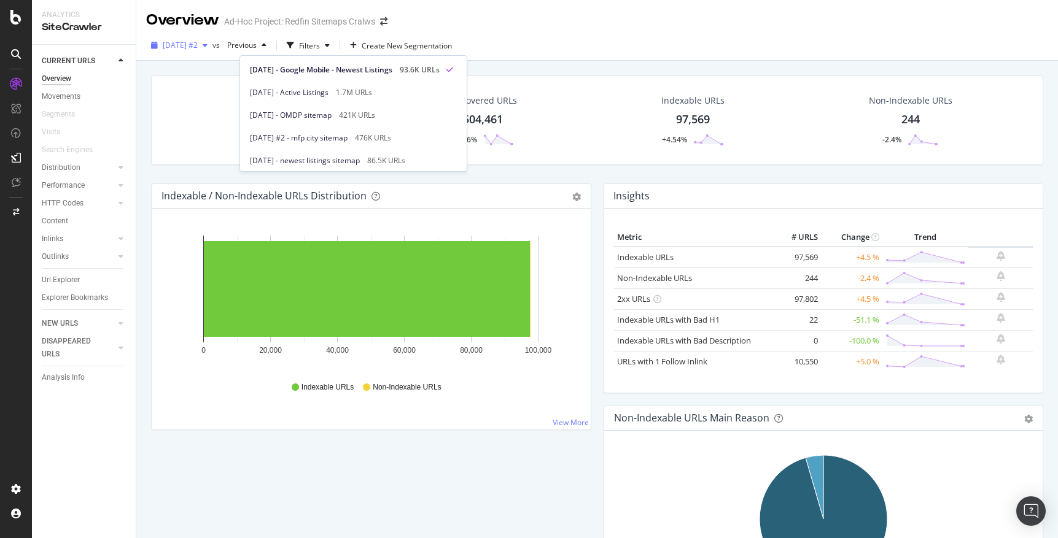
click at [208, 43] on icon "button" at bounding box center [205, 45] width 5 height 7
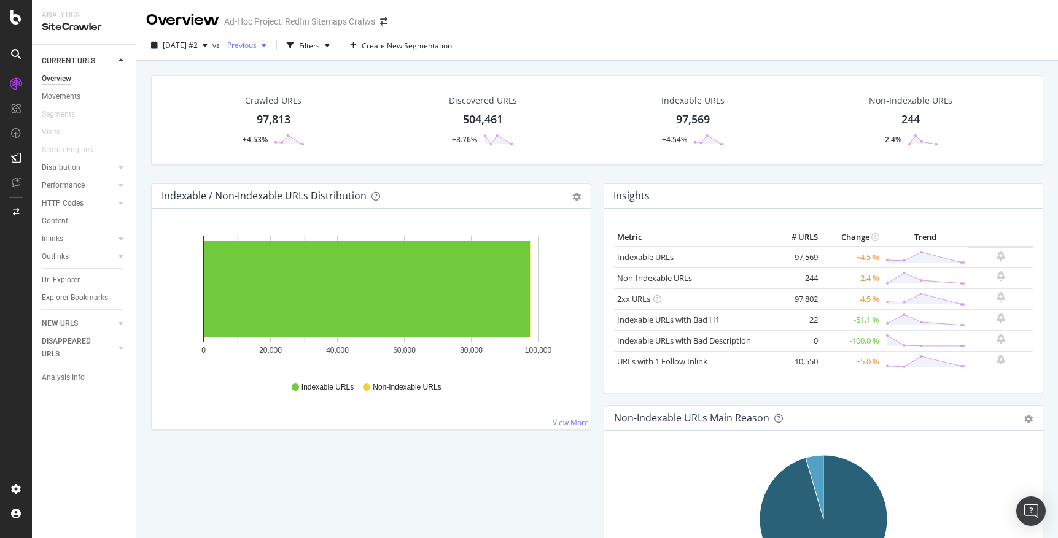
click at [271, 44] on div "button" at bounding box center [264, 45] width 15 height 7
click at [208, 44] on icon "button" at bounding box center [205, 45] width 5 height 7
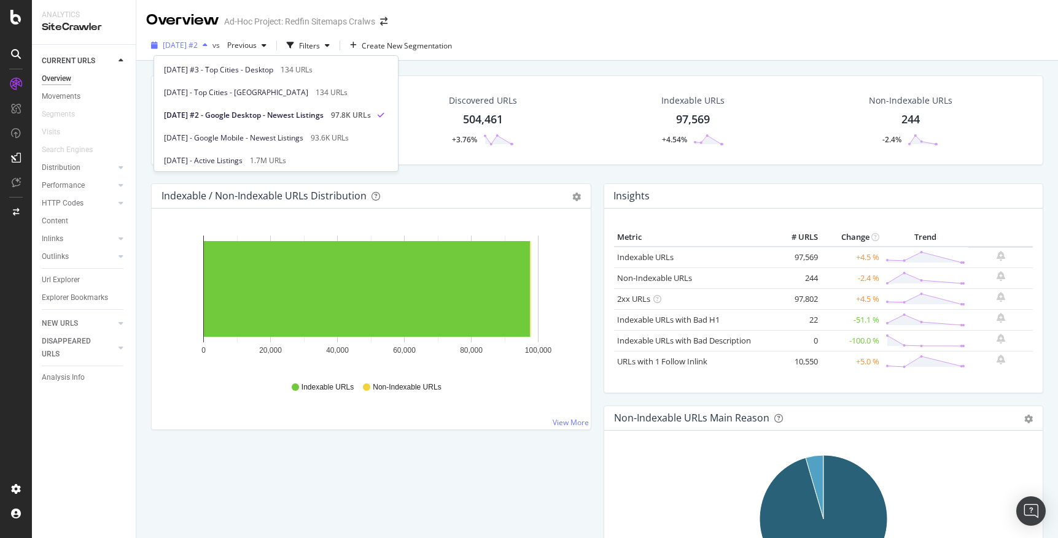
click at [208, 44] on icon "button" at bounding box center [205, 45] width 5 height 7
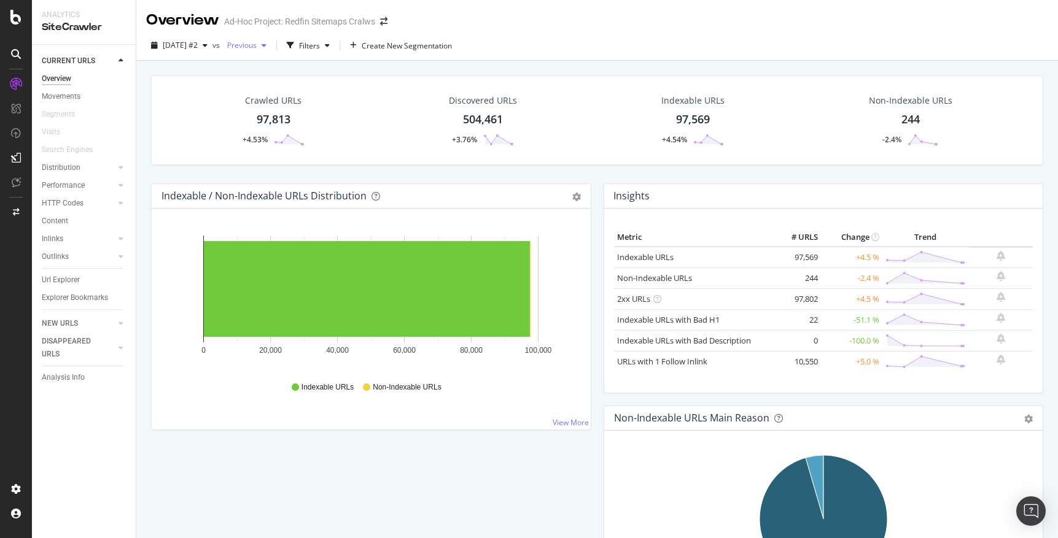
click at [271, 44] on div "button" at bounding box center [264, 45] width 15 height 7
click at [551, 32] on div "2025 Sep. 12th #2 vs Previous Filters Create New Segmentation" at bounding box center [597, 46] width 922 height 30
click at [330, 42] on icon "button" at bounding box center [327, 45] width 5 height 7
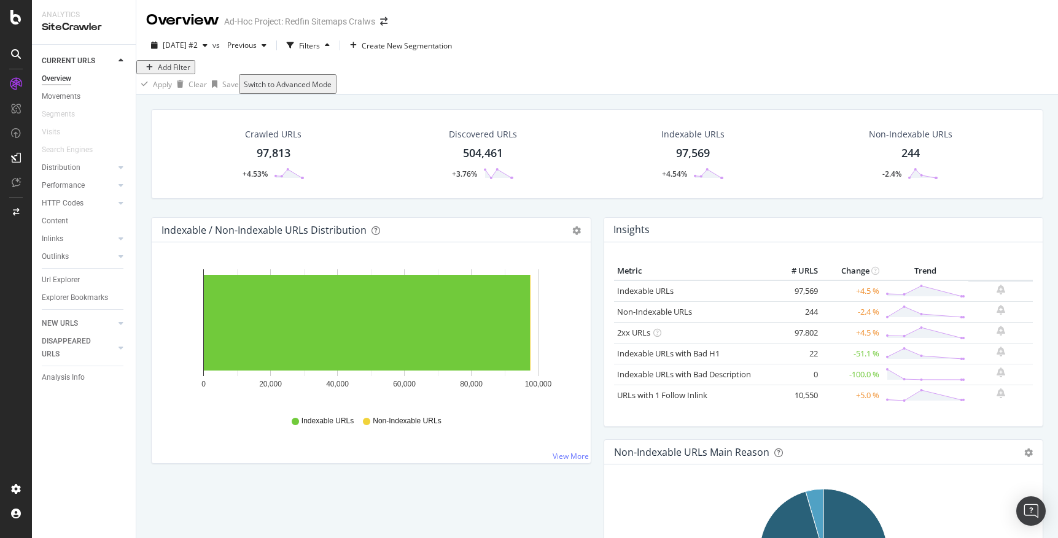
click at [174, 72] on div "Add Filter" at bounding box center [174, 67] width 33 height 10
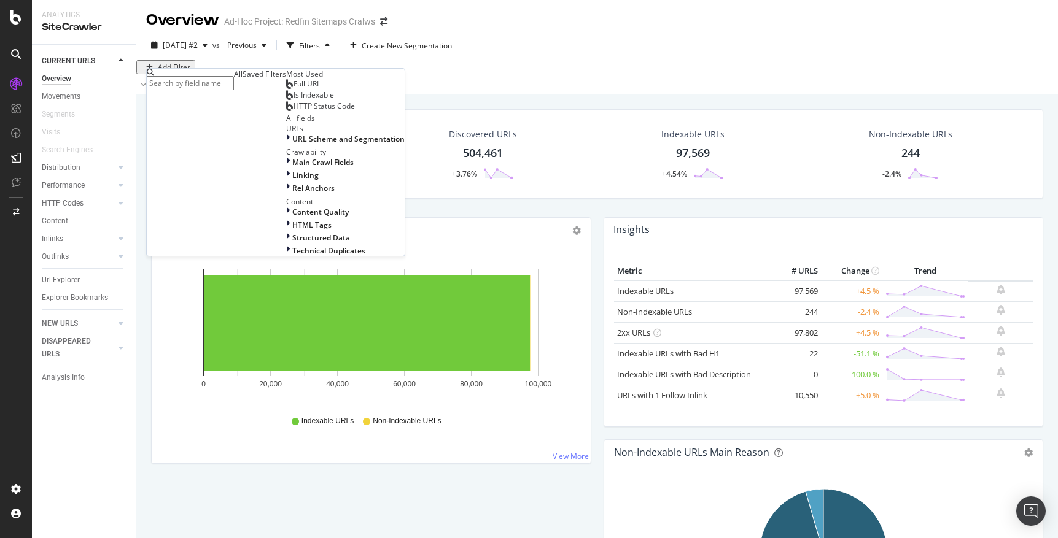
click at [438, 74] on div "Add Filter" at bounding box center [597, 67] width 922 height 14
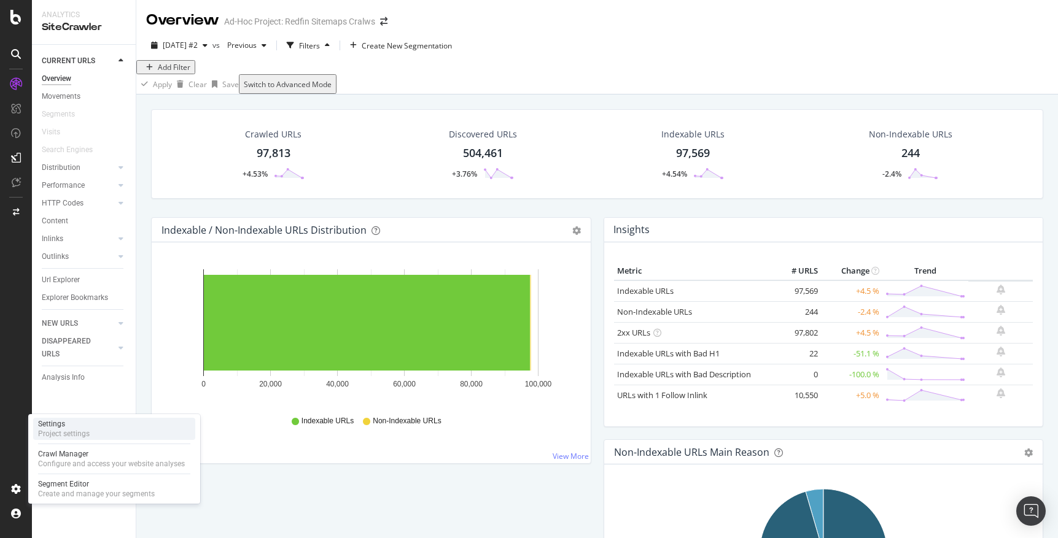
click at [63, 429] on div "Project settings" at bounding box center [64, 434] width 52 height 10
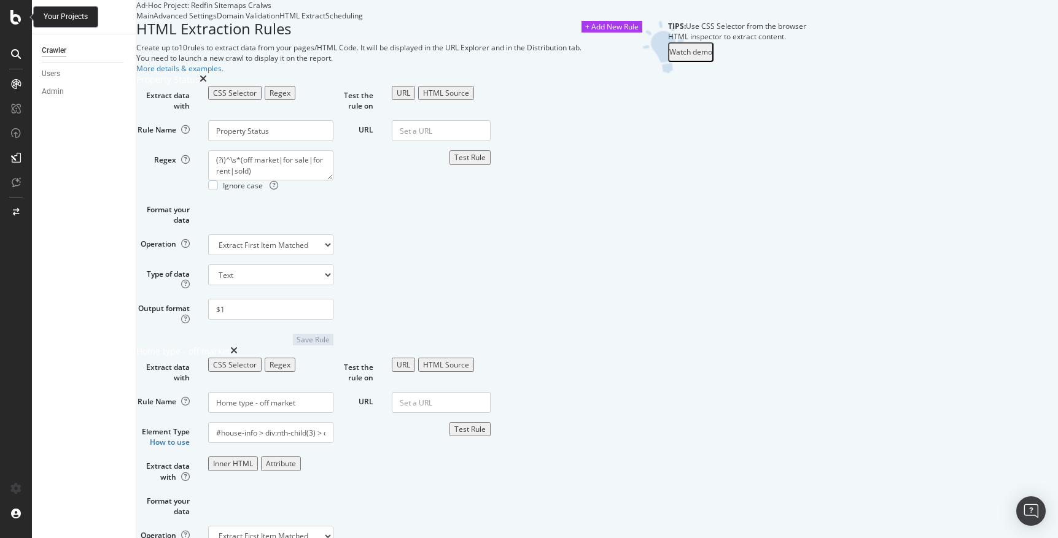
click at [12, 20] on icon at bounding box center [15, 17] width 11 height 15
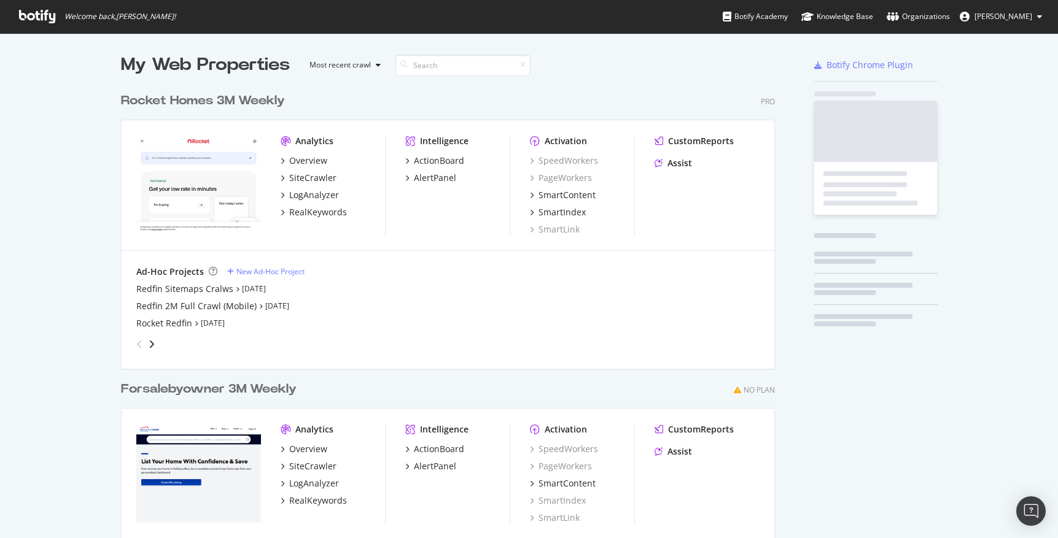
scroll to position [538, 1058]
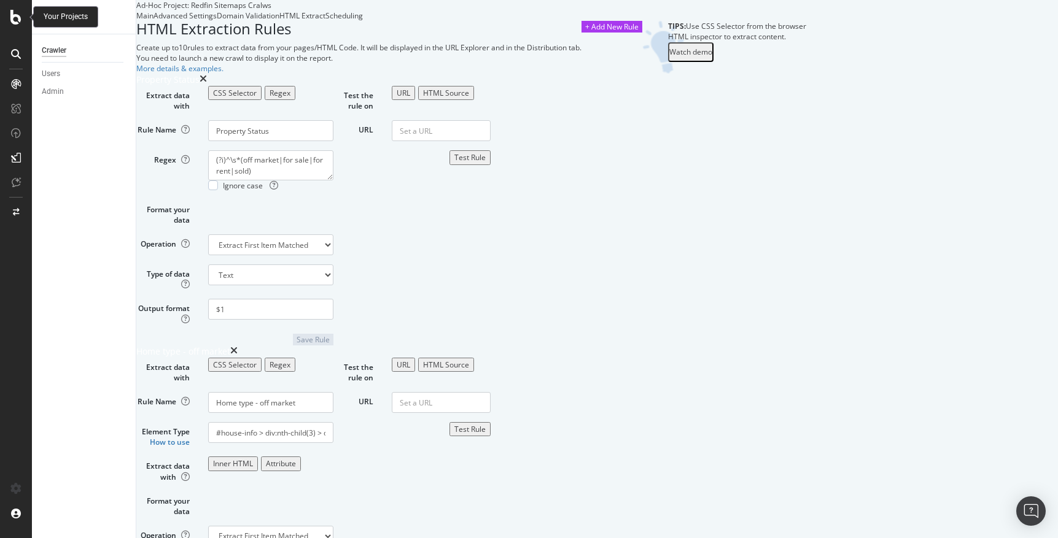
click at [15, 21] on icon at bounding box center [15, 17] width 11 height 15
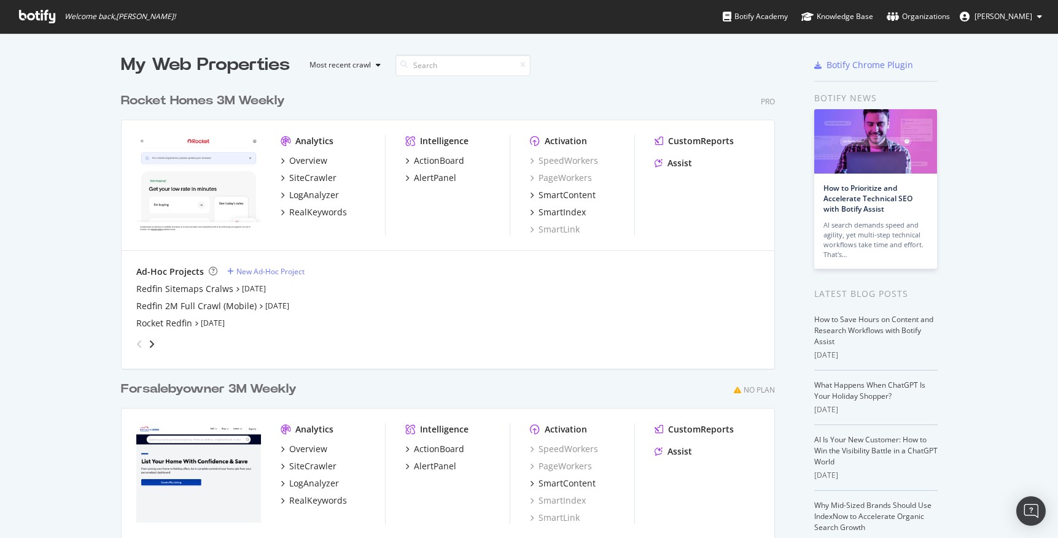
scroll to position [538, 1058]
click at [189, 292] on div "Redfin Sitemaps Cralws" at bounding box center [184, 289] width 97 height 12
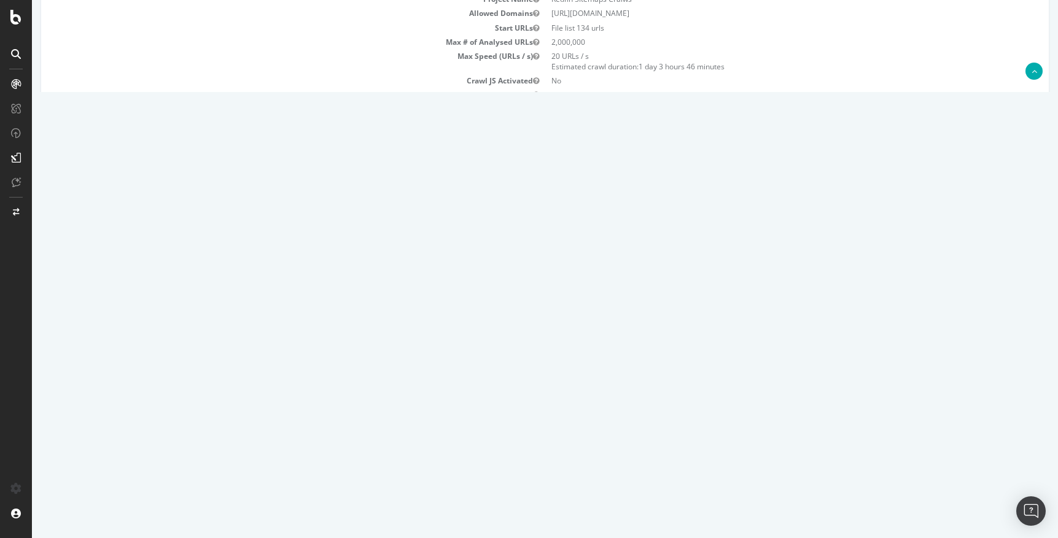
scroll to position [136, 0]
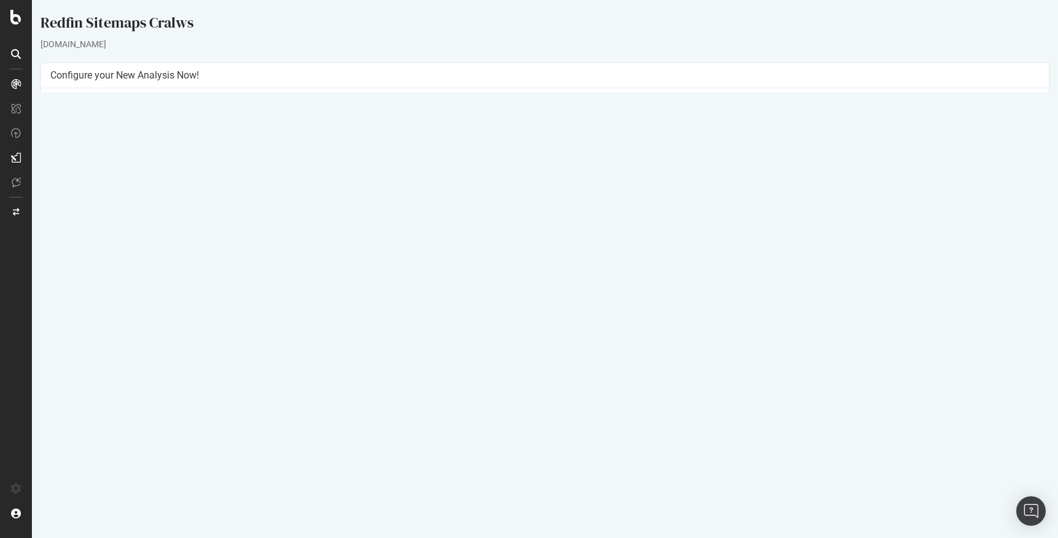
scroll to position [38, 0]
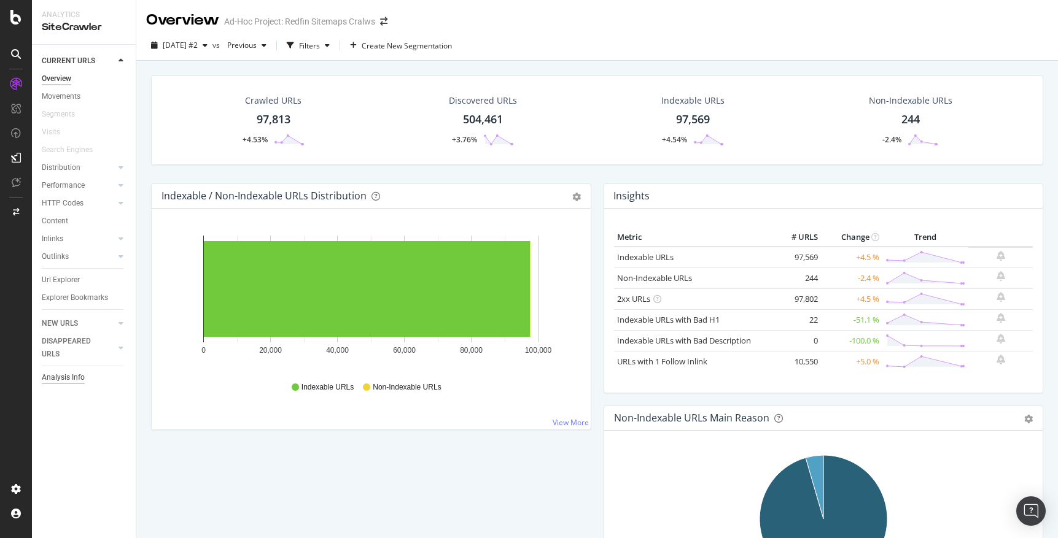
click at [72, 375] on div "Analysis Info" at bounding box center [63, 377] width 43 height 13
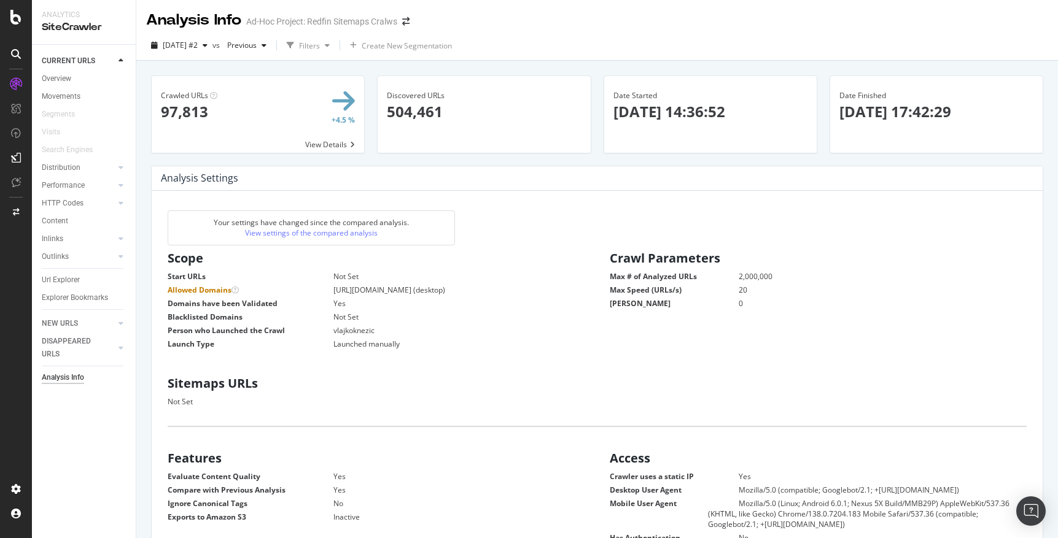
scroll to position [196, 422]
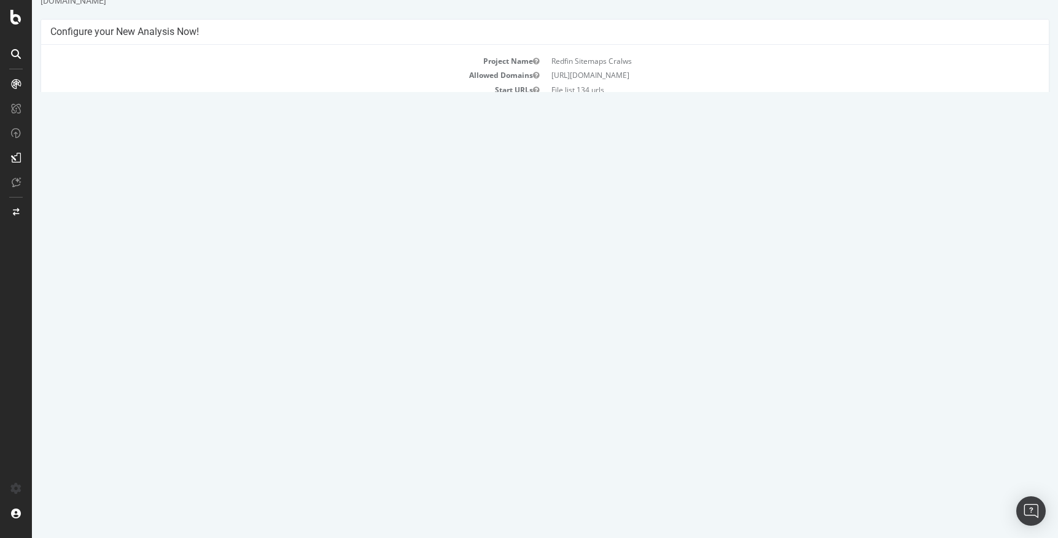
scroll to position [136, 0]
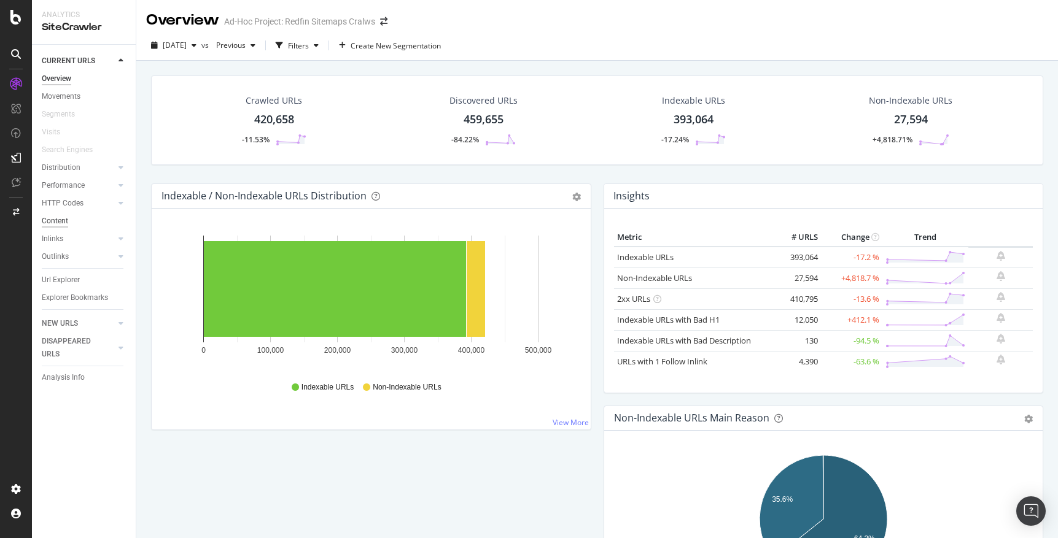
click at [53, 215] on div "Content" at bounding box center [55, 221] width 26 height 13
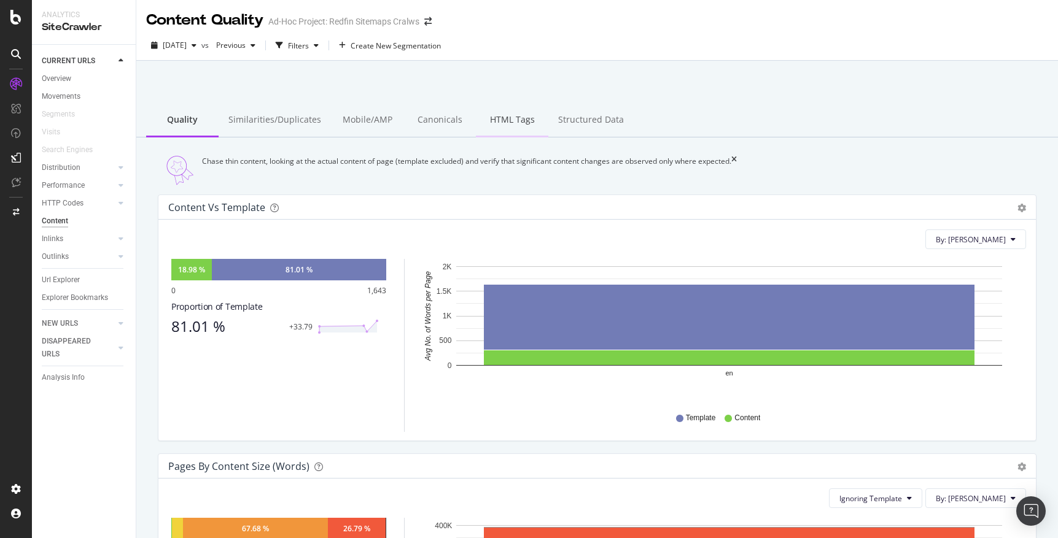
click at [504, 116] on div "HTML Tags" at bounding box center [512, 121] width 72 height 34
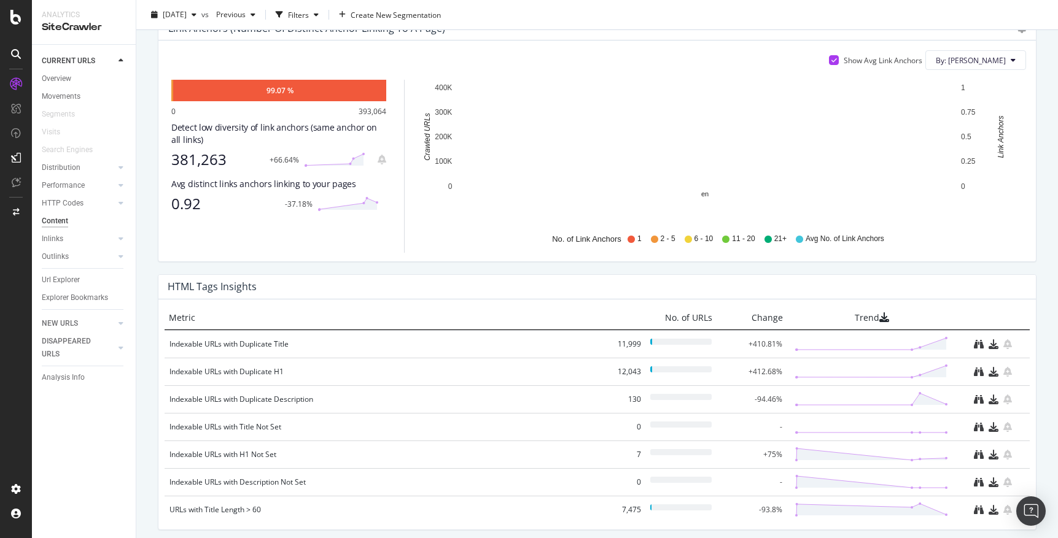
scroll to position [755, 0]
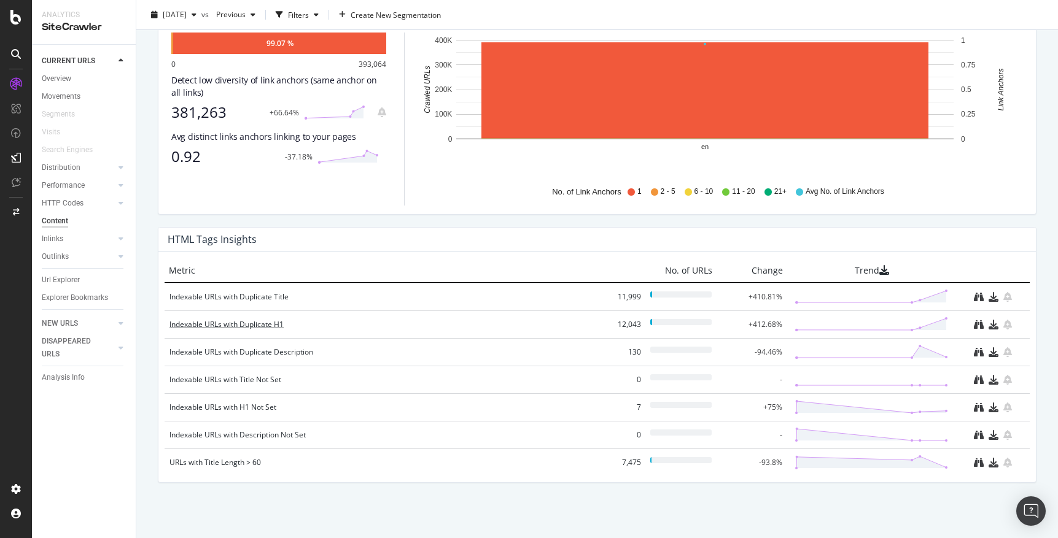
click at [254, 326] on div "Indexable URLs with Duplicate H1" at bounding box center [385, 325] width 432 height 12
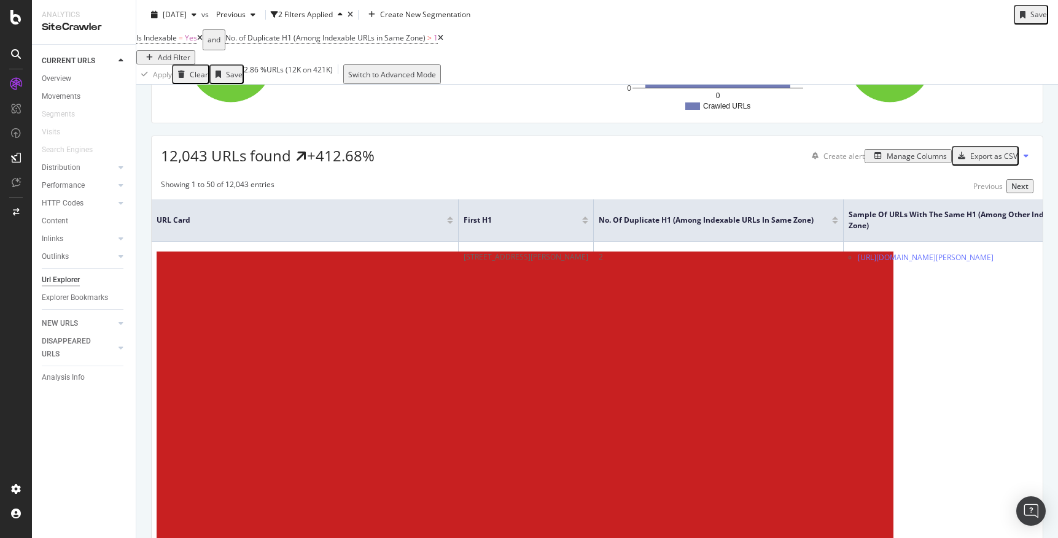
scroll to position [163, 0]
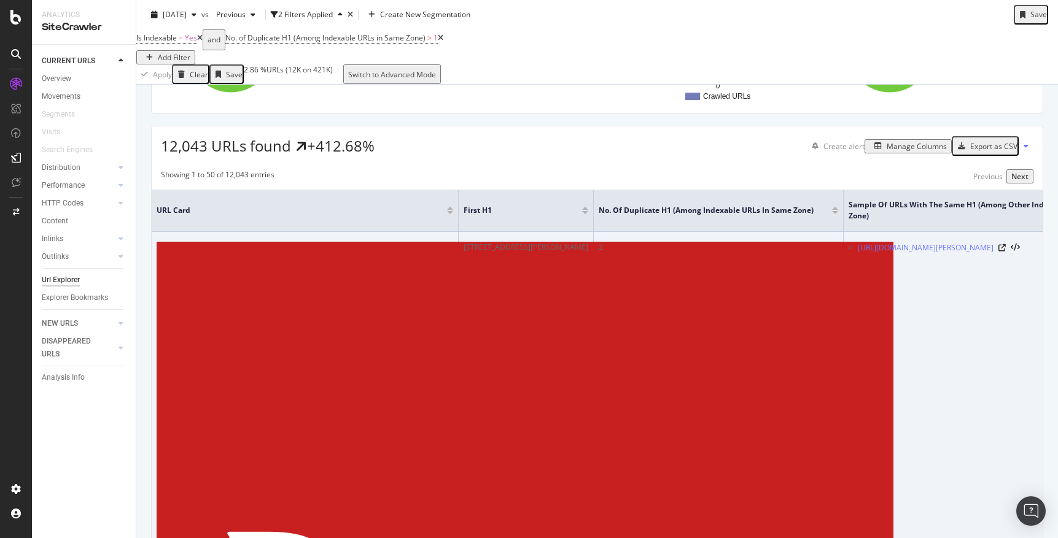
drag, startPoint x: 464, startPoint y: 263, endPoint x: 589, endPoint y: 270, distance: 125.4
click at [588, 253] on div "116120 S Buxton Rd, Butte, MT 59750" at bounding box center [526, 247] width 125 height 11
copy div "116120 S Buxton Rd, Butte, MT 5975"
click at [876, 254] on link "https://www.redfin.com/MT/Butte/116120-S-Buxton-Rd-59750/home/105179434" at bounding box center [926, 248] width 136 height 12
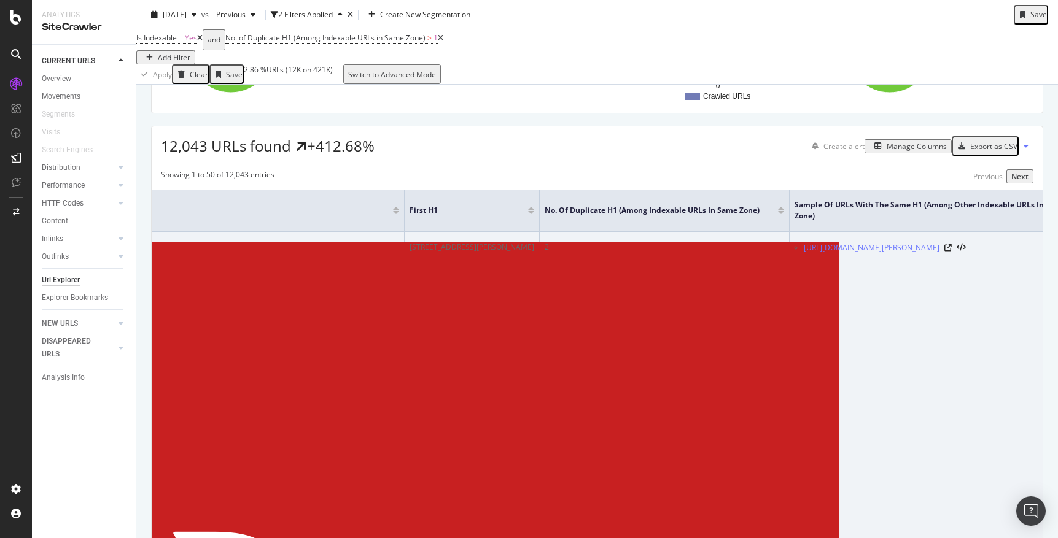
scroll to position [0, 113]
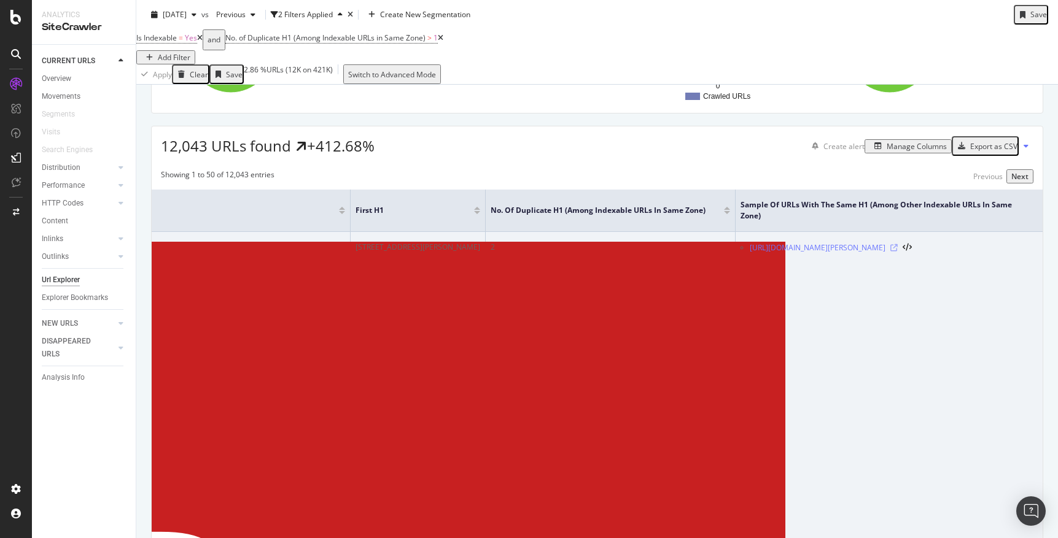
click at [898, 252] on icon at bounding box center [893, 247] width 7 height 7
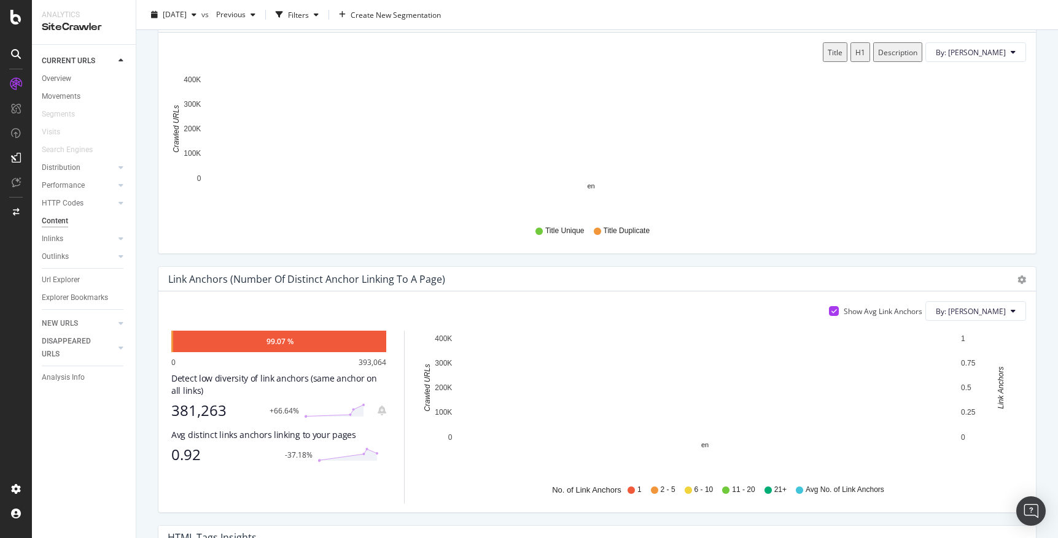
scroll to position [755, 0]
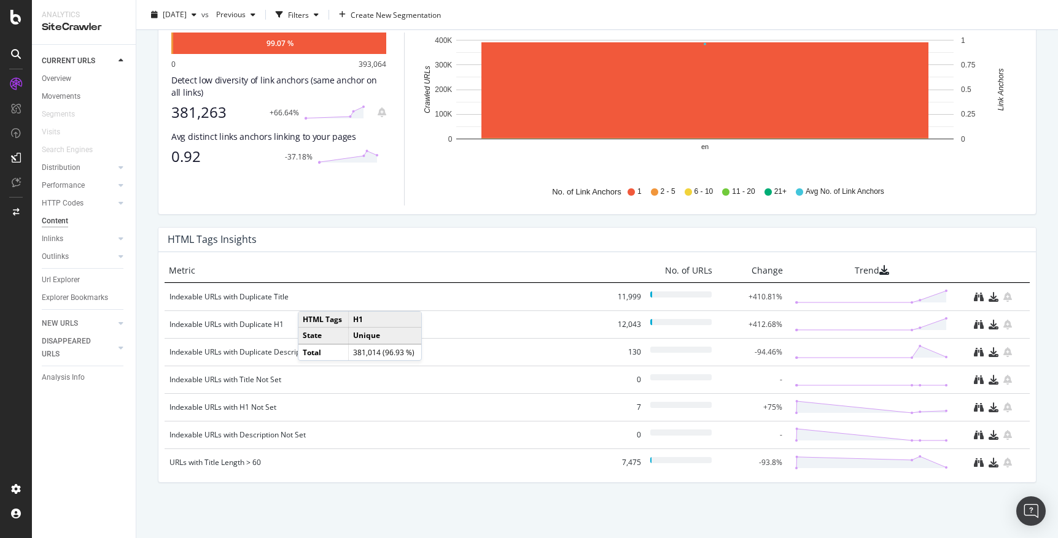
click at [543, 255] on div "Metric No. of URLs Change Trend Indexable URLs with Duplicate Title 11,999 +410…" at bounding box center [596, 367] width 877 height 230
click at [240, 297] on div "Indexable URLs with Duplicate Title" at bounding box center [385, 297] width 432 height 12
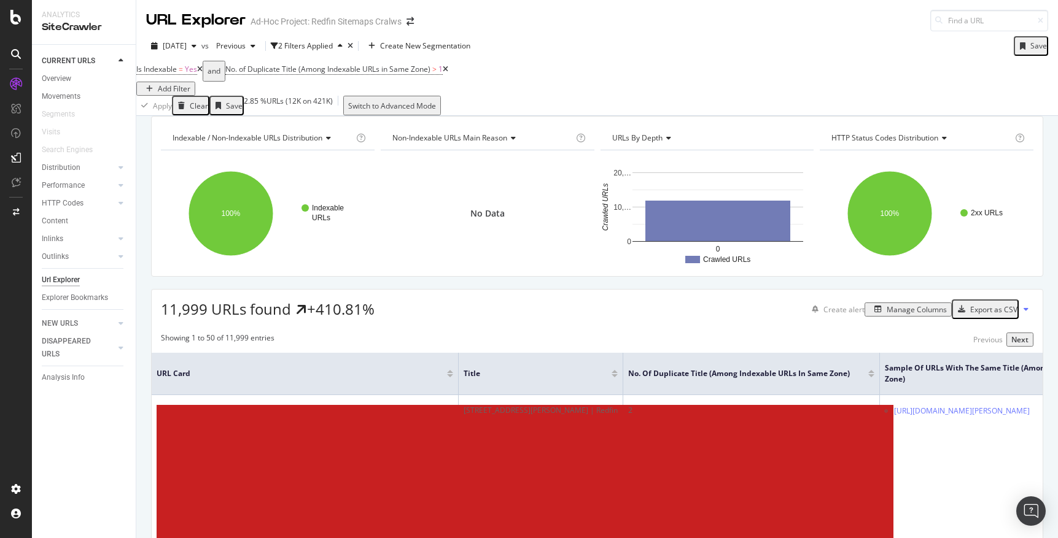
click at [618, 378] on div at bounding box center [615, 376] width 6 height 3
click at [854, 378] on div at bounding box center [857, 376] width 6 height 3
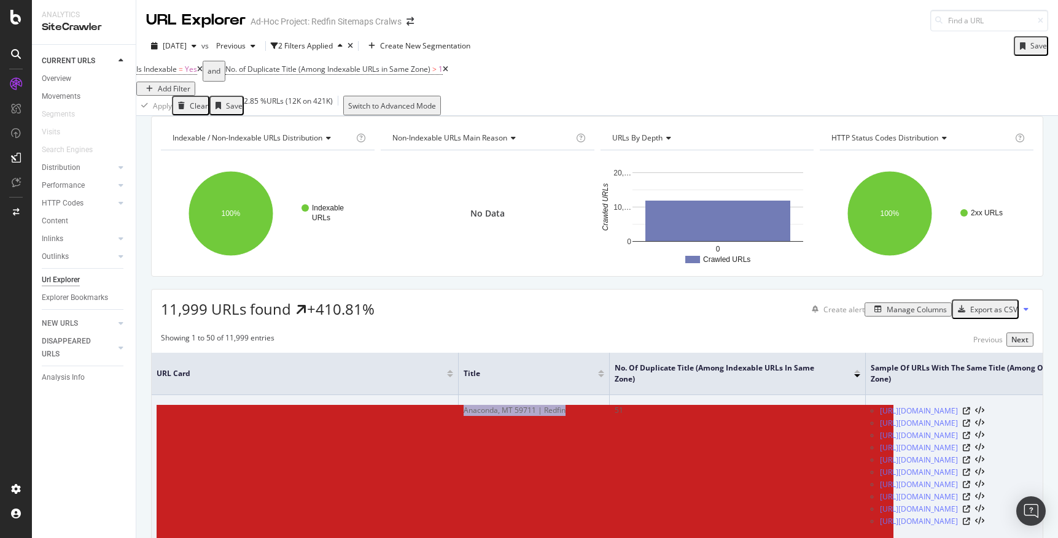
drag, startPoint x: 505, startPoint y: 427, endPoint x: 402, endPoint y: 427, distance: 102.5
click at [464, 416] on div "Anaconda, MT 59711 | Redfin" at bounding box center [534, 410] width 141 height 11
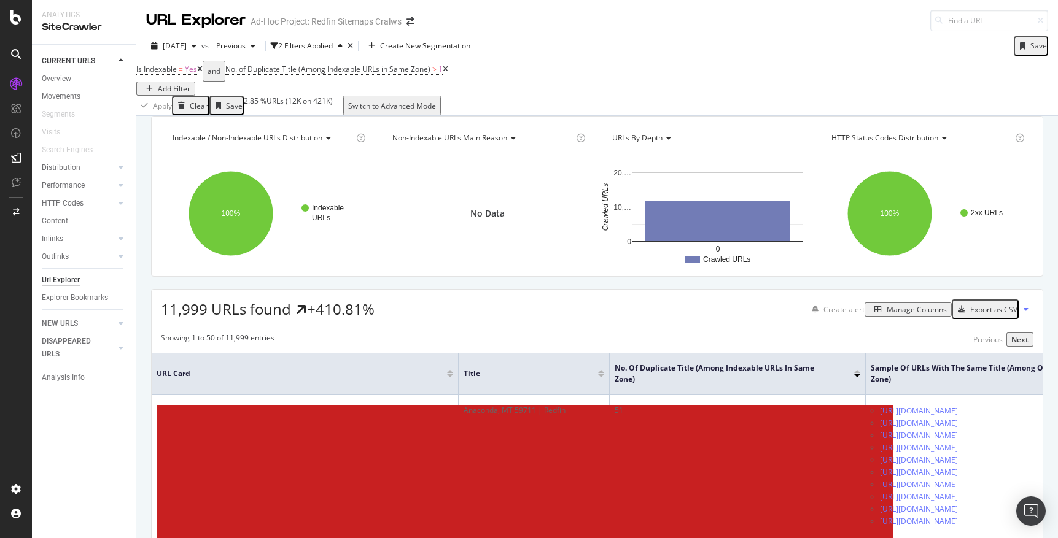
click at [598, 378] on div at bounding box center [601, 376] width 6 height 3
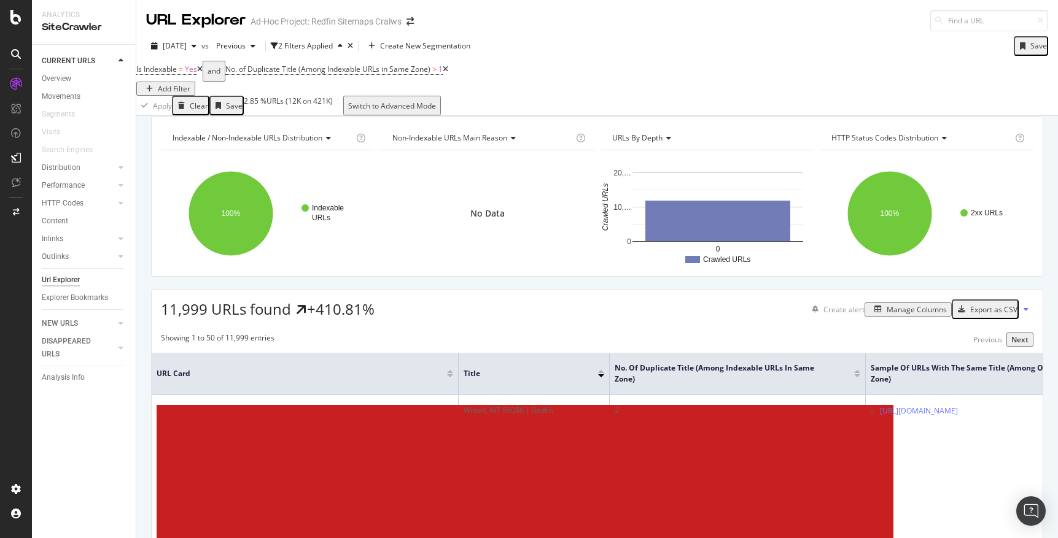
click at [854, 378] on div at bounding box center [857, 376] width 6 height 3
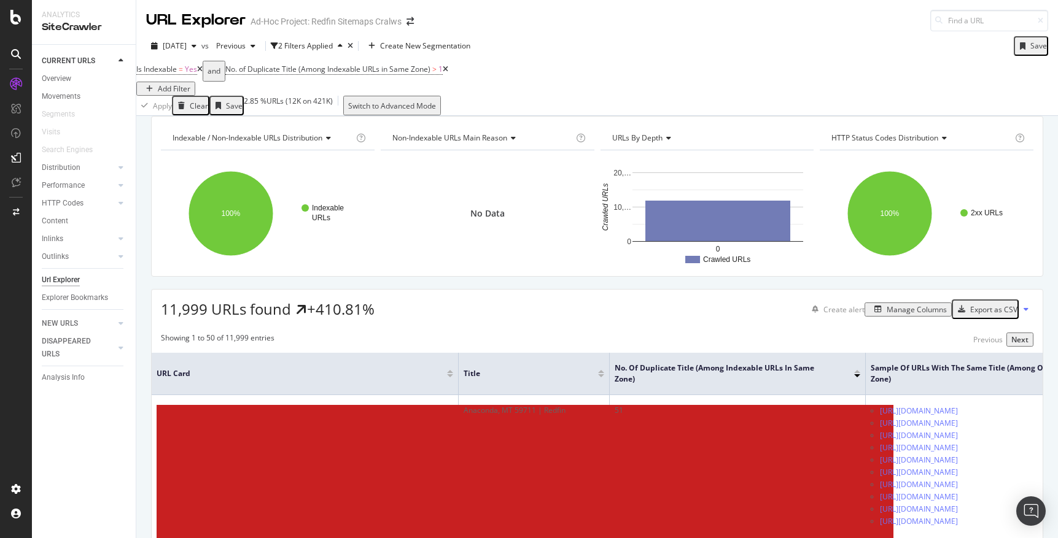
click at [854, 378] on div at bounding box center [857, 376] width 6 height 3
click at [854, 373] on div at bounding box center [857, 371] width 6 height 3
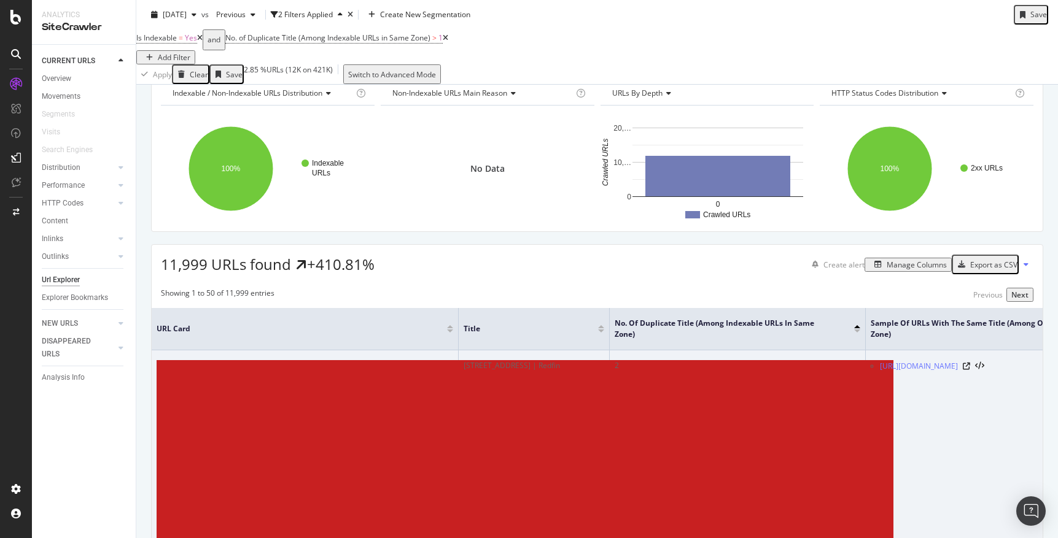
scroll to position [45, 0]
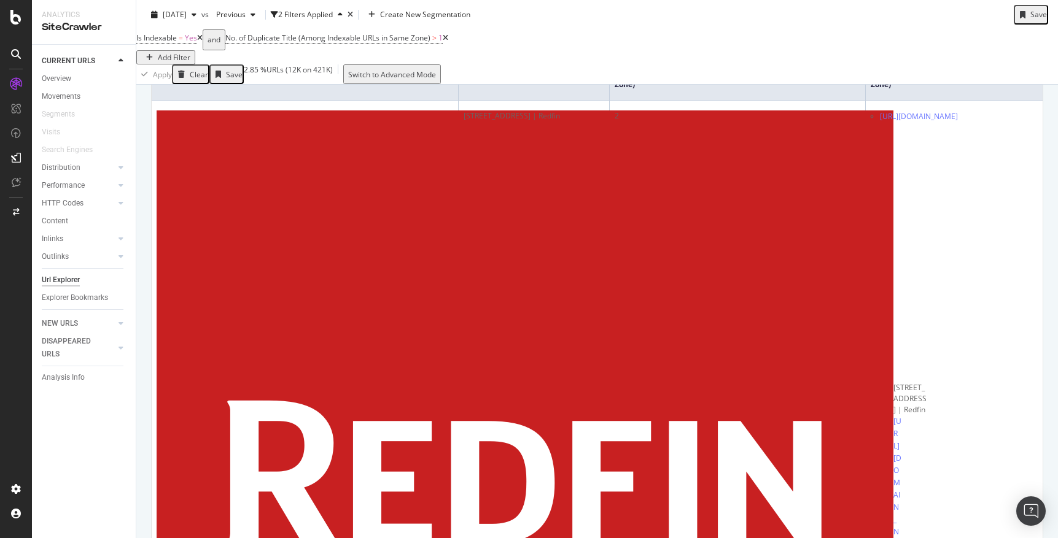
scroll to position [0, 0]
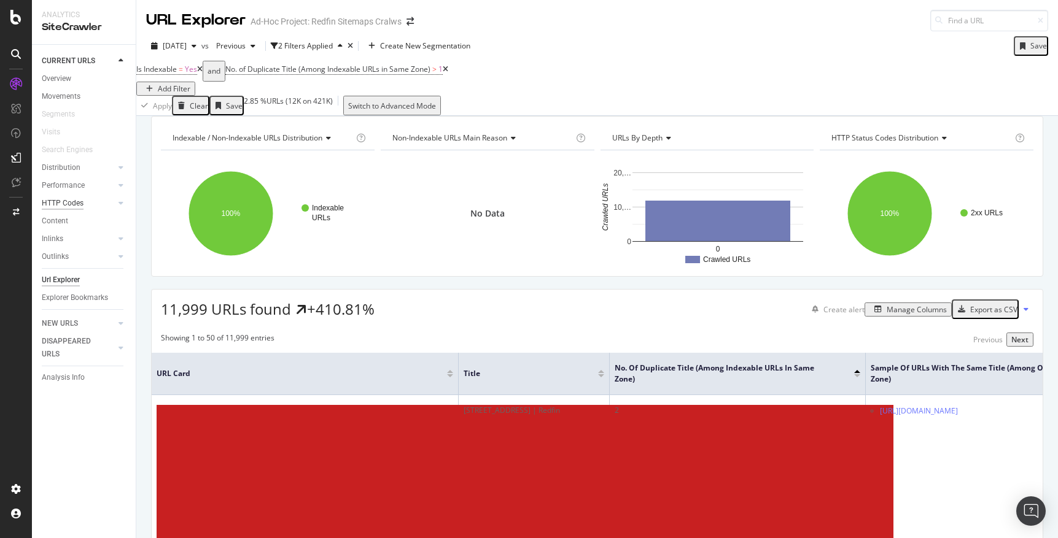
click at [58, 204] on div "HTTP Codes" at bounding box center [63, 203] width 42 height 13
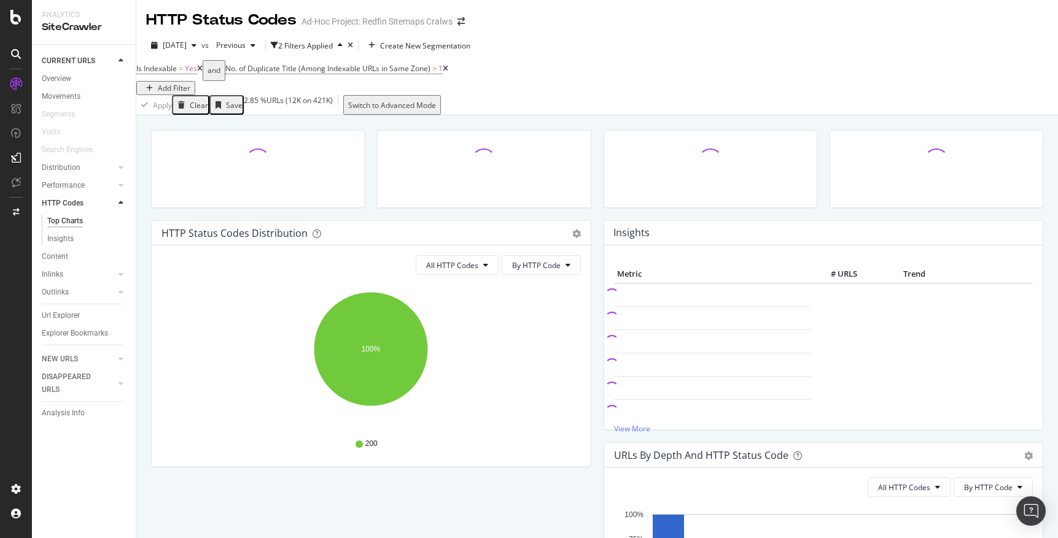
click at [448, 72] on icon at bounding box center [446, 68] width 6 height 7
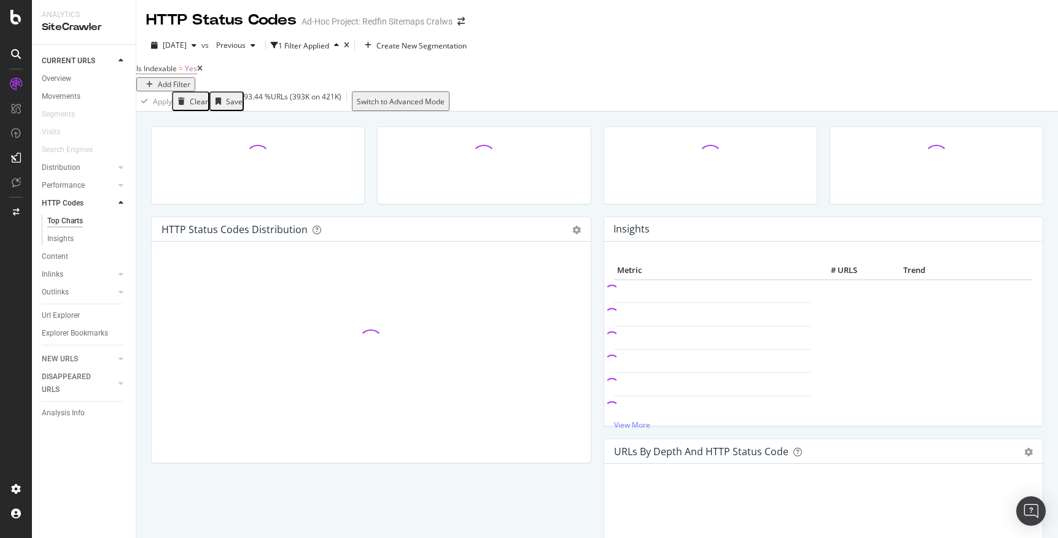
click at [203, 72] on icon at bounding box center [200, 68] width 6 height 7
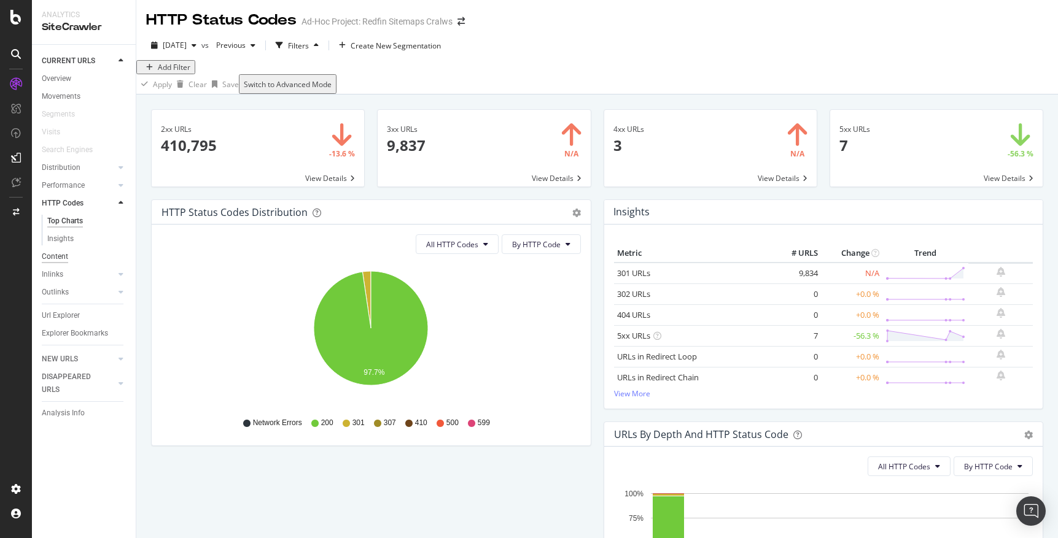
click at [57, 257] on div "Content" at bounding box center [55, 257] width 26 height 13
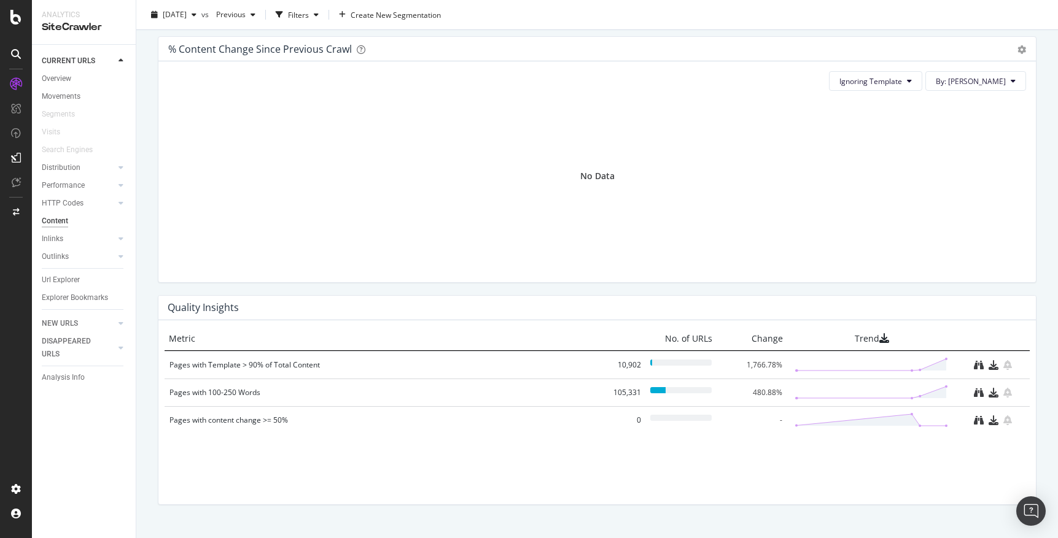
scroll to position [676, 0]
click at [71, 201] on div "HTTP Codes" at bounding box center [63, 203] width 42 height 13
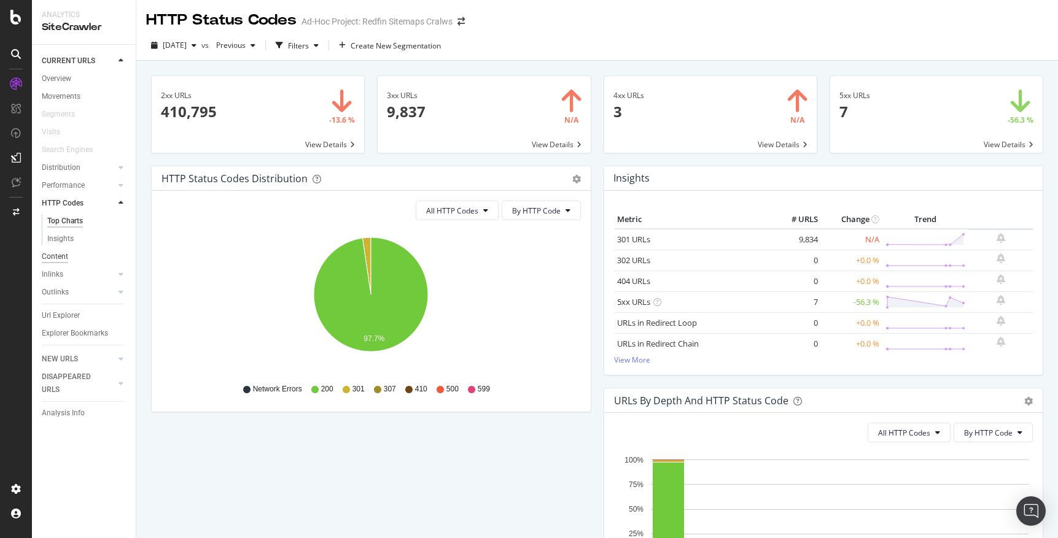
click at [61, 253] on div "Content" at bounding box center [55, 257] width 26 height 13
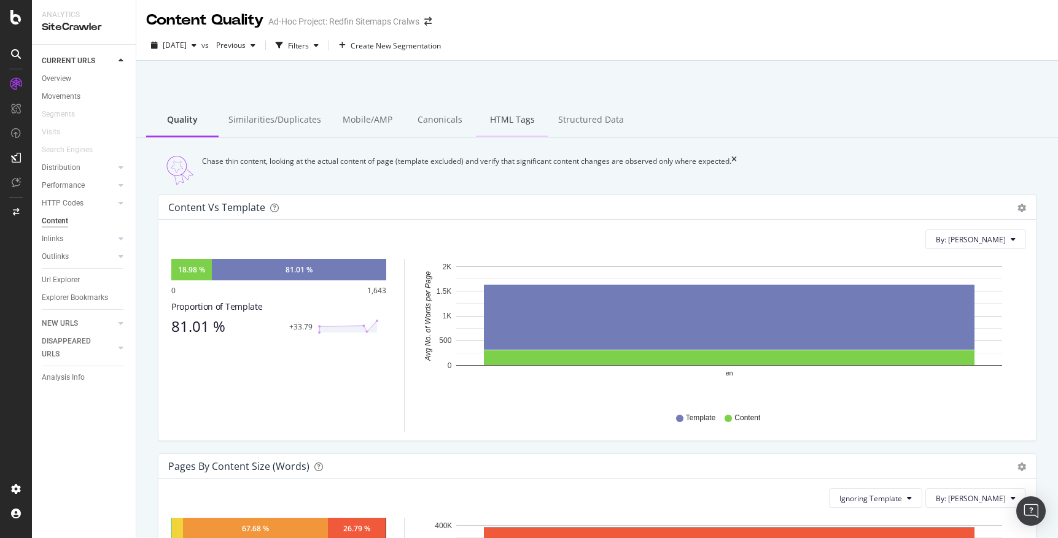
click at [505, 120] on div "HTML Tags" at bounding box center [512, 121] width 72 height 34
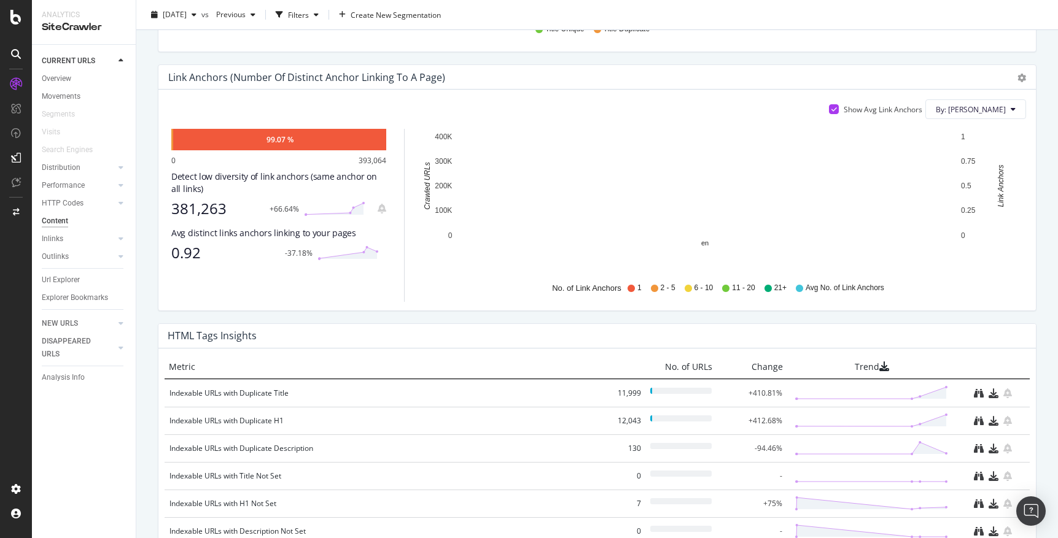
scroll to position [730, 0]
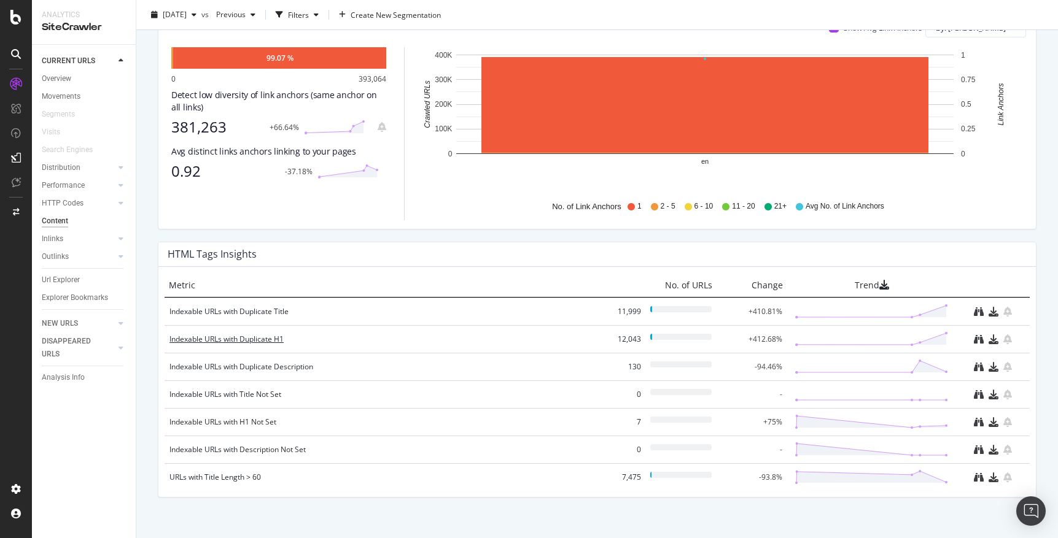
click at [258, 344] on div "Indexable URLs with Duplicate H1" at bounding box center [385, 339] width 432 height 12
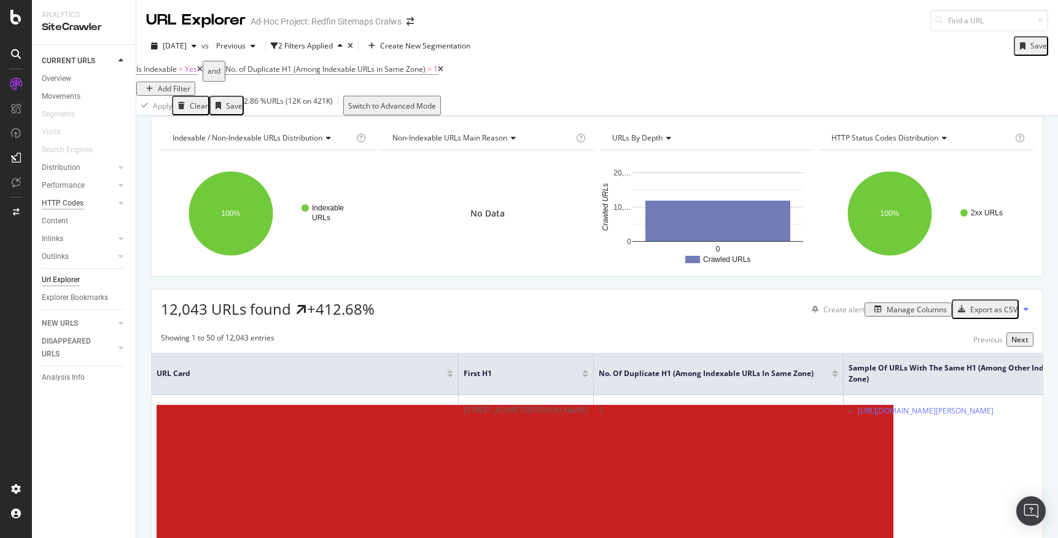
click at [61, 204] on div "HTTP Codes" at bounding box center [63, 203] width 42 height 13
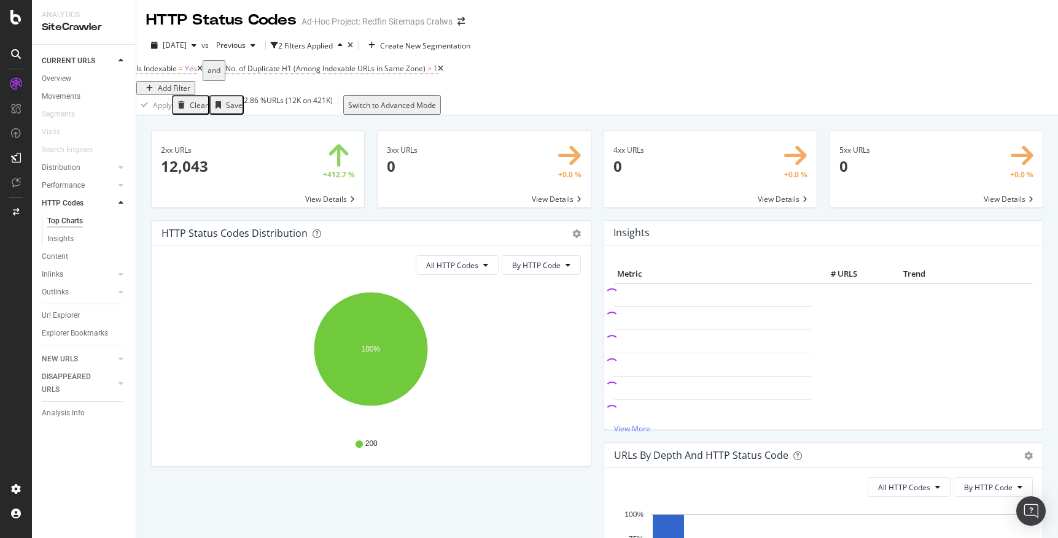
click at [443, 72] on icon at bounding box center [441, 68] width 6 height 7
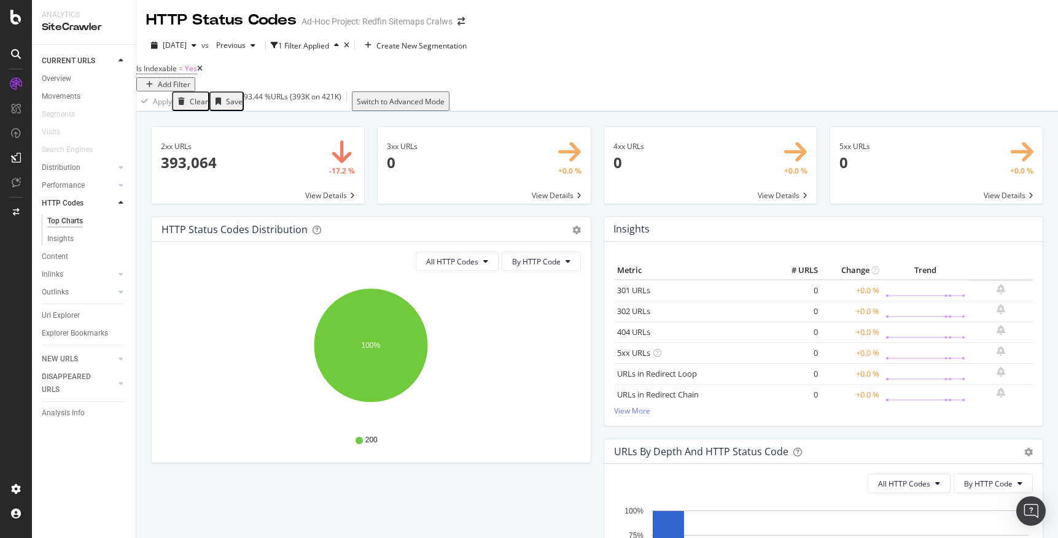
click at [203, 72] on icon at bounding box center [200, 68] width 6 height 7
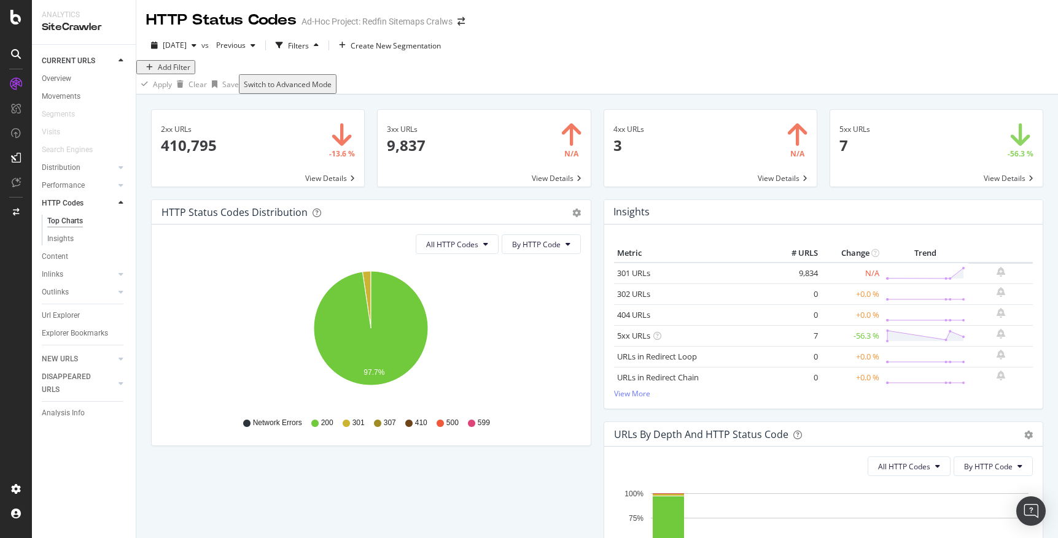
click at [441, 168] on span at bounding box center [484, 148] width 212 height 77
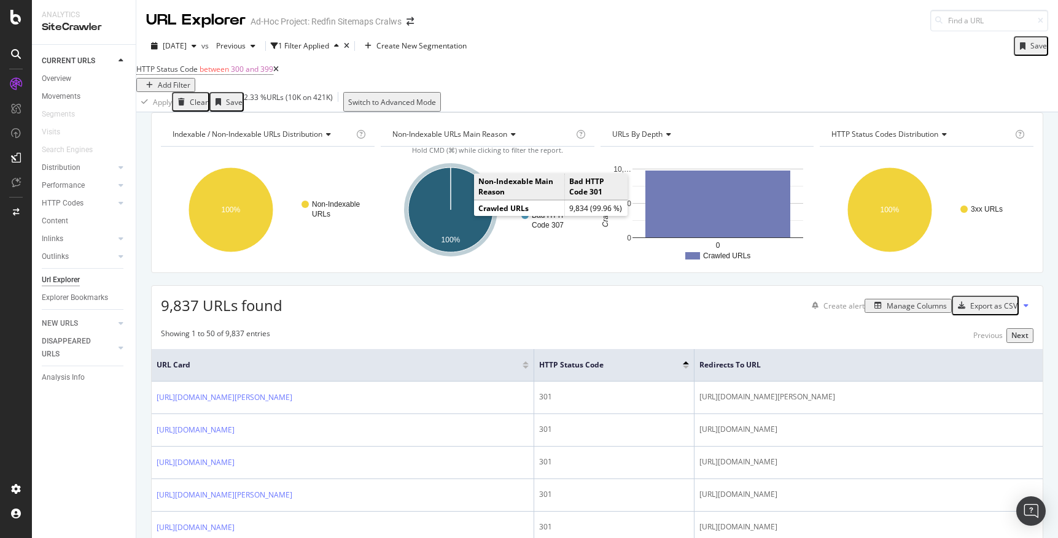
click at [476, 230] on icon "A chart." at bounding box center [450, 210] width 85 height 85
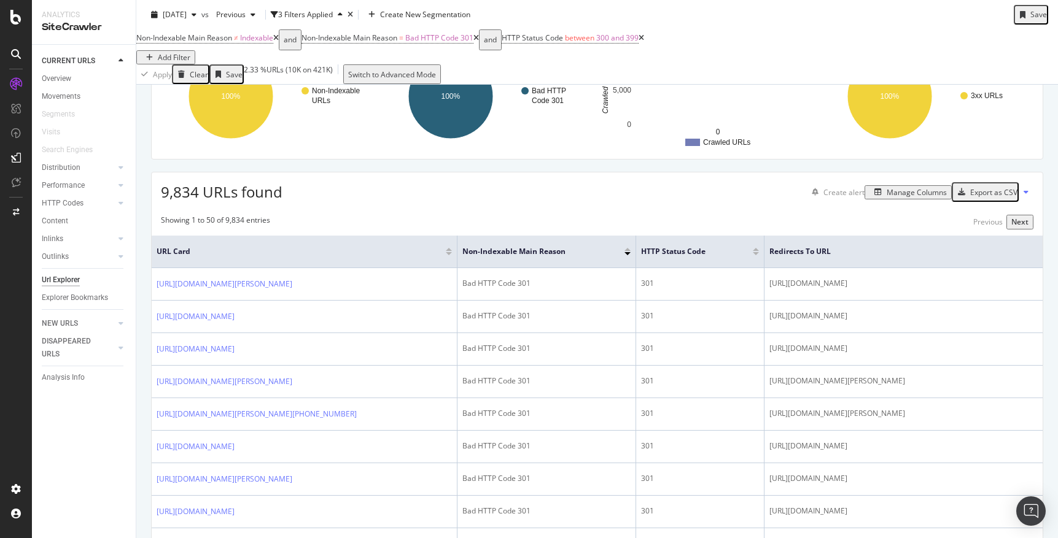
scroll to position [131, 0]
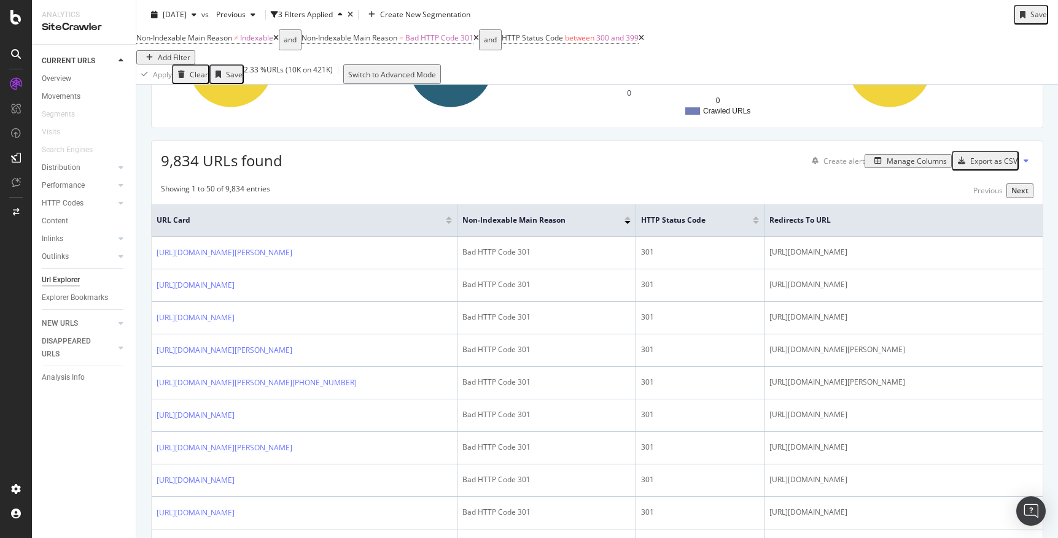
scroll to position [147, 0]
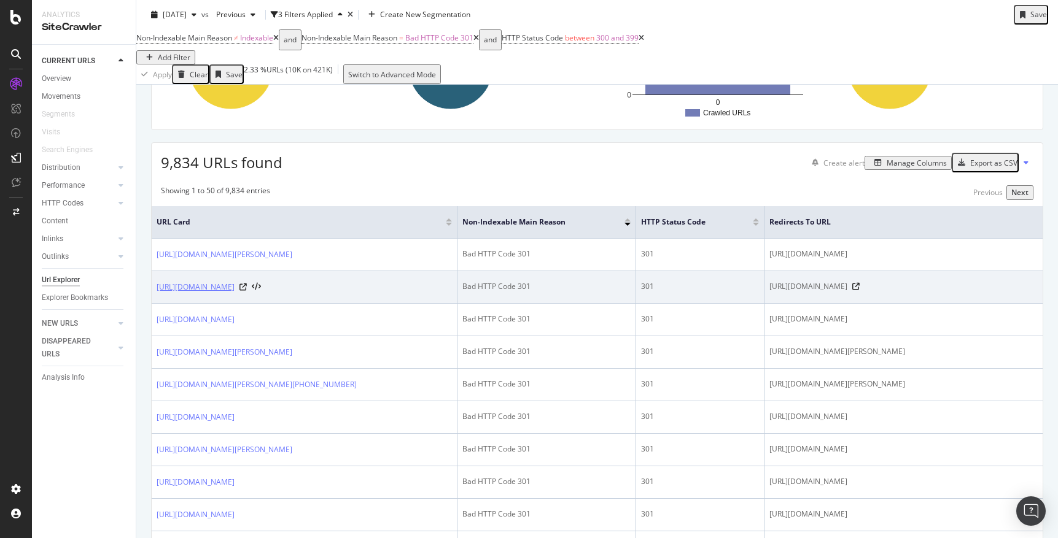
click at [235, 294] on link "[URL][DOMAIN_NAME]" at bounding box center [196, 287] width 78 height 12
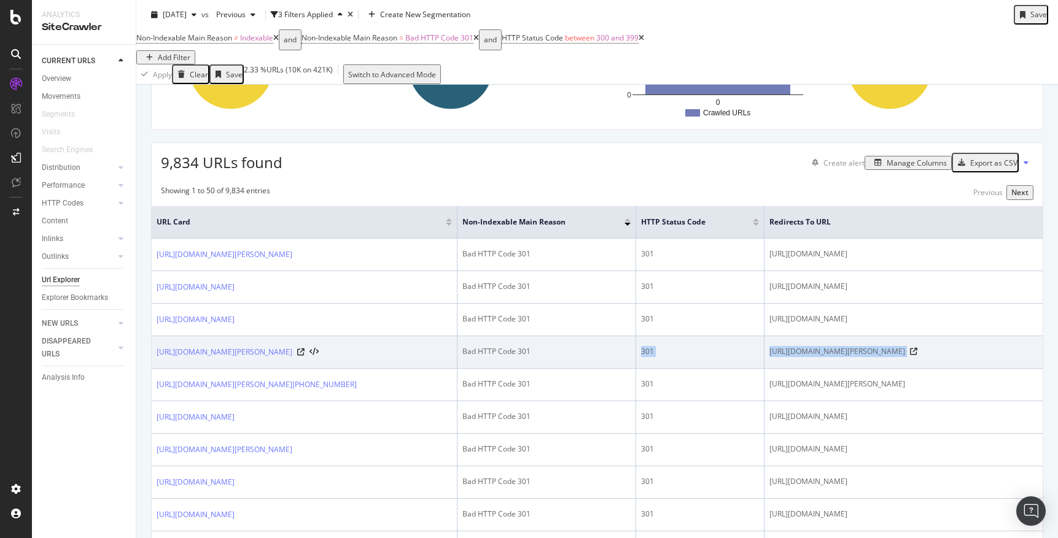
drag, startPoint x: 1009, startPoint y: 393, endPoint x: 717, endPoint y: 386, distance: 293.0
click at [717, 369] on tr "https://www.redfin.com/MT/Eureka/13-McCracken-Trl-59917/home/104589022 Bad HTTP…" at bounding box center [597, 352] width 891 height 33
copy tbody "301 https://www.redfin.com/MT/Eureka/13-McCraken-Trl-59917/home/104589022"
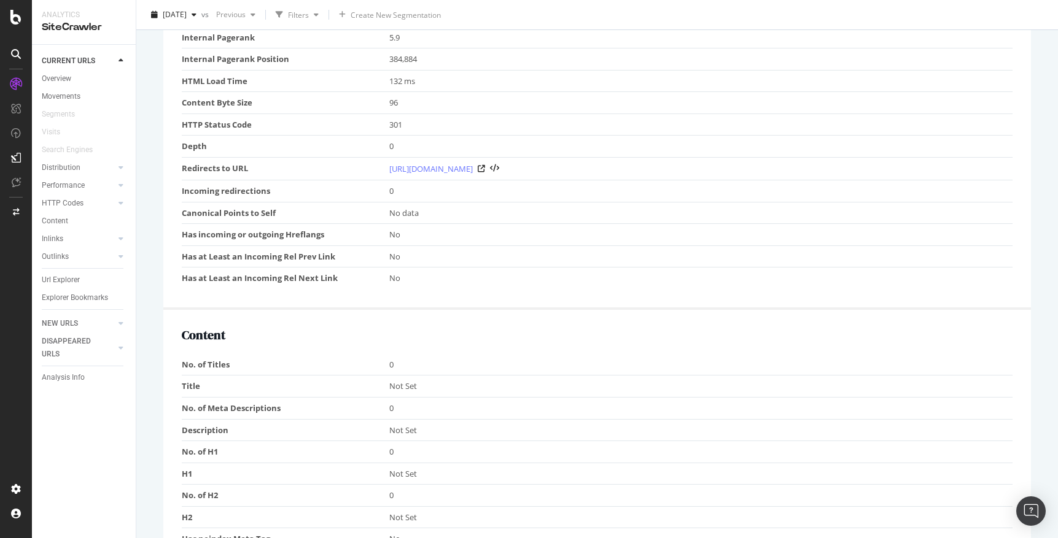
scroll to position [383, 0]
